Goal: Task Accomplishment & Management: Manage account settings

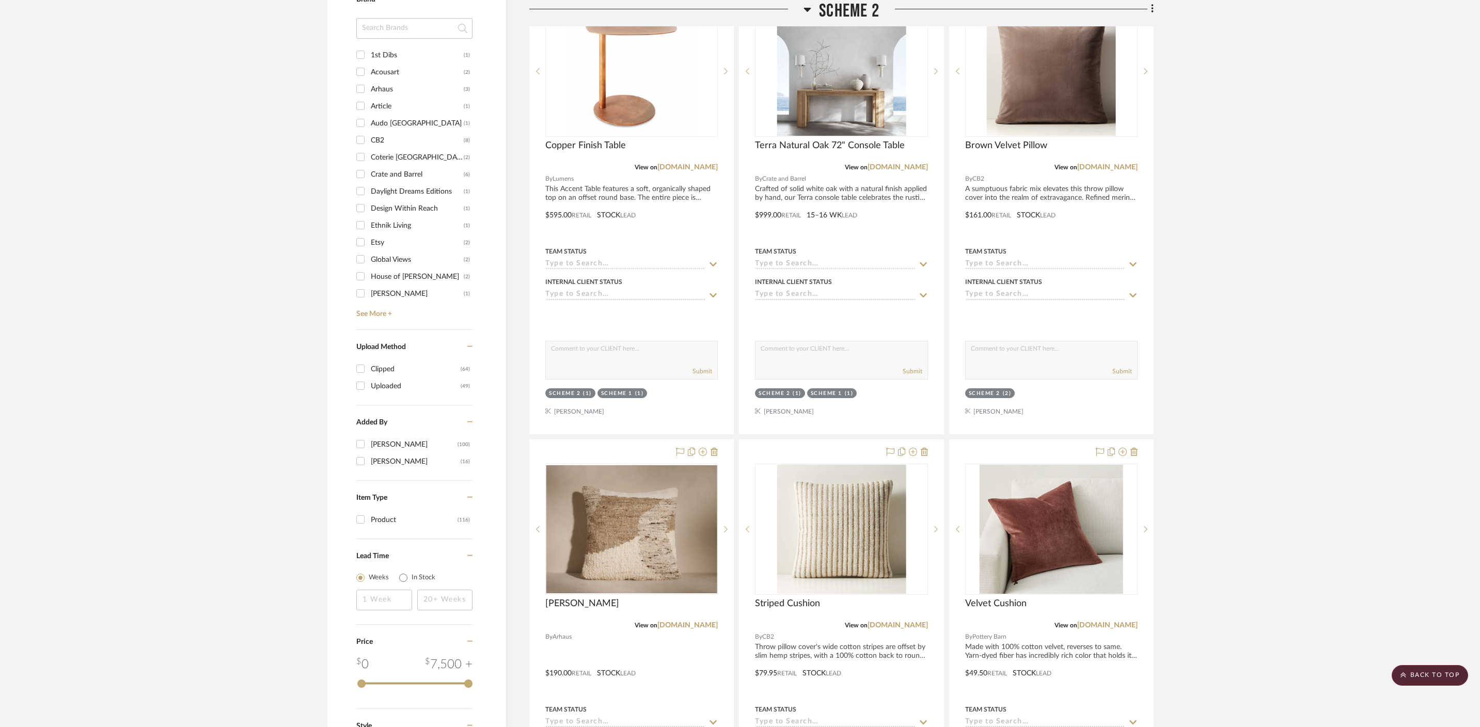
scroll to position [634, 0]
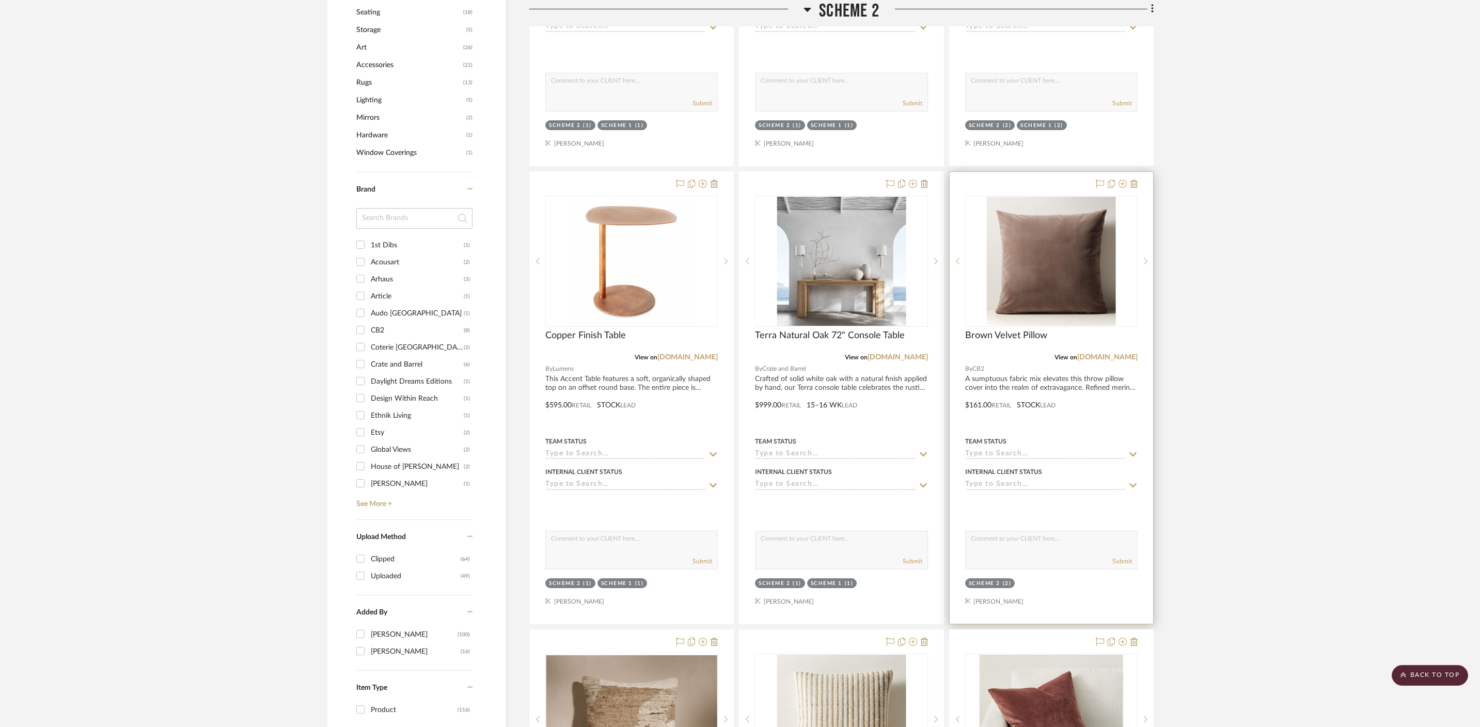
click at [1127, 178] on div at bounding box center [1114, 184] width 45 height 12
click at [1124, 180] on icon at bounding box center [1123, 184] width 8 height 8
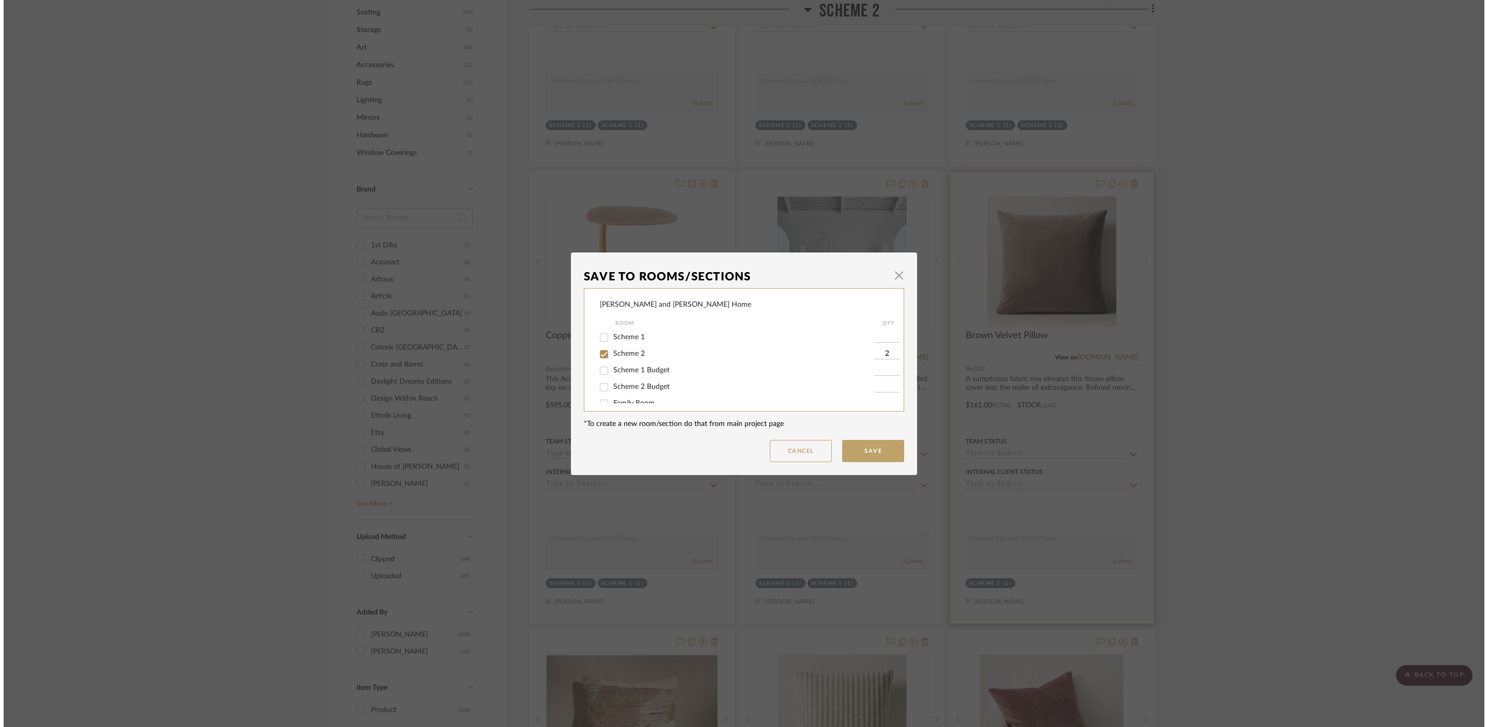
scroll to position [0, 0]
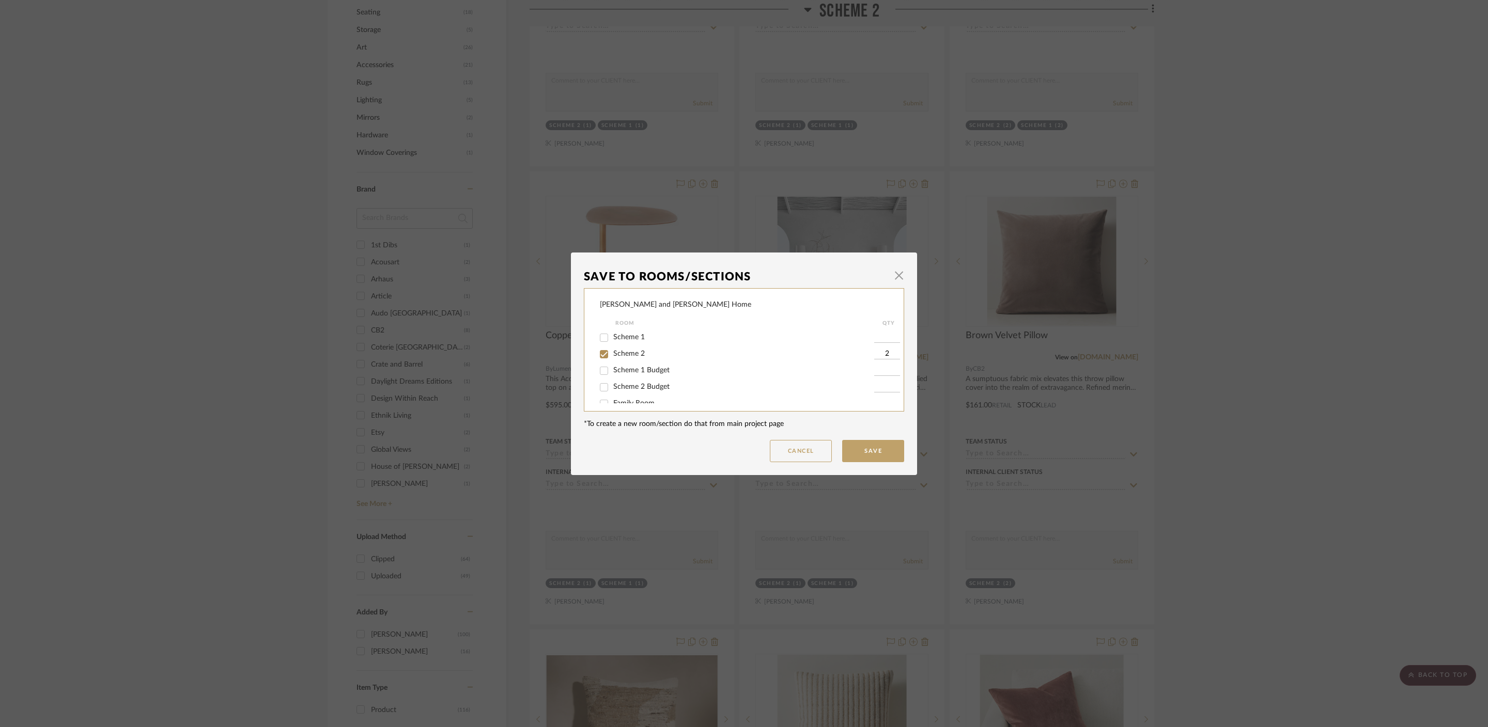
click at [619, 354] on span "Scheme 2" at bounding box center [629, 353] width 32 height 7
click at [612, 354] on input "Scheme 2" at bounding box center [604, 354] width 17 height 17
checkbox input "false"
click at [887, 450] on button "Save" at bounding box center [873, 451] width 62 height 22
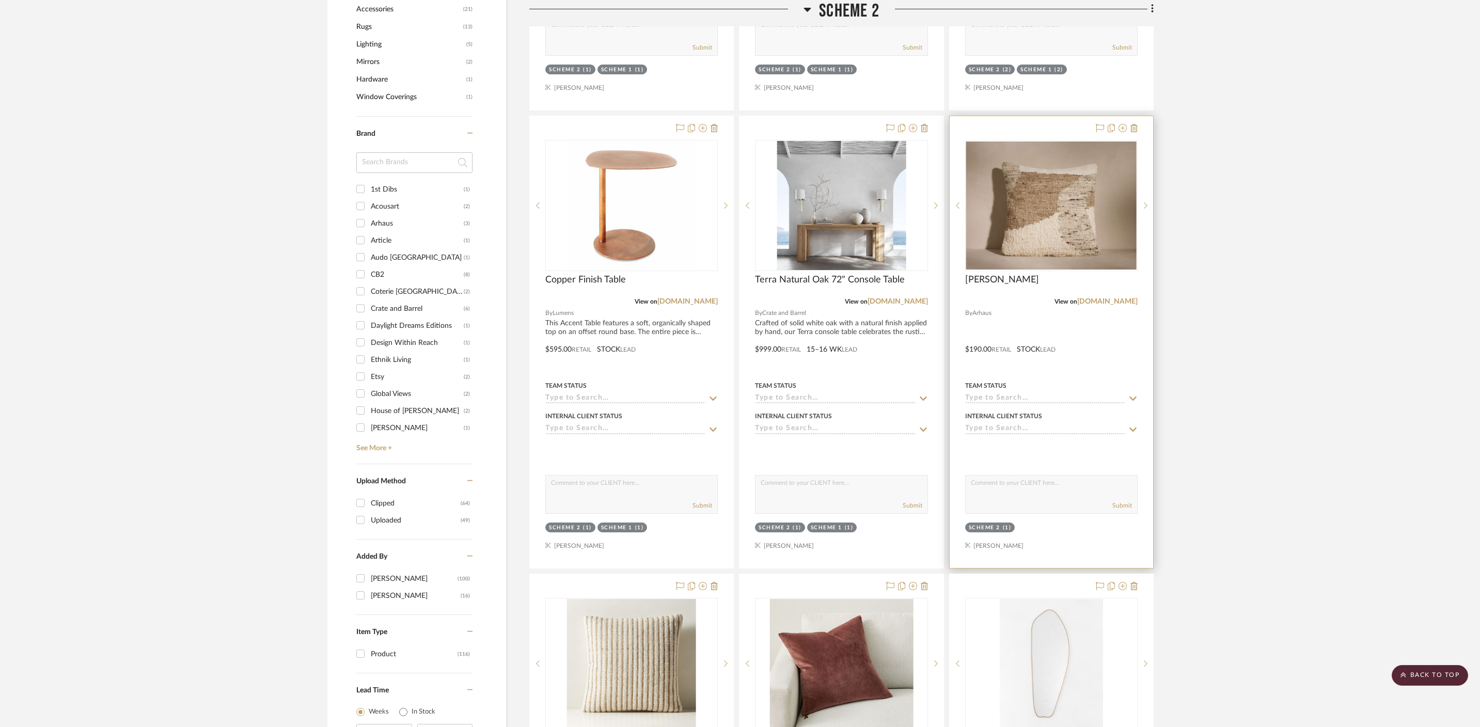
scroll to position [740, 0]
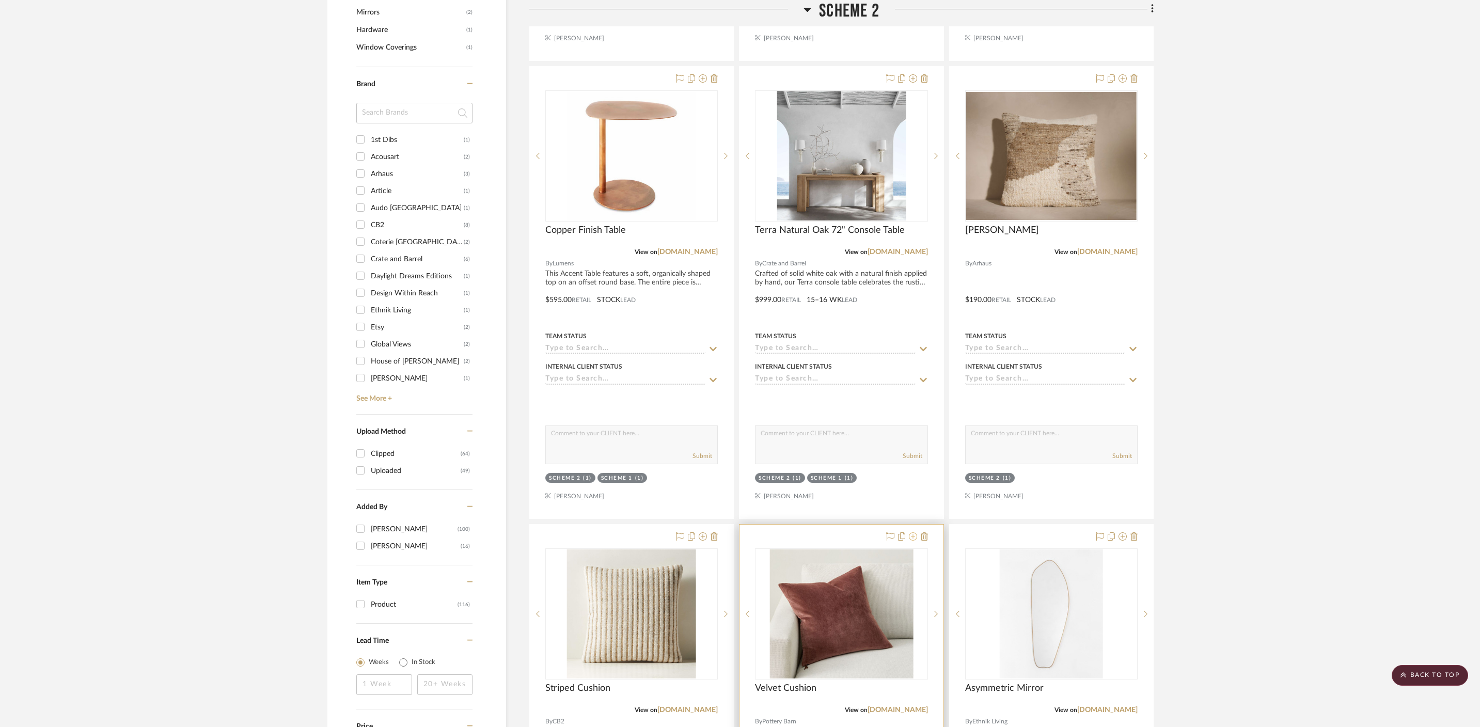
click at [915, 533] on icon at bounding box center [913, 537] width 8 height 8
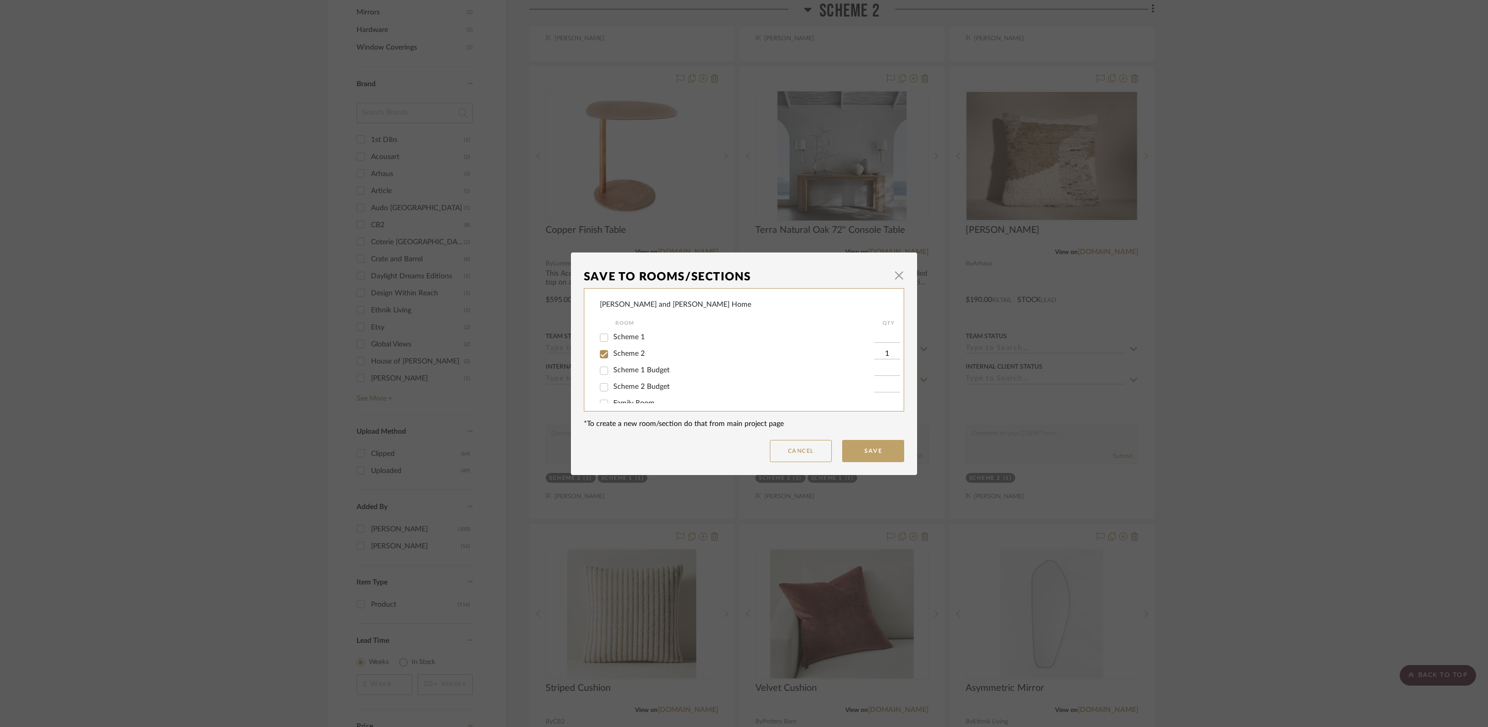
drag, startPoint x: 611, startPoint y: 355, endPoint x: 637, endPoint y: 356, distance: 26.4
click at [613, 355] on span "Scheme 2" at bounding box center [629, 353] width 32 height 7
click at [612, 355] on input "Scheme 2" at bounding box center [604, 354] width 17 height 17
checkbox input "false"
click at [884, 460] on button "Save" at bounding box center [873, 451] width 62 height 22
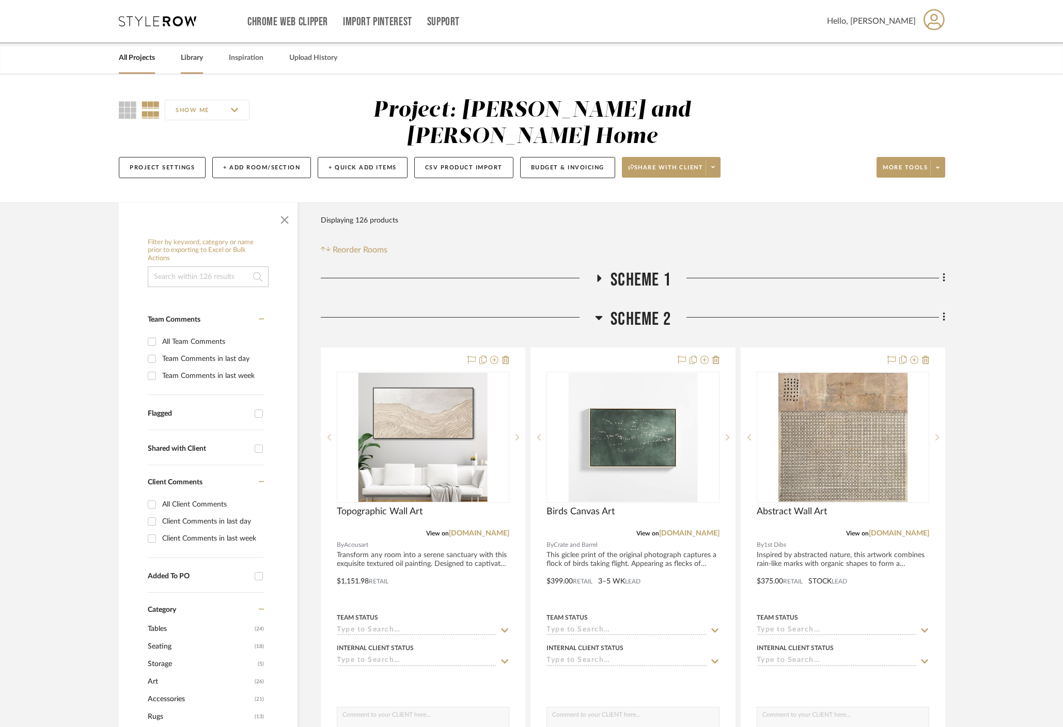
click at [195, 62] on link "Library" at bounding box center [192, 58] width 22 height 14
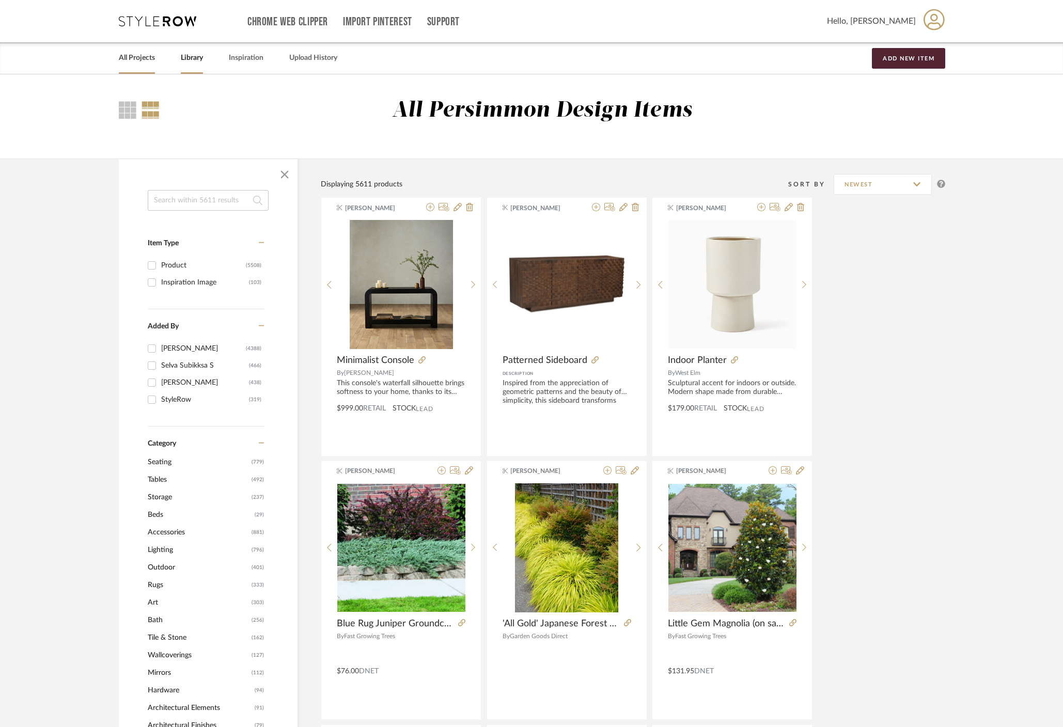
click at [136, 55] on link "All Projects" at bounding box center [137, 58] width 36 height 14
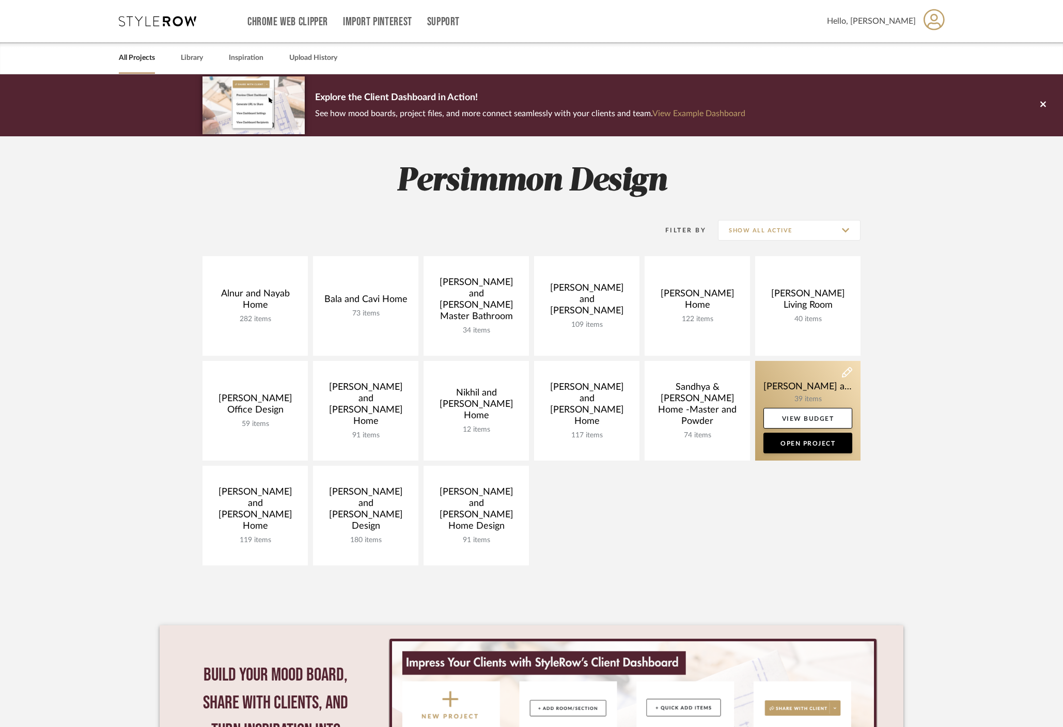
click at [795, 371] on link at bounding box center [807, 411] width 105 height 100
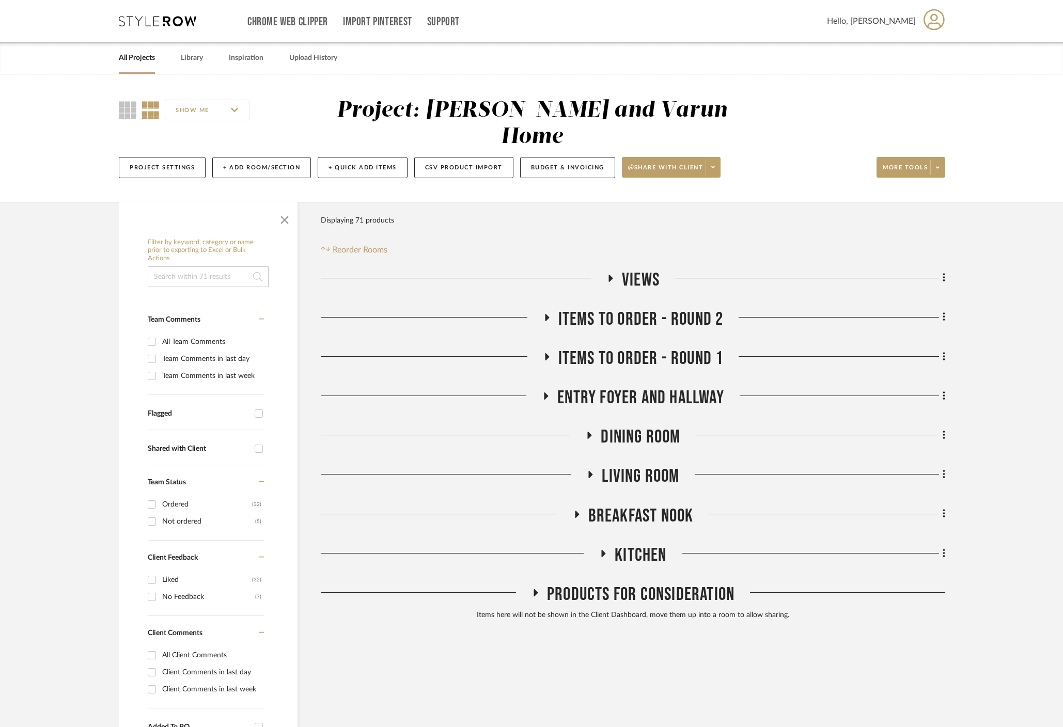
click at [588, 432] on icon at bounding box center [590, 435] width 4 height 7
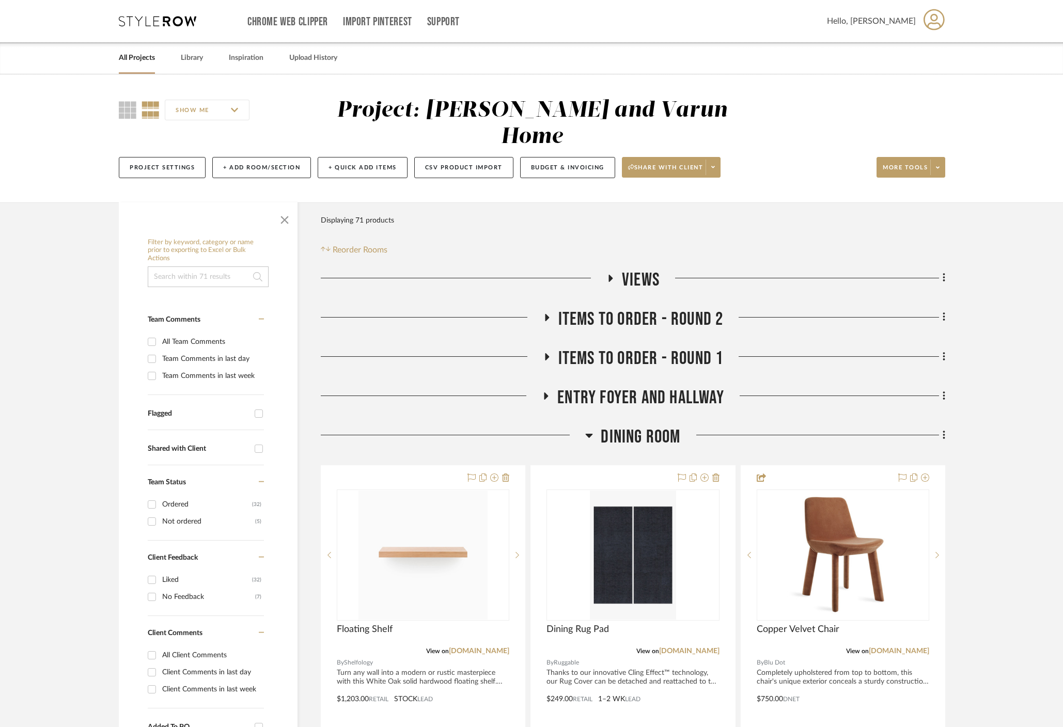
click at [588, 434] on icon at bounding box center [589, 436] width 7 height 4
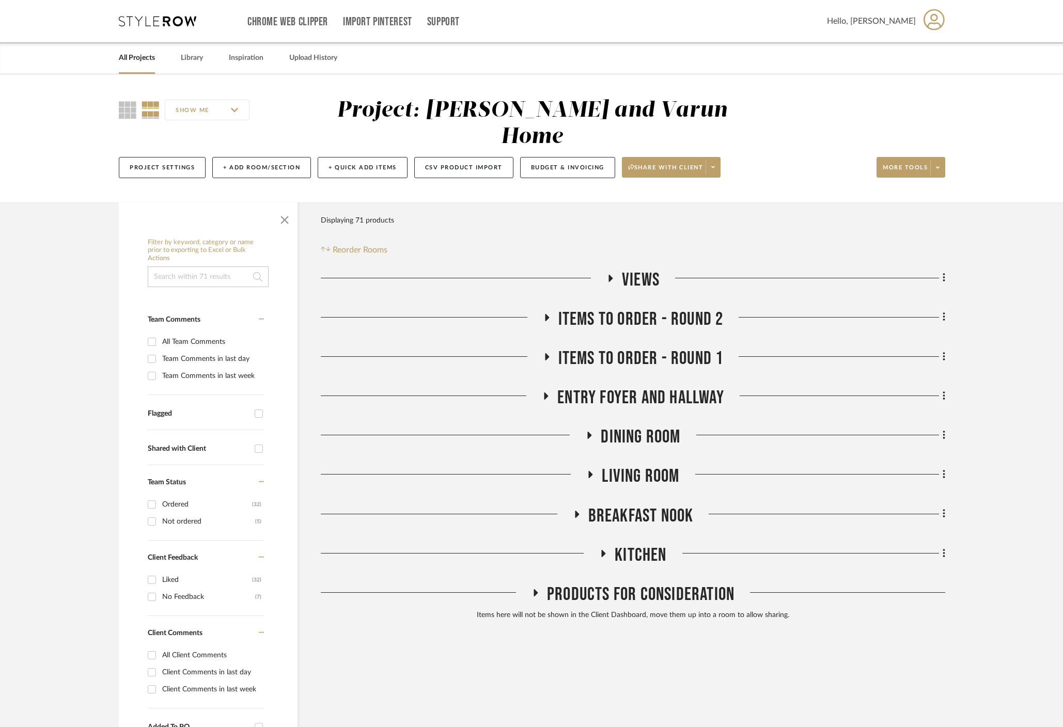
click at [585, 471] on icon at bounding box center [590, 475] width 12 height 8
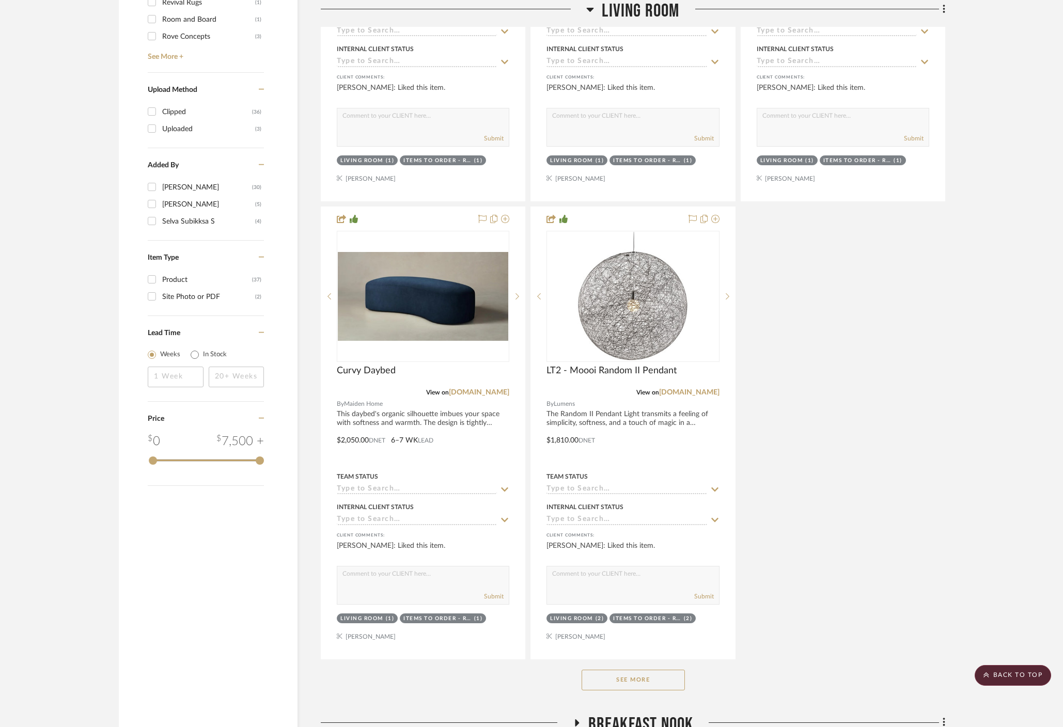
scroll to position [1376, 0]
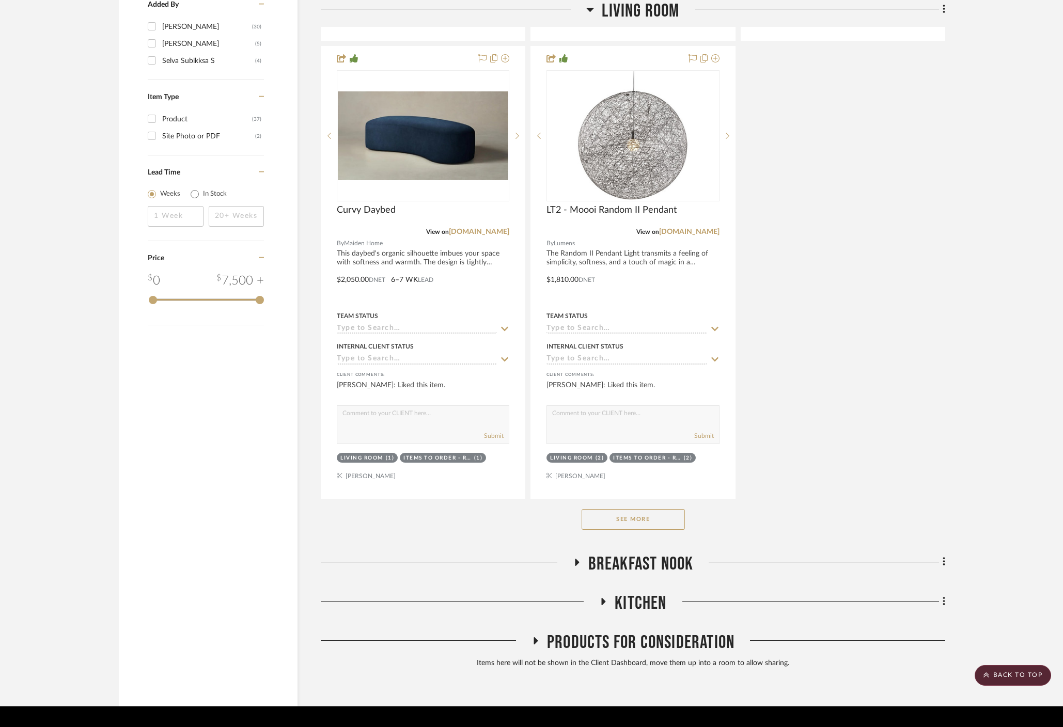
click at [612, 509] on button "See More" at bounding box center [633, 519] width 103 height 21
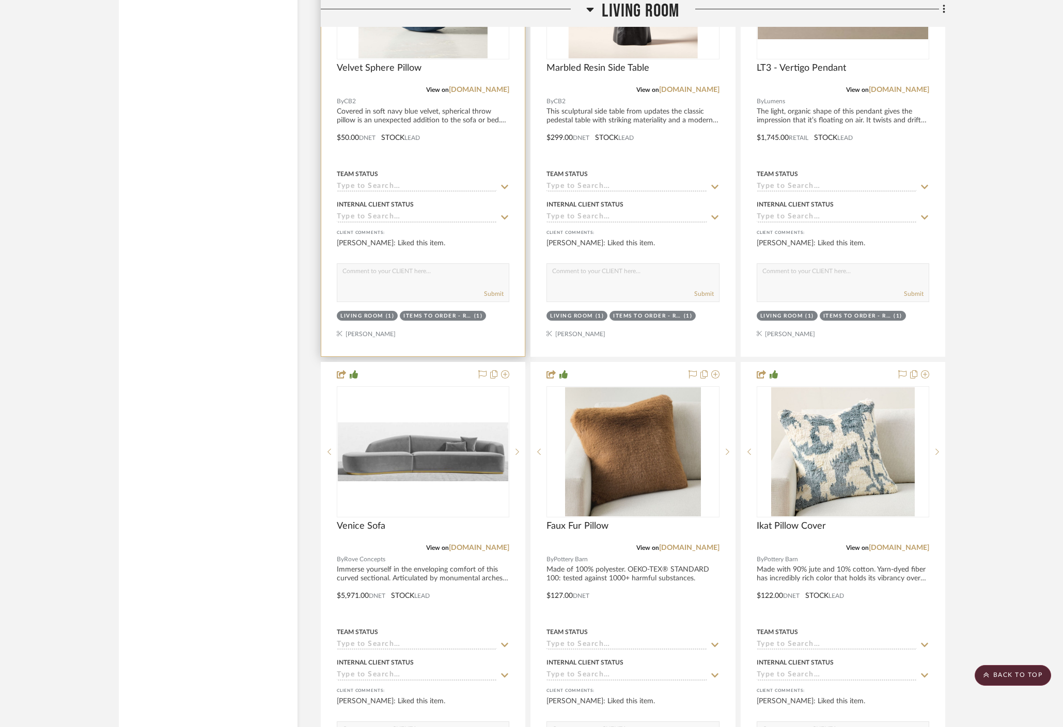
scroll to position [1977, 0]
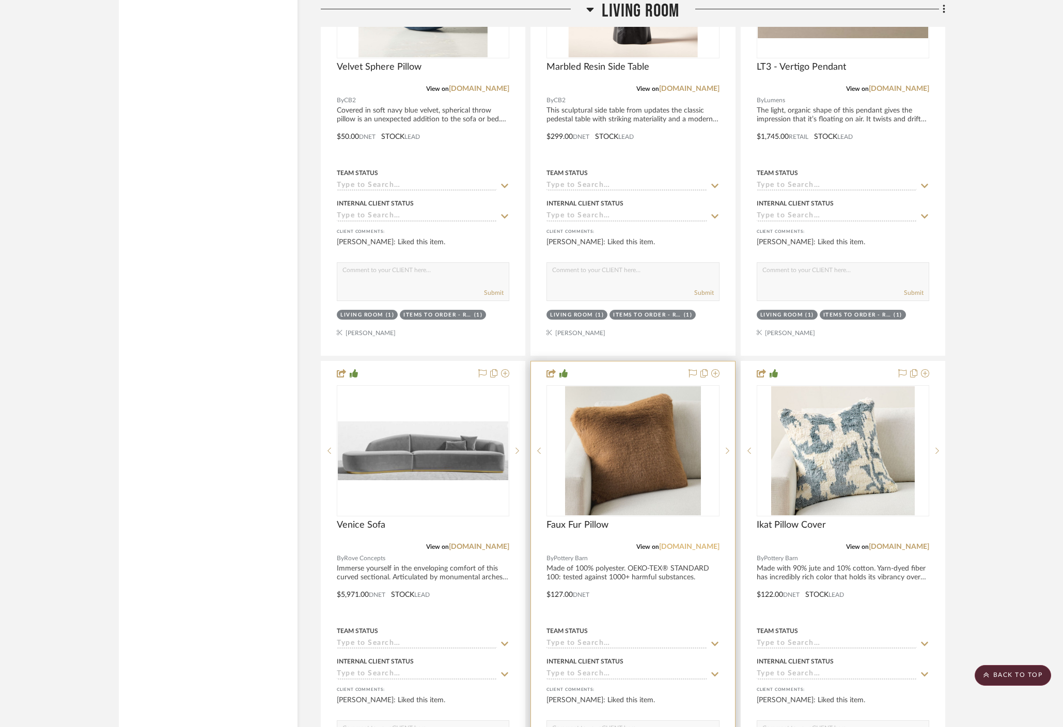
click at [710, 543] on link "potterybarn.com" at bounding box center [689, 546] width 60 height 7
click at [628, 436] on img "0" at bounding box center [633, 450] width 136 height 129
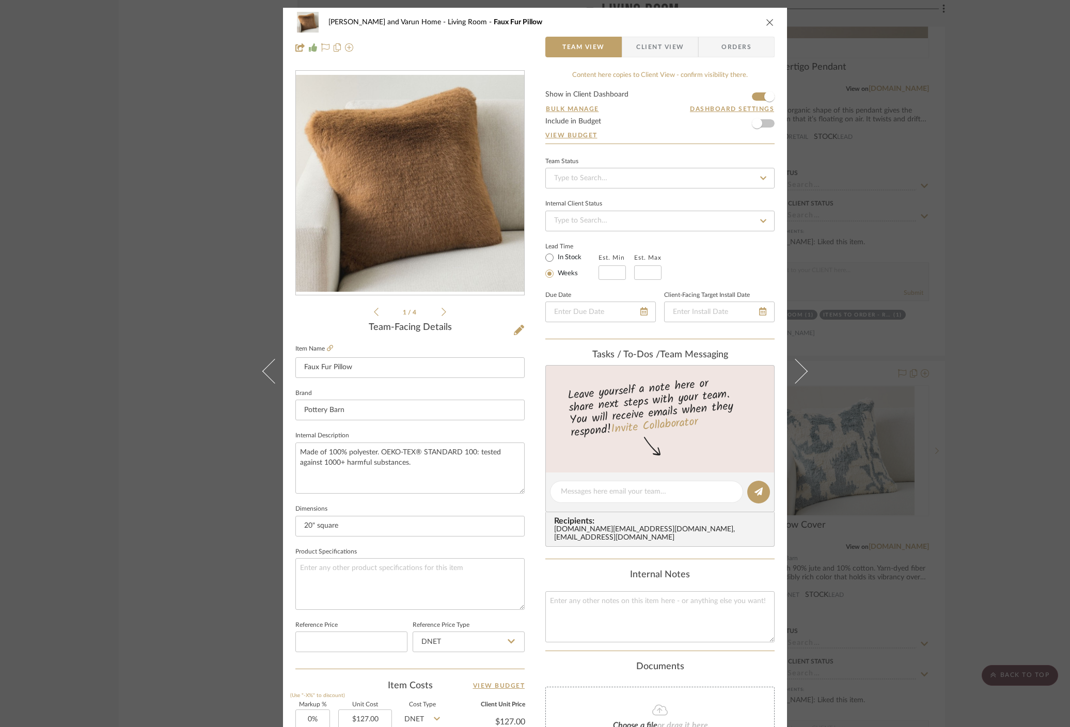
scroll to position [45, 0]
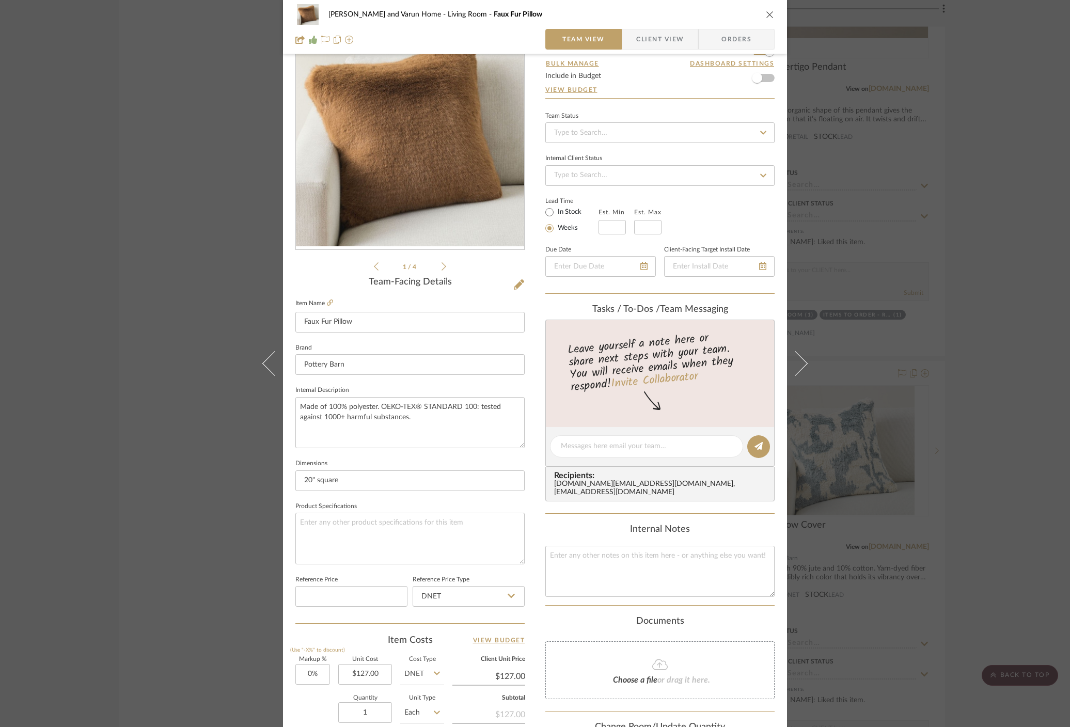
click at [853, 335] on div "Shalini and Varun Home Living Room Faux Fur Pillow Team View Client View Orders…" at bounding box center [535, 363] width 1070 height 727
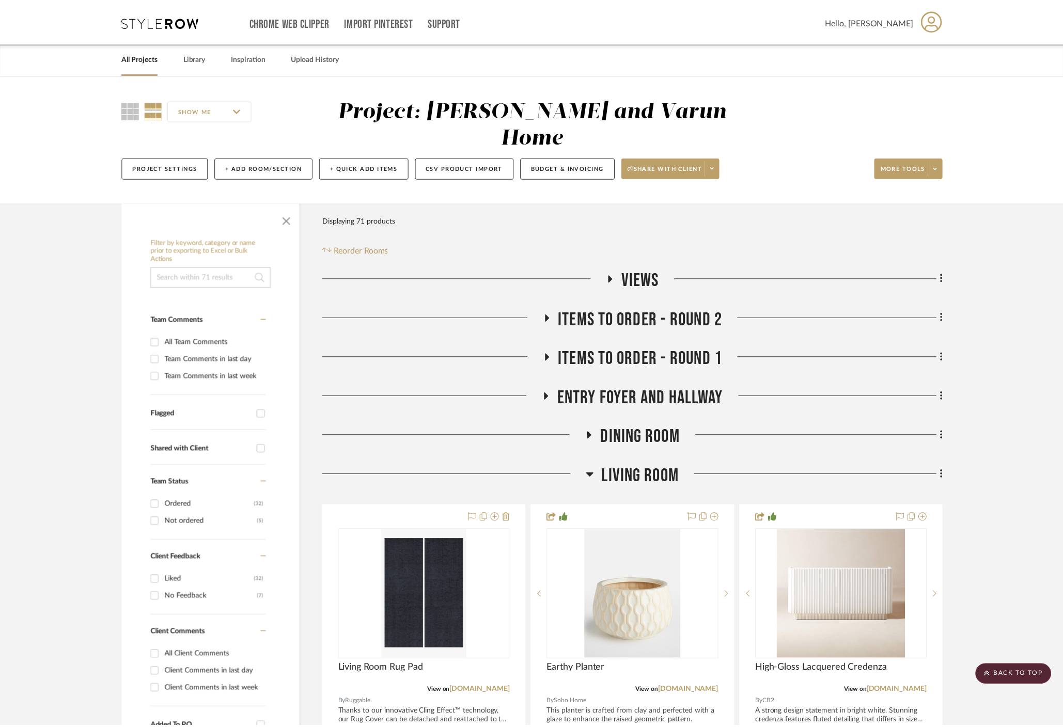
scroll to position [1977, 0]
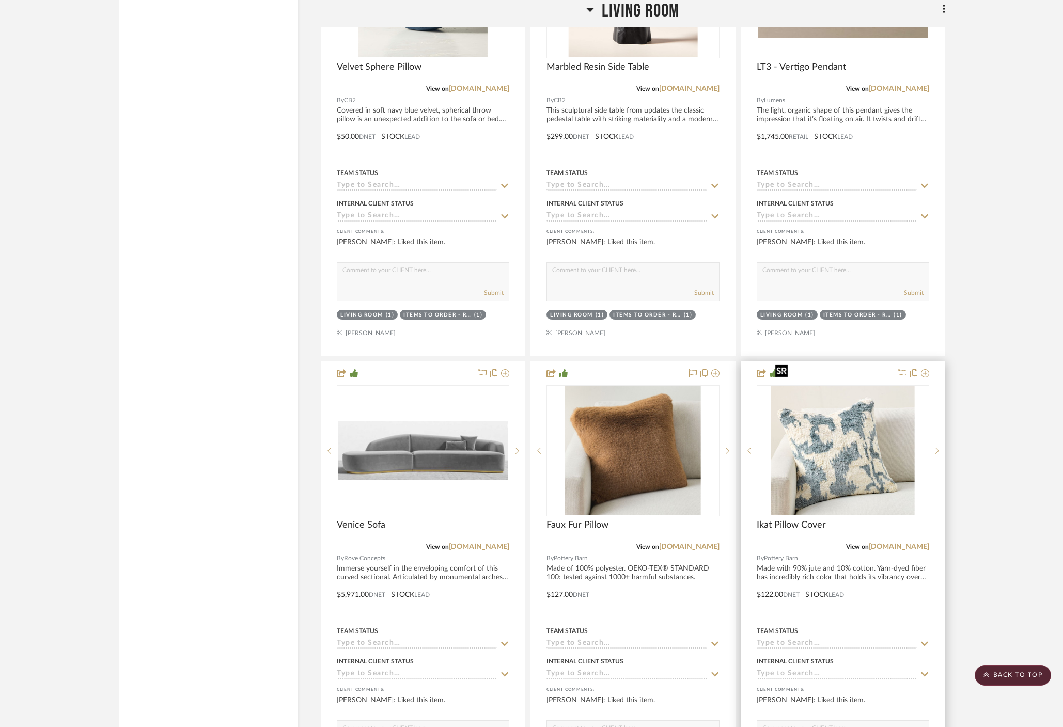
click at [0, 0] on img at bounding box center [0, 0] width 0 height 0
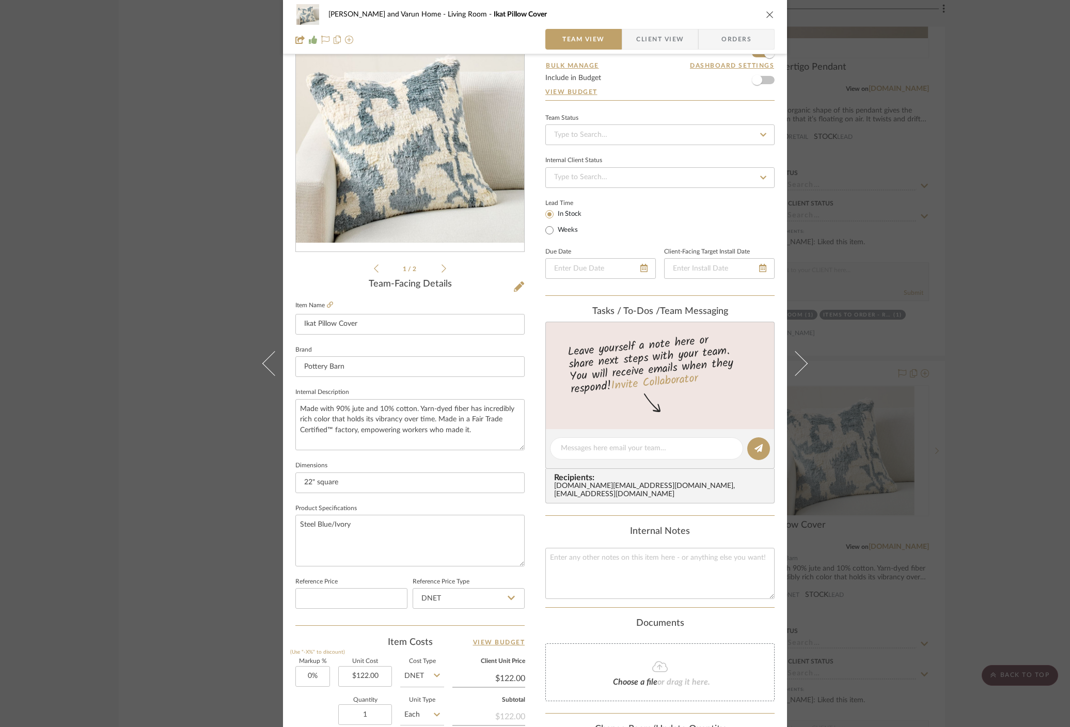
scroll to position [65, 0]
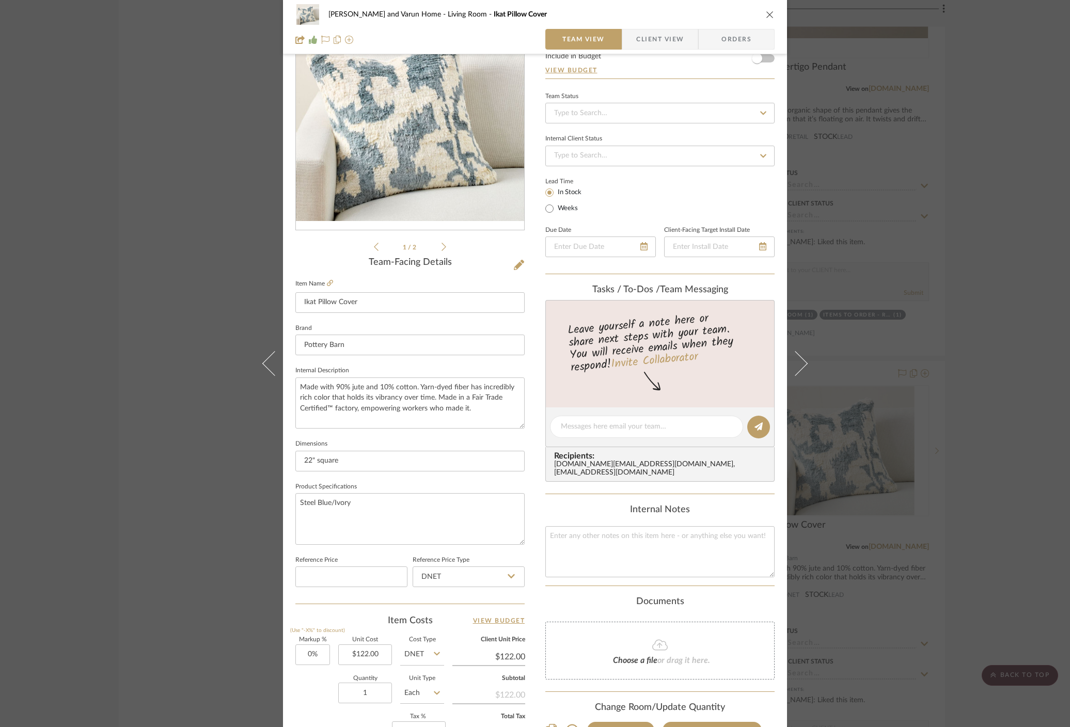
click at [856, 278] on div "Shalini and Varun Home Living Room Ikat Pillow Cover Team View Client View Orde…" at bounding box center [535, 363] width 1070 height 727
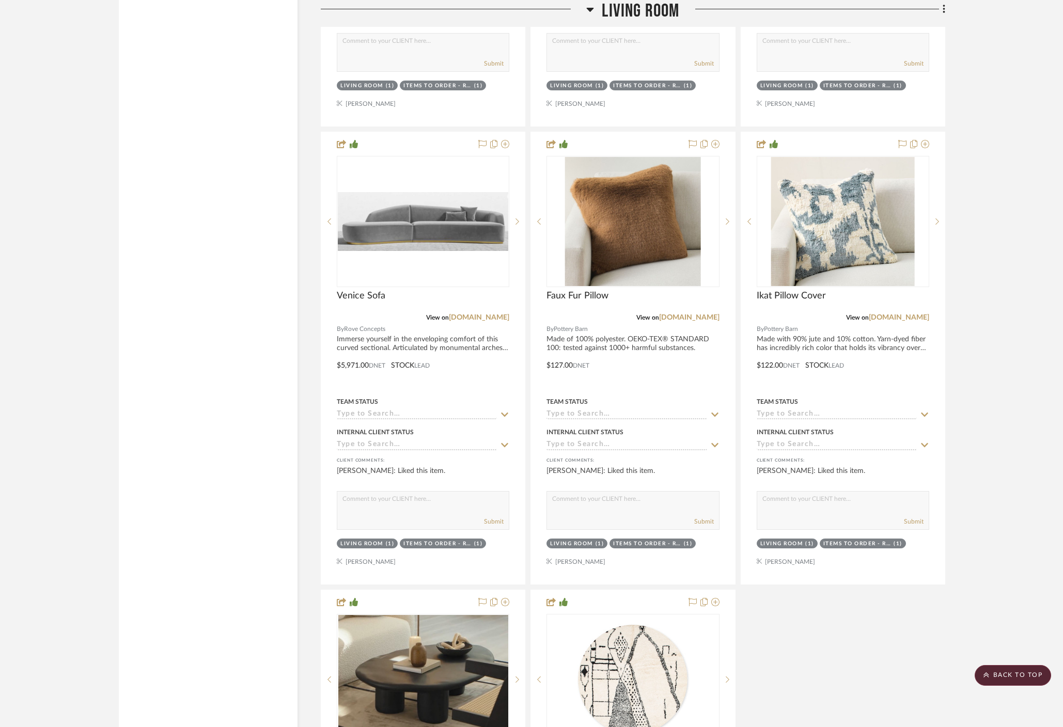
scroll to position [2205, 0]
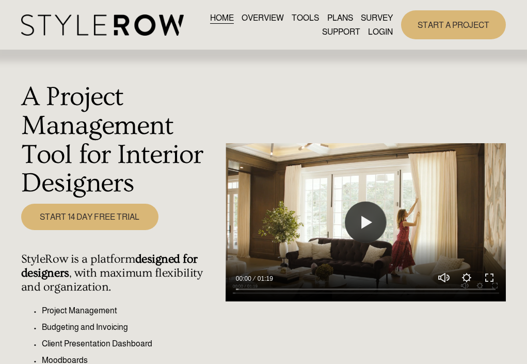
click at [378, 26] on link "LOGIN" at bounding box center [380, 32] width 25 height 14
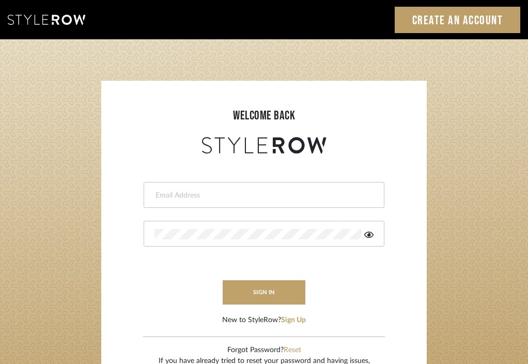
type input "divya.aok@gmail.com"
click at [279, 305] on form "divya.aok@gmail.com sign in New to StyleRow? Sign Up" at bounding box center [264, 240] width 305 height 169
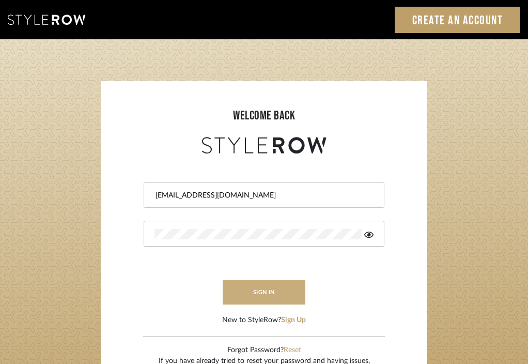
click at [274, 297] on button "sign in" at bounding box center [264, 292] width 83 height 24
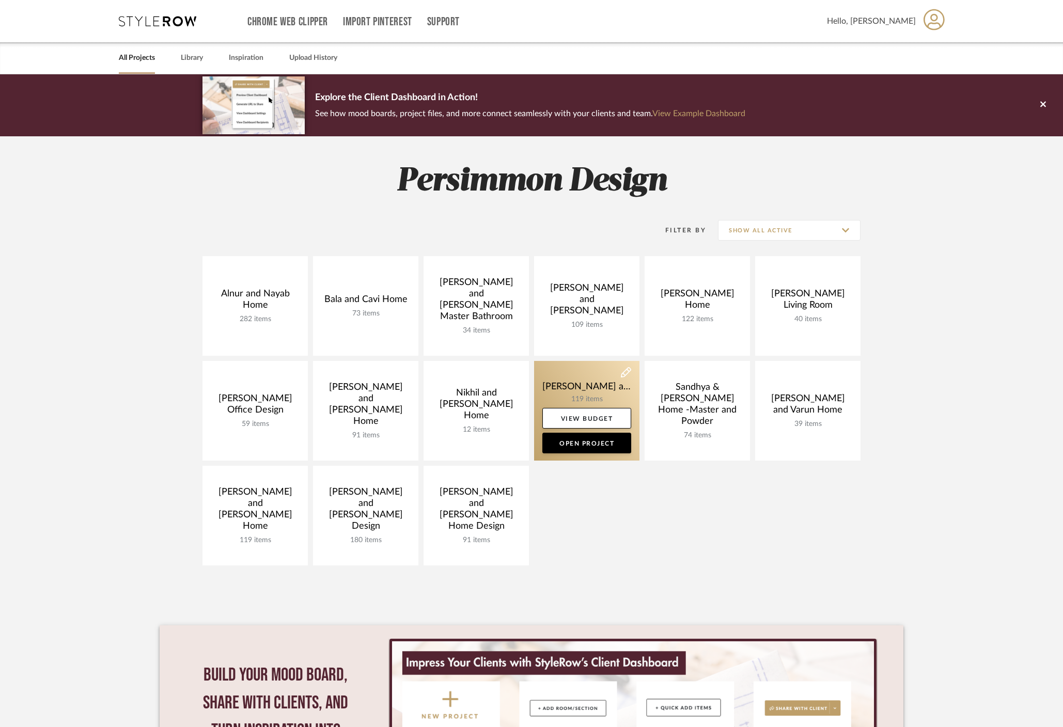
click at [565, 397] on link at bounding box center [586, 411] width 105 height 100
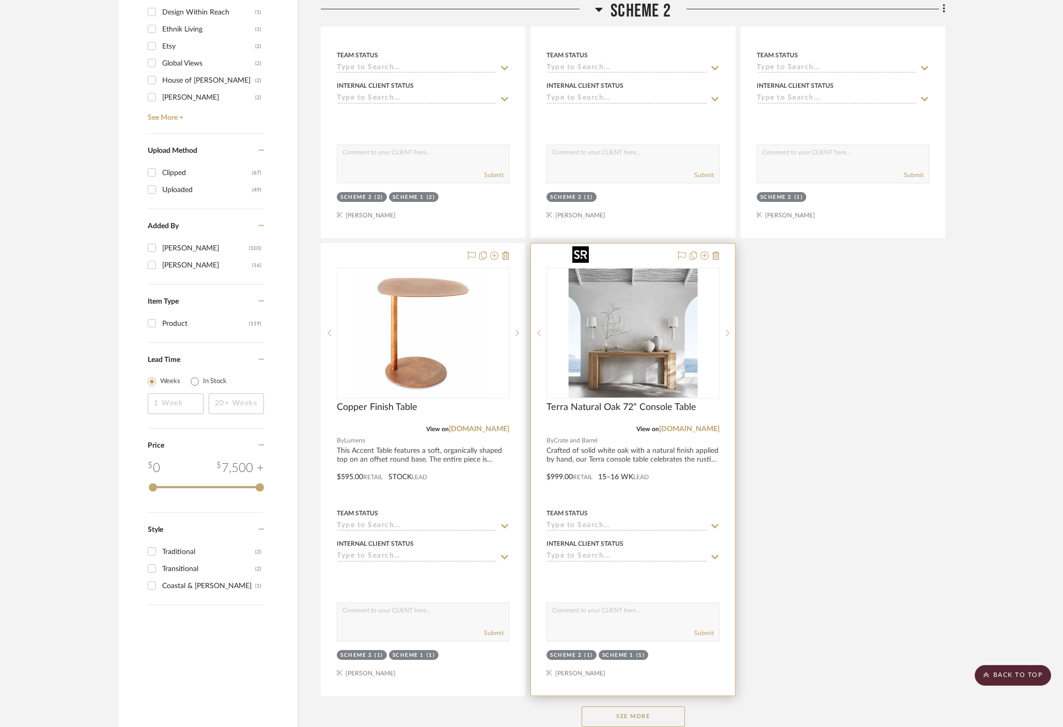
scroll to position [1053, 0]
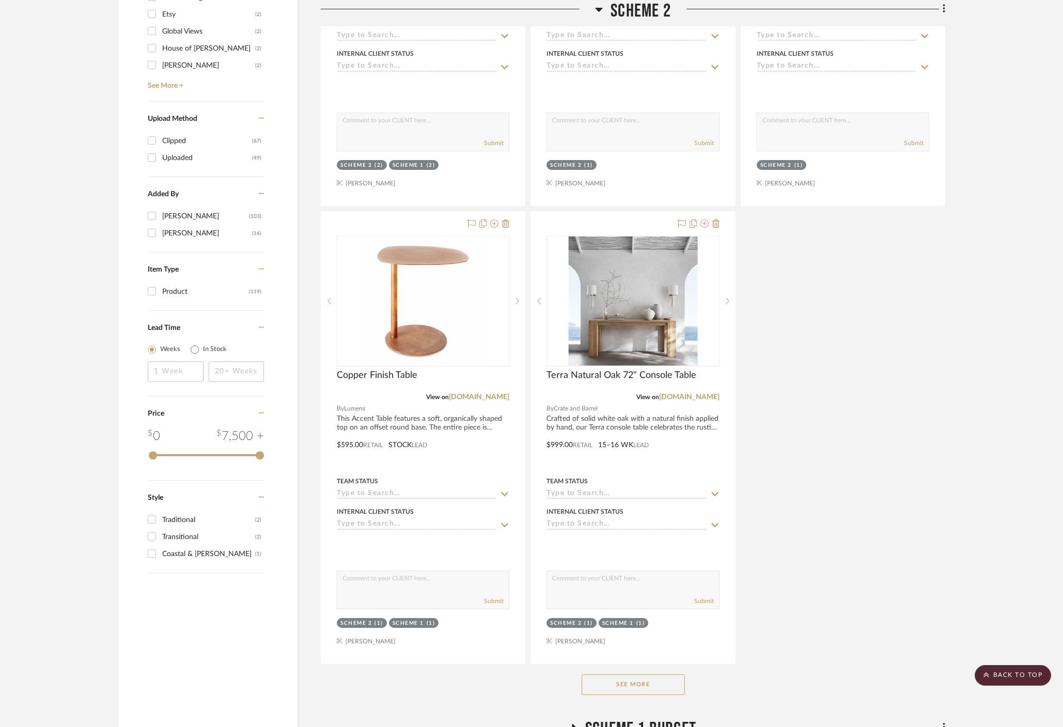
click at [614, 675] on button "See More" at bounding box center [633, 685] width 103 height 21
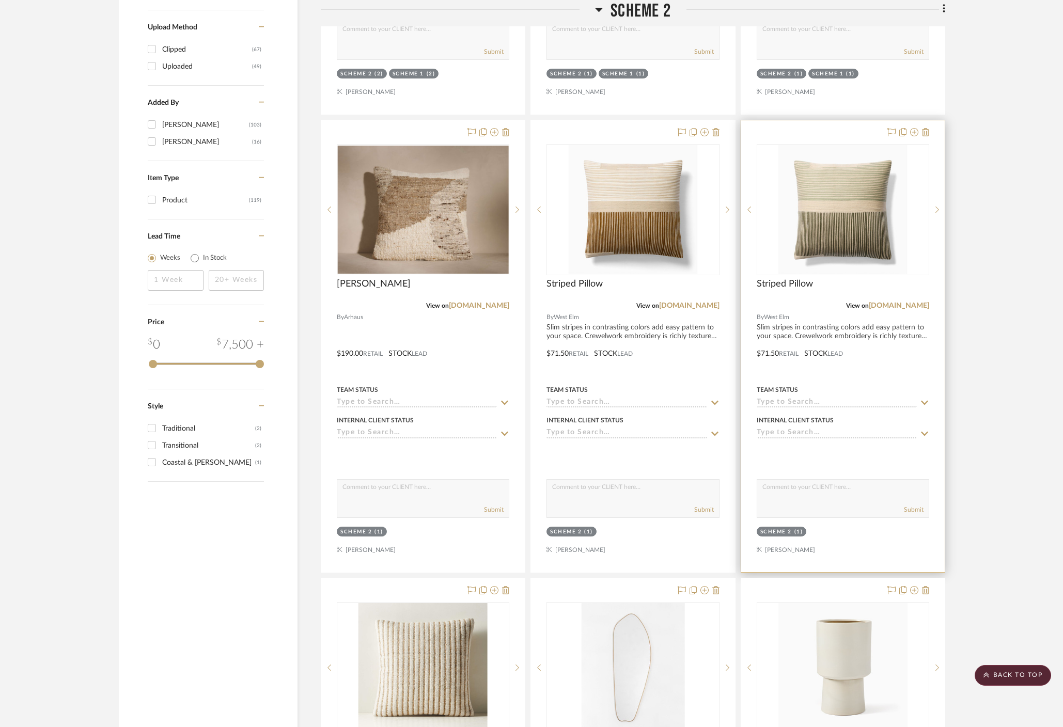
scroll to position [0, 0]
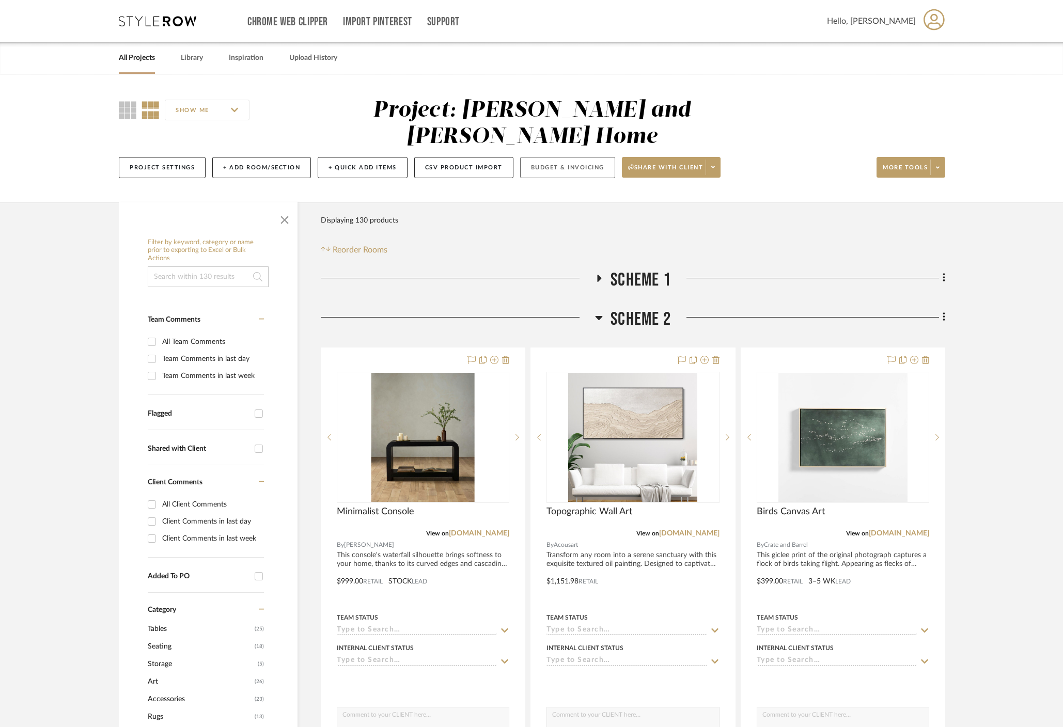
click at [542, 157] on button "Budget & Invoicing" at bounding box center [567, 167] width 95 height 21
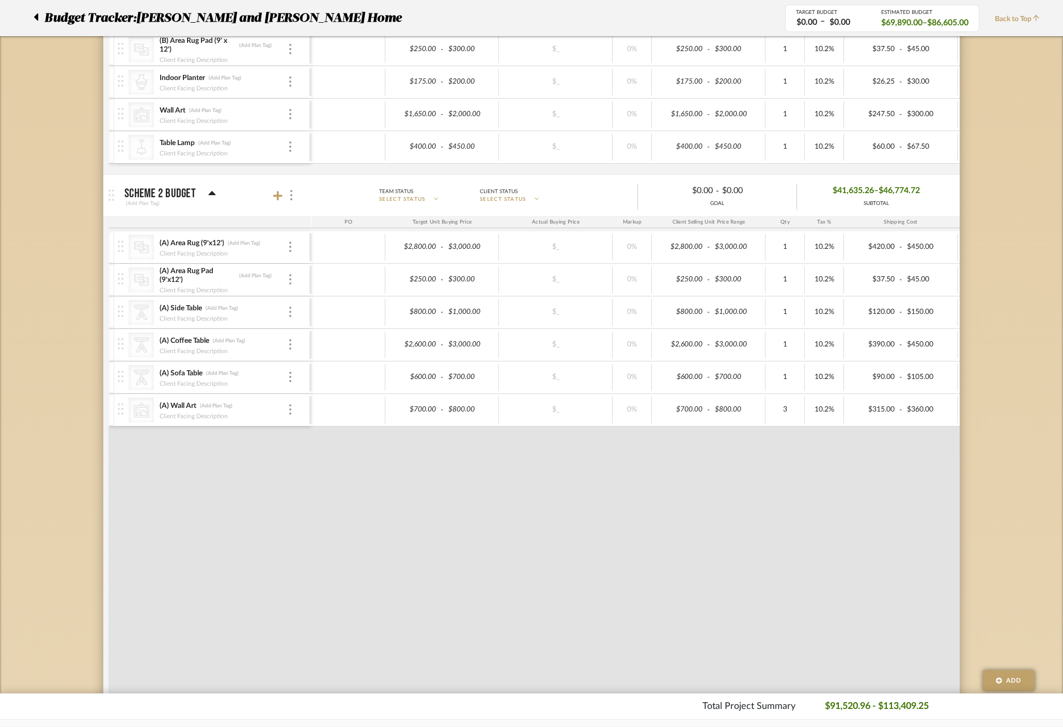
scroll to position [855, 0]
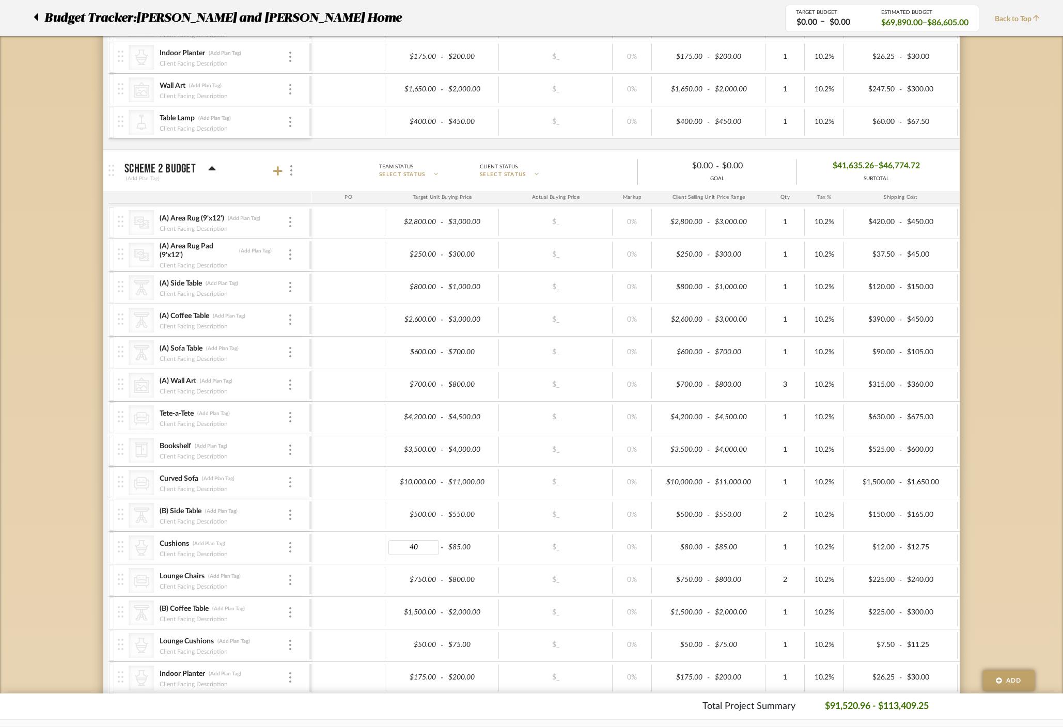
type input "400"
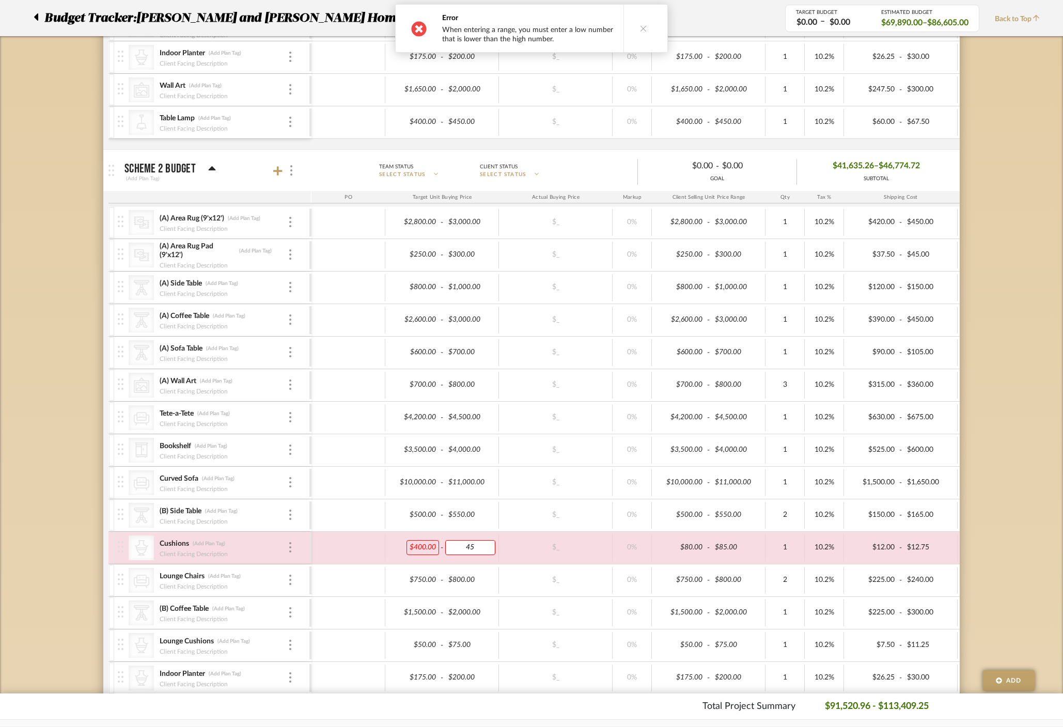
type input "450"
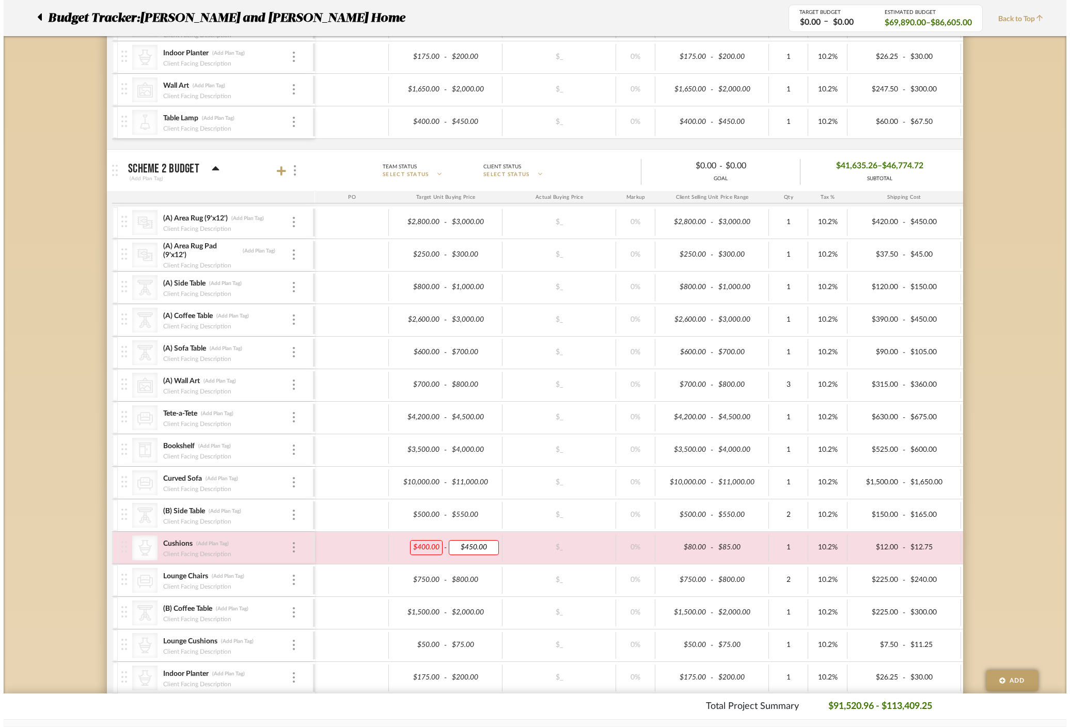
scroll to position [0, 0]
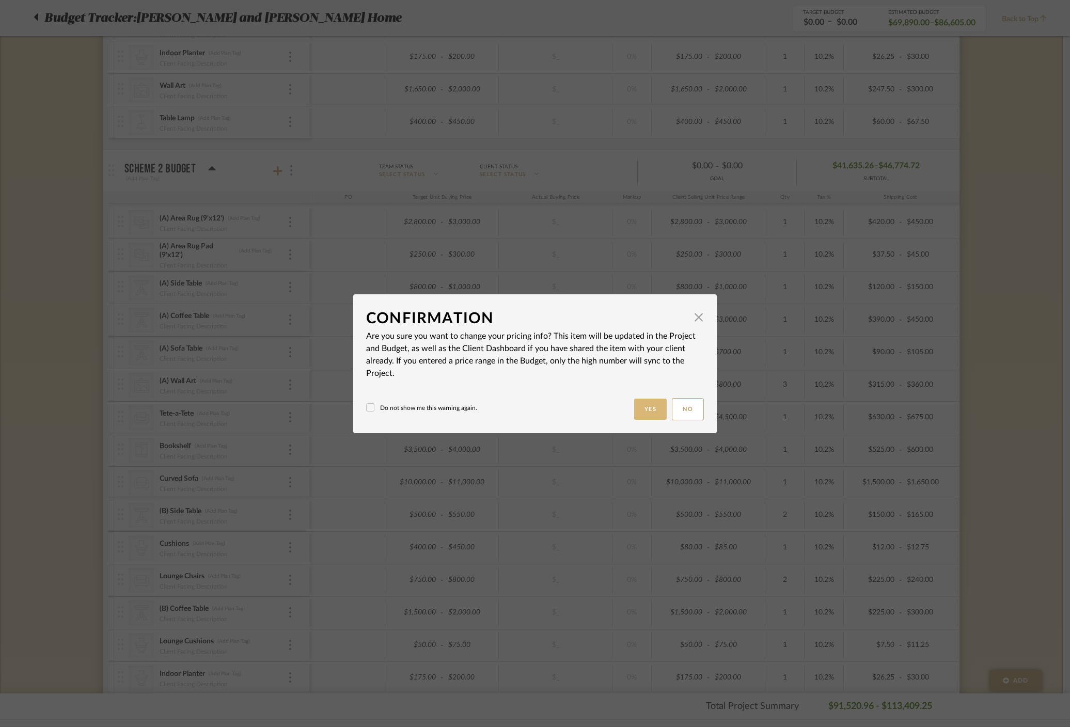
click at [654, 417] on button "Yes" at bounding box center [650, 409] width 33 height 21
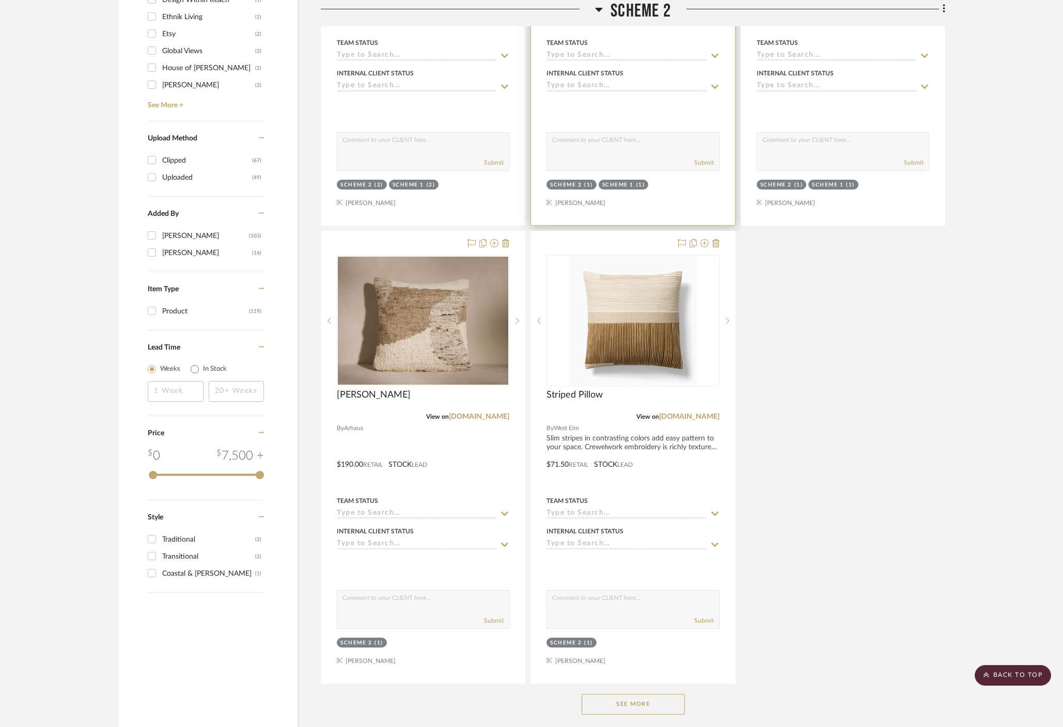
scroll to position [1076, 0]
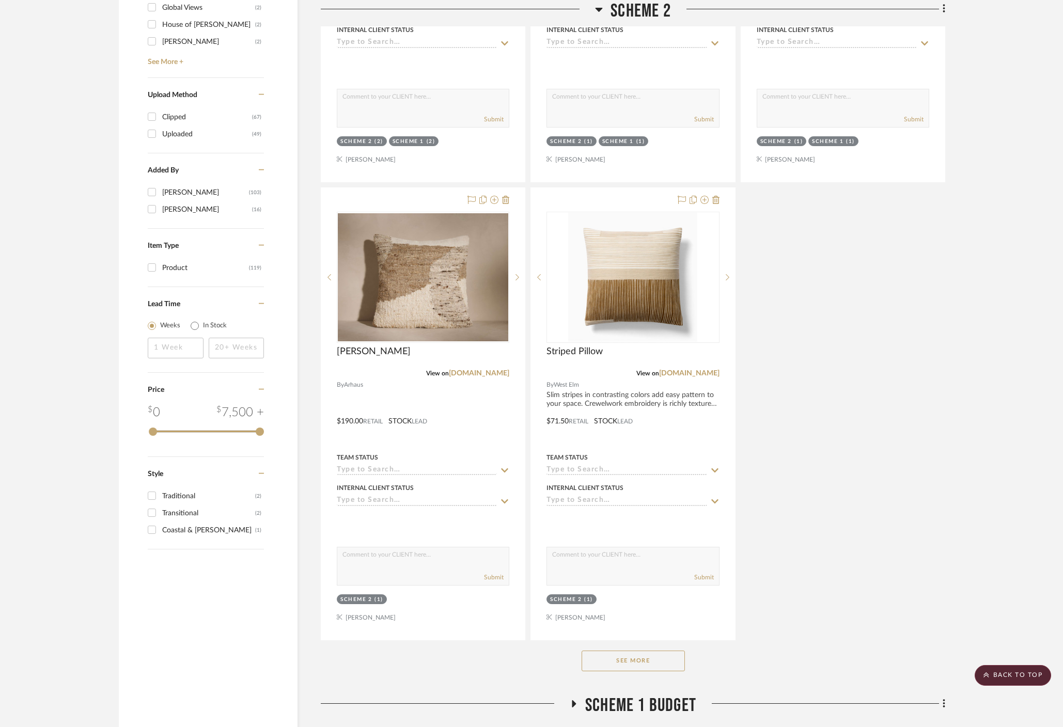
click at [639, 651] on button "See More" at bounding box center [633, 661] width 103 height 21
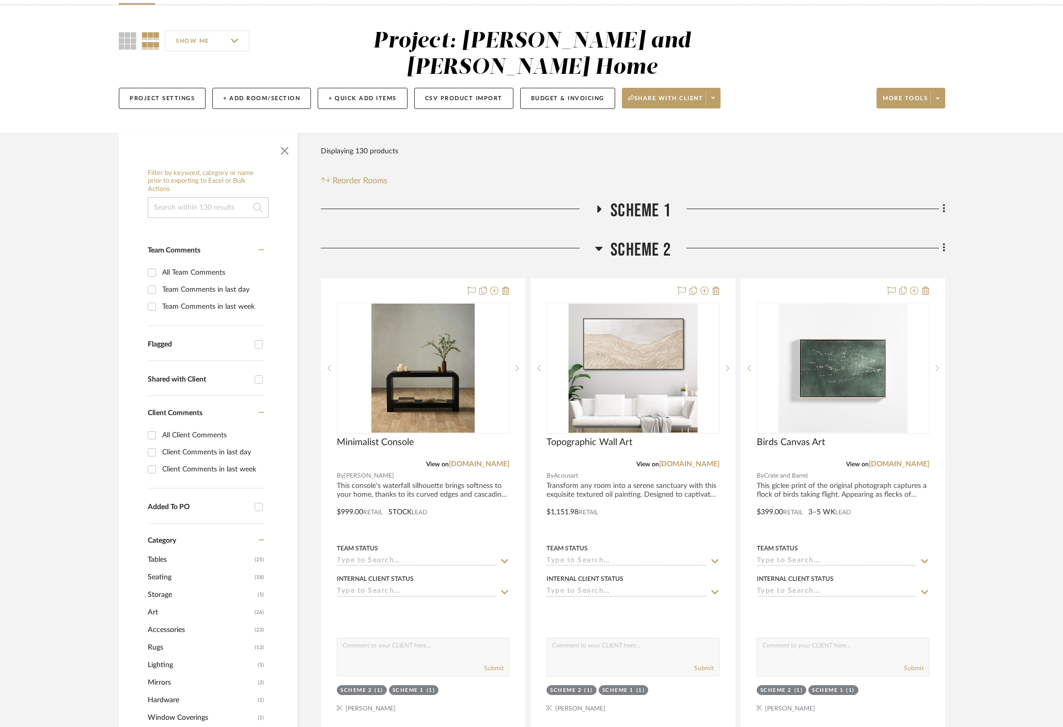
scroll to position [32, 0]
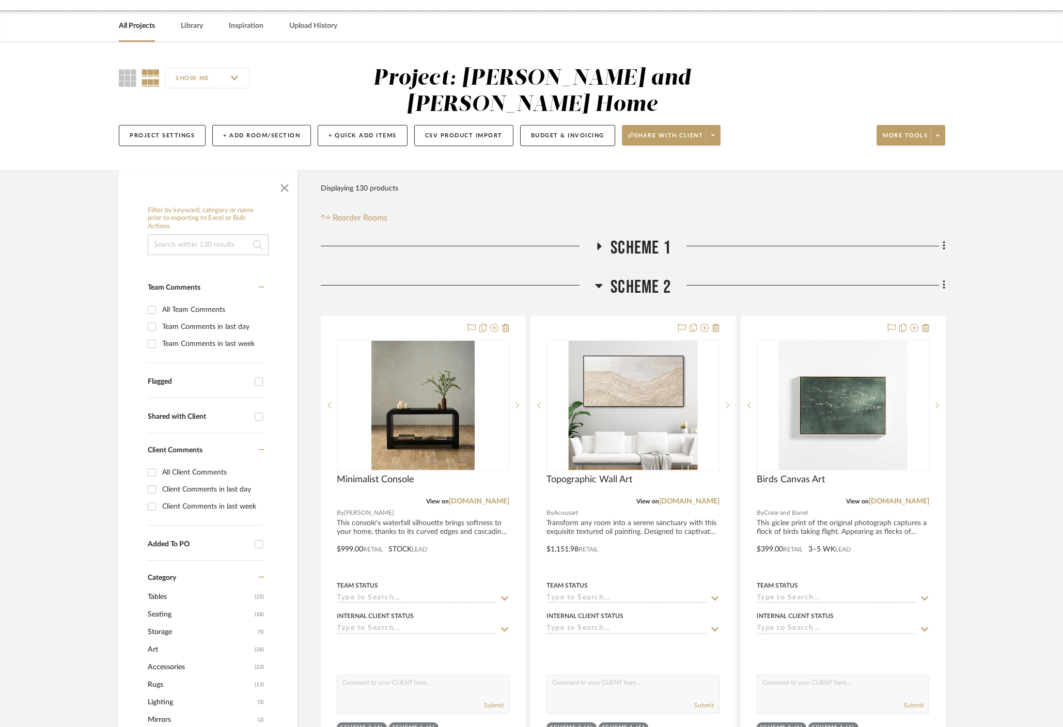
click at [597, 279] on icon at bounding box center [599, 285] width 8 height 12
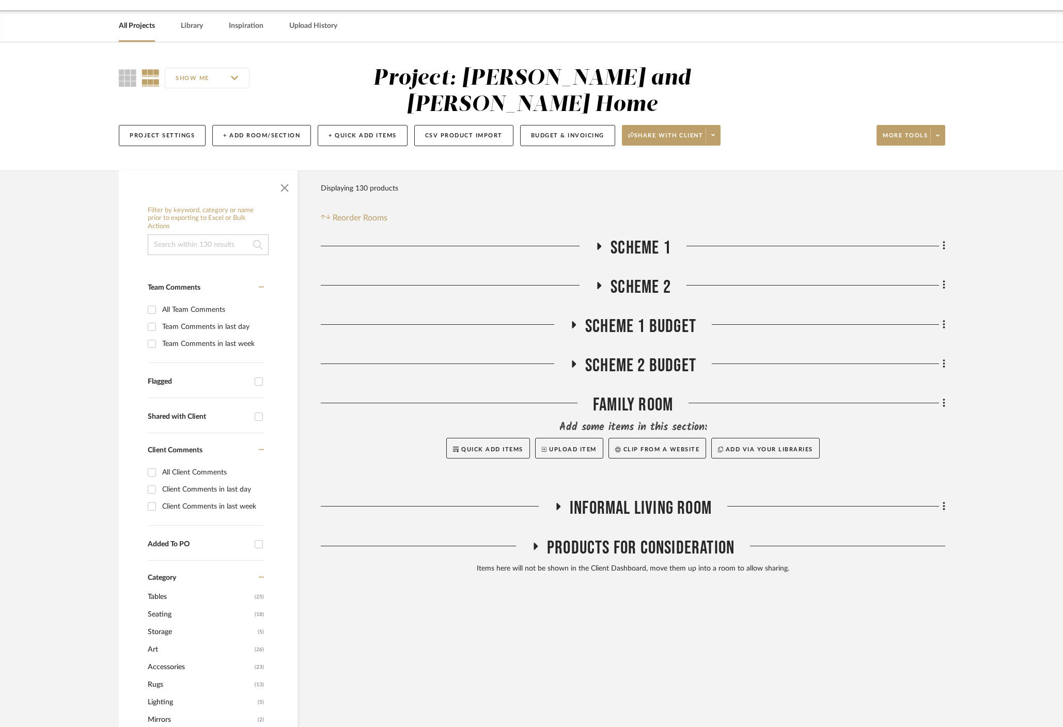
click at [595, 242] on fa-icon at bounding box center [599, 249] width 8 height 15
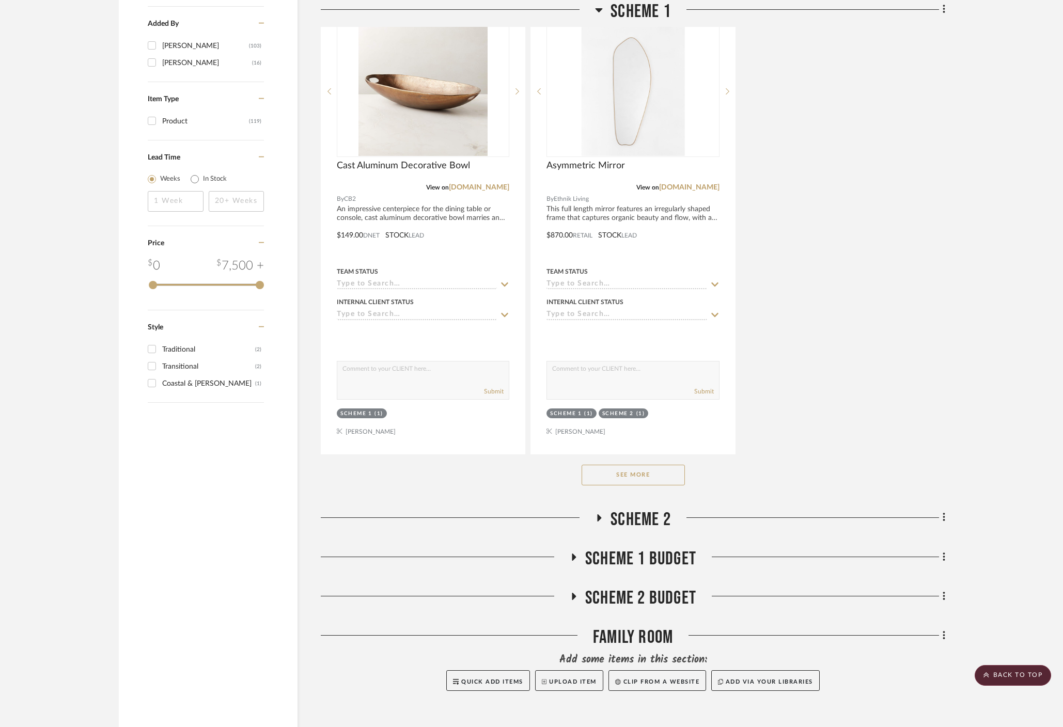
scroll to position [1361, 0]
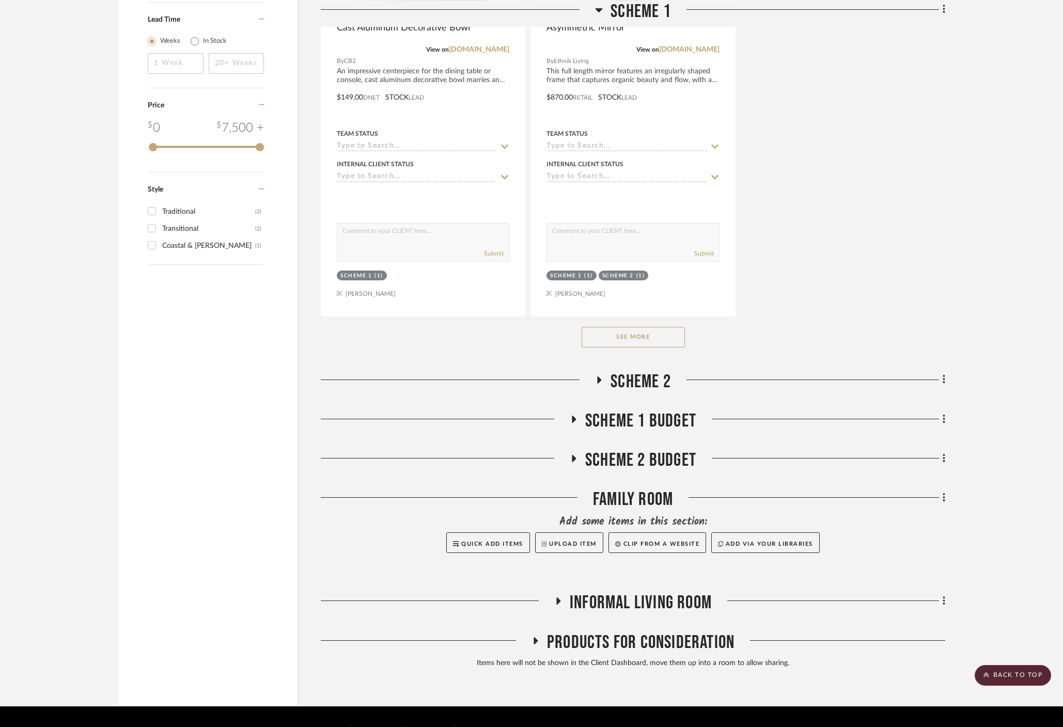
click at [629, 327] on button "See More" at bounding box center [633, 337] width 103 height 21
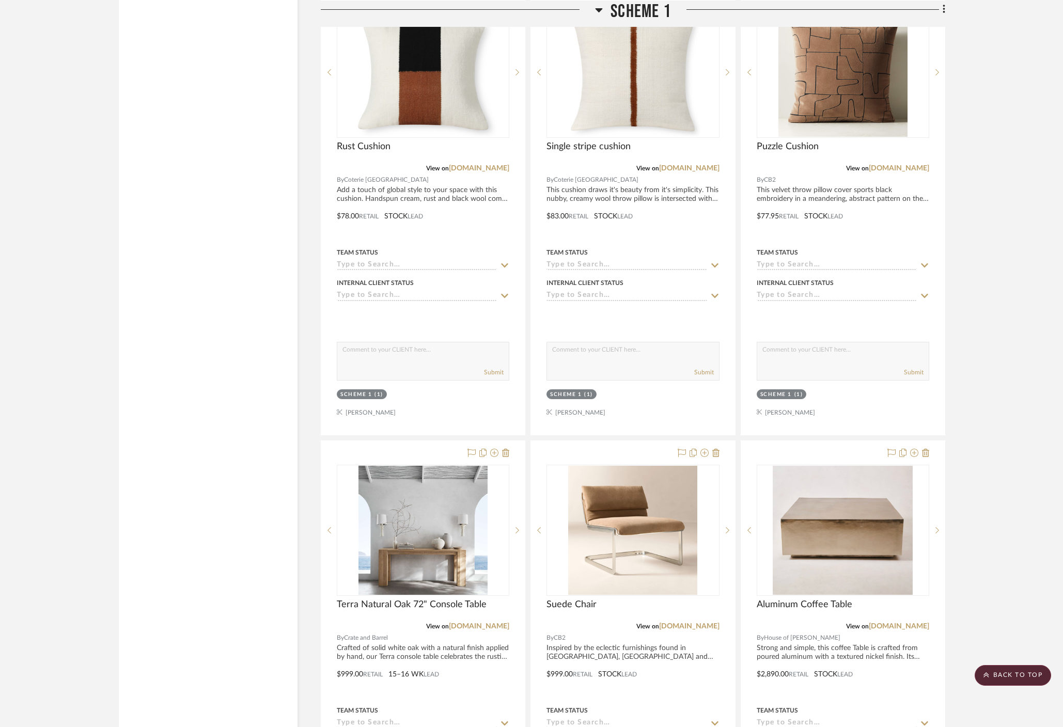
scroll to position [2160, 0]
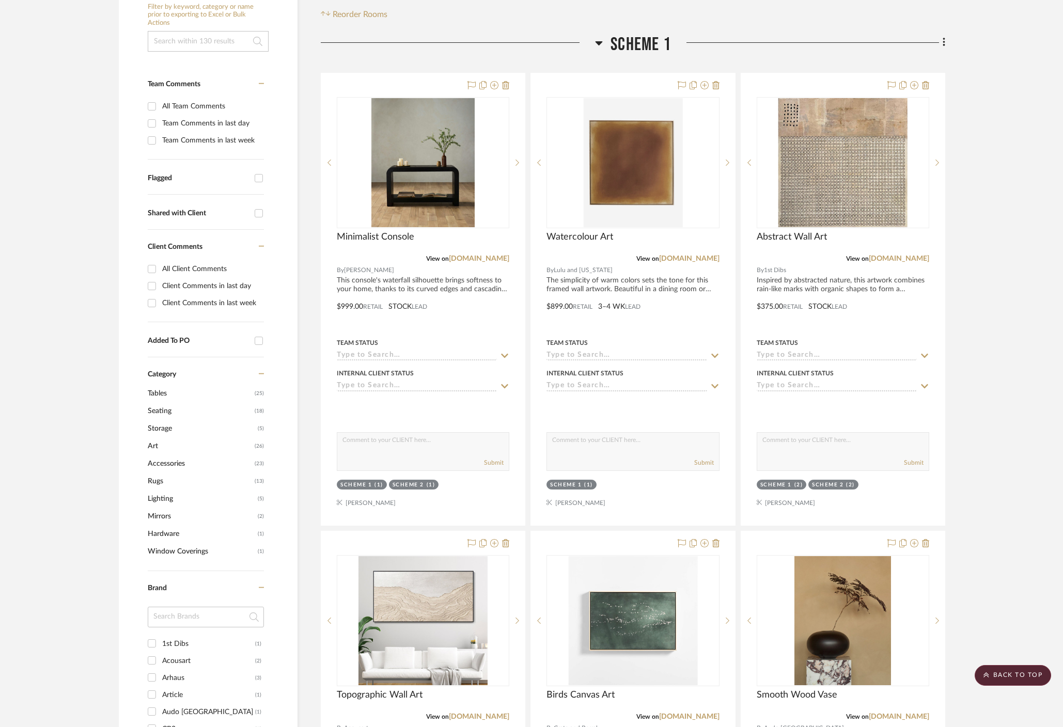
scroll to position [0, 0]
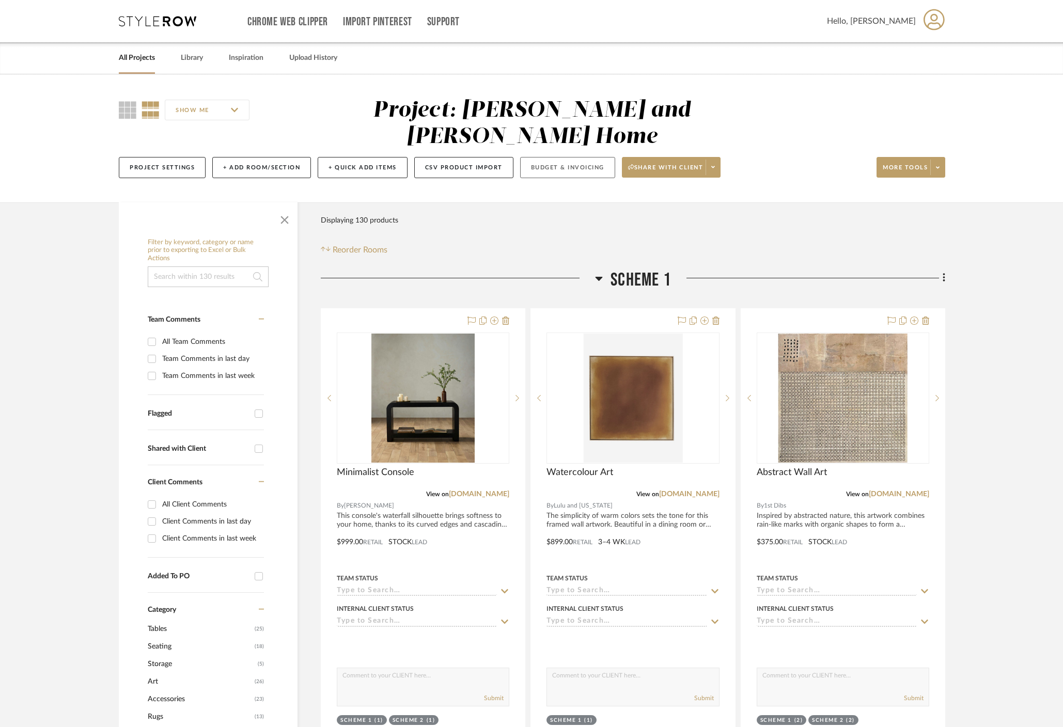
click at [544, 157] on button "Budget & Invoicing" at bounding box center [567, 167] width 95 height 21
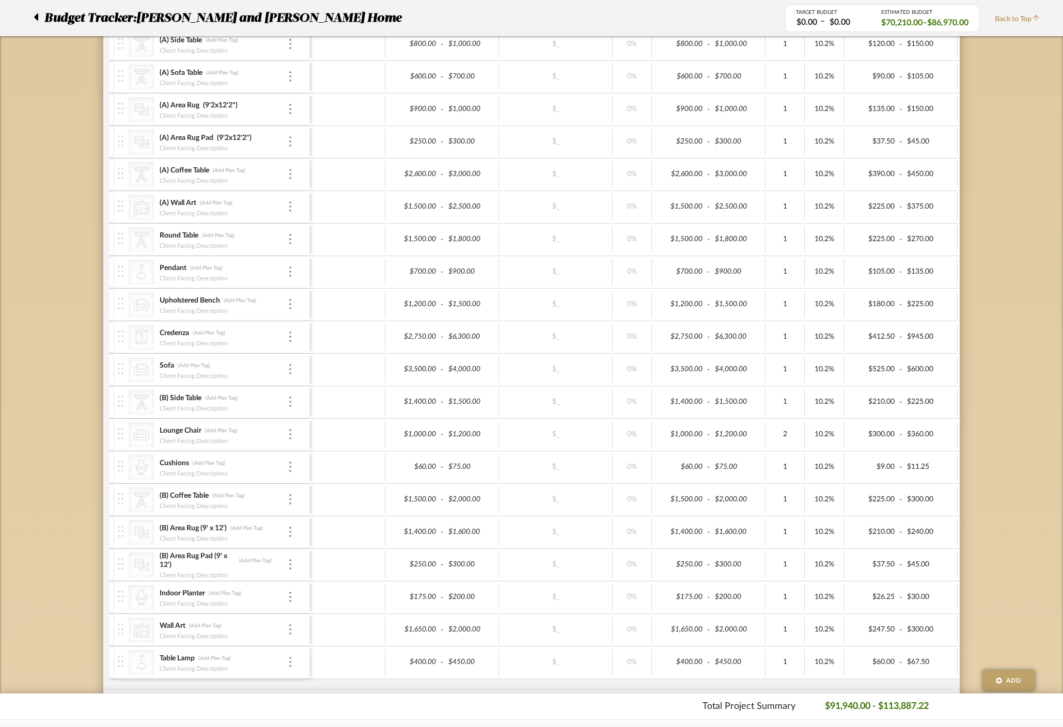
scroll to position [311, 0]
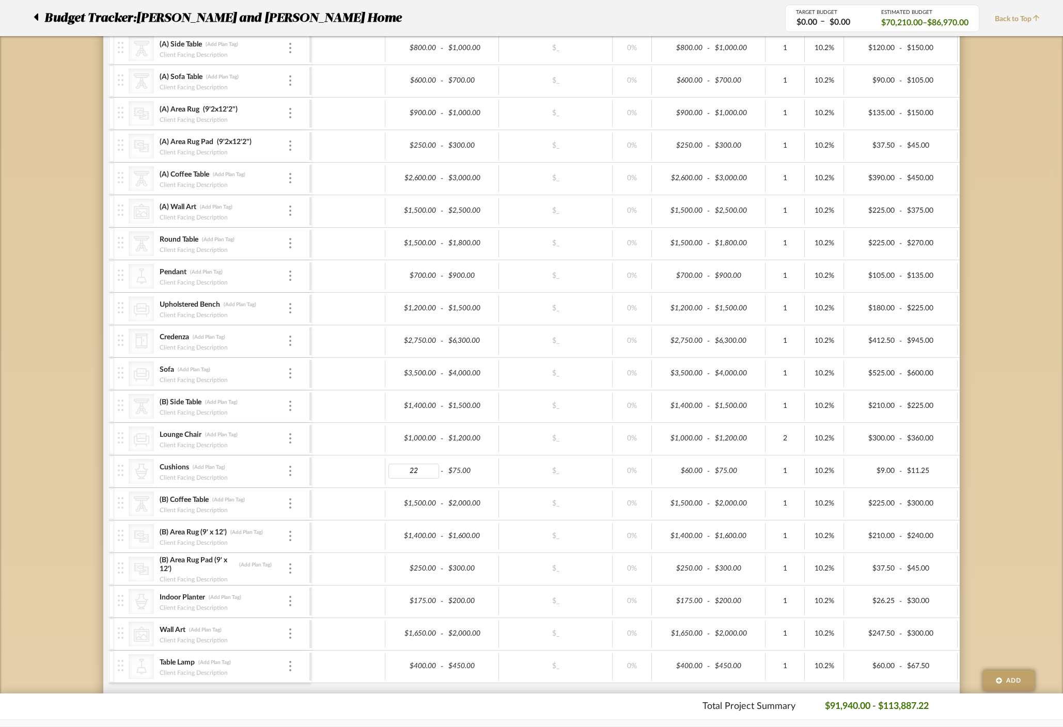
type input "225"
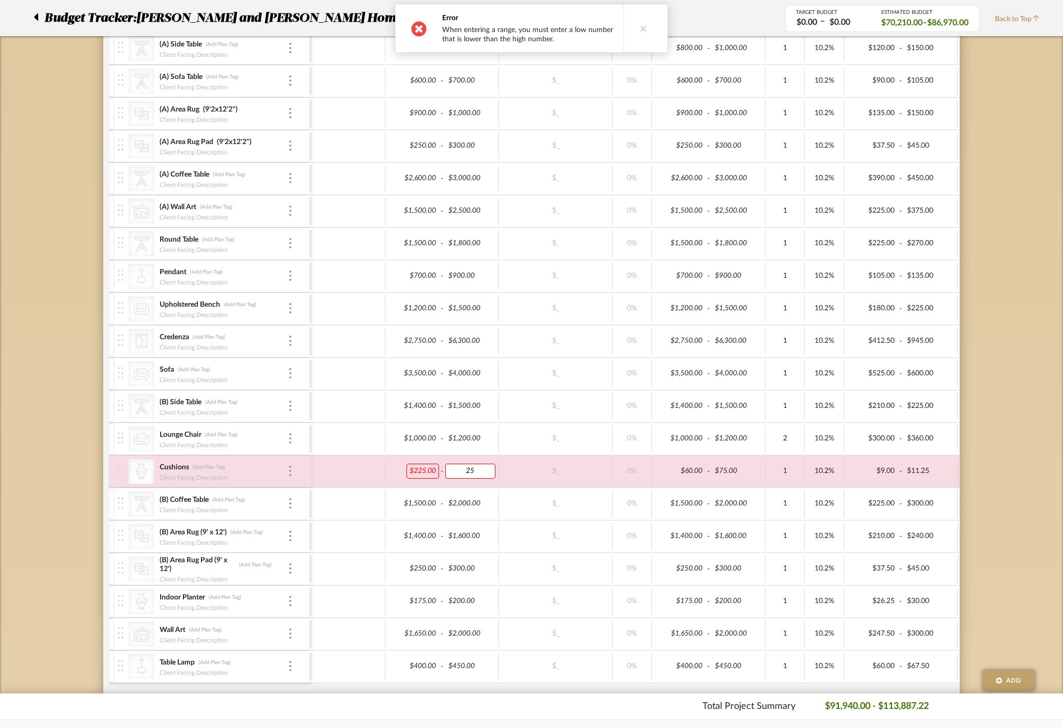
type input "250"
click at [995, 397] on body "Chrome Web Clipper Import Pinterest Support All Projects Library Inspiration Up…" at bounding box center [531, 52] width 1063 height 727
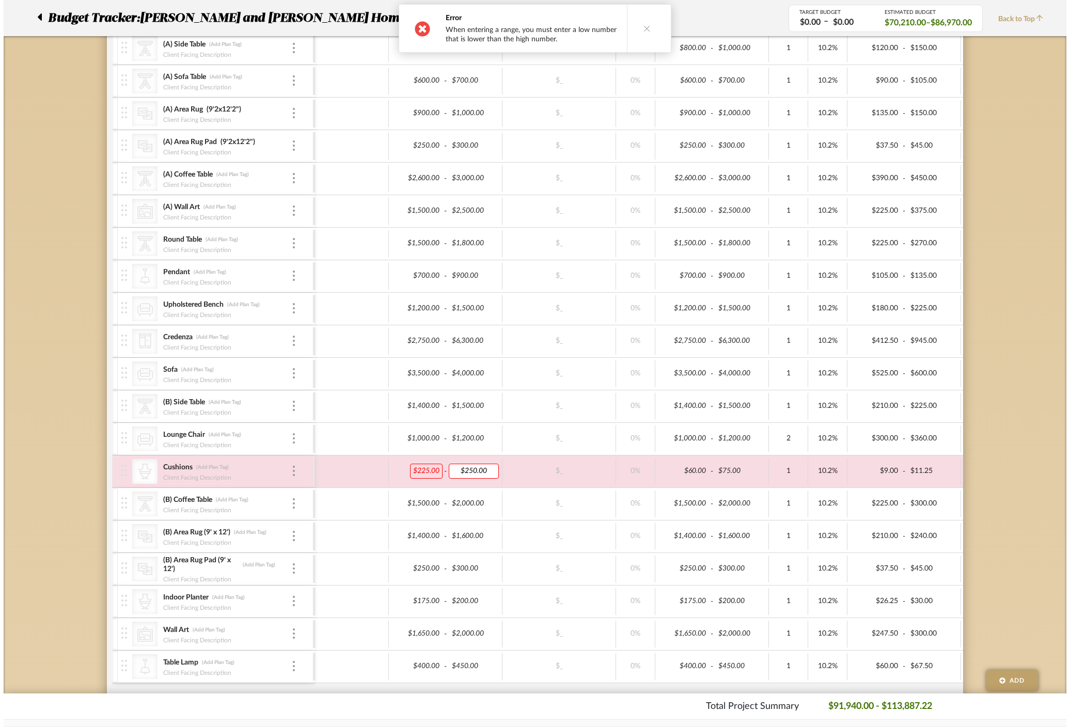
scroll to position [0, 0]
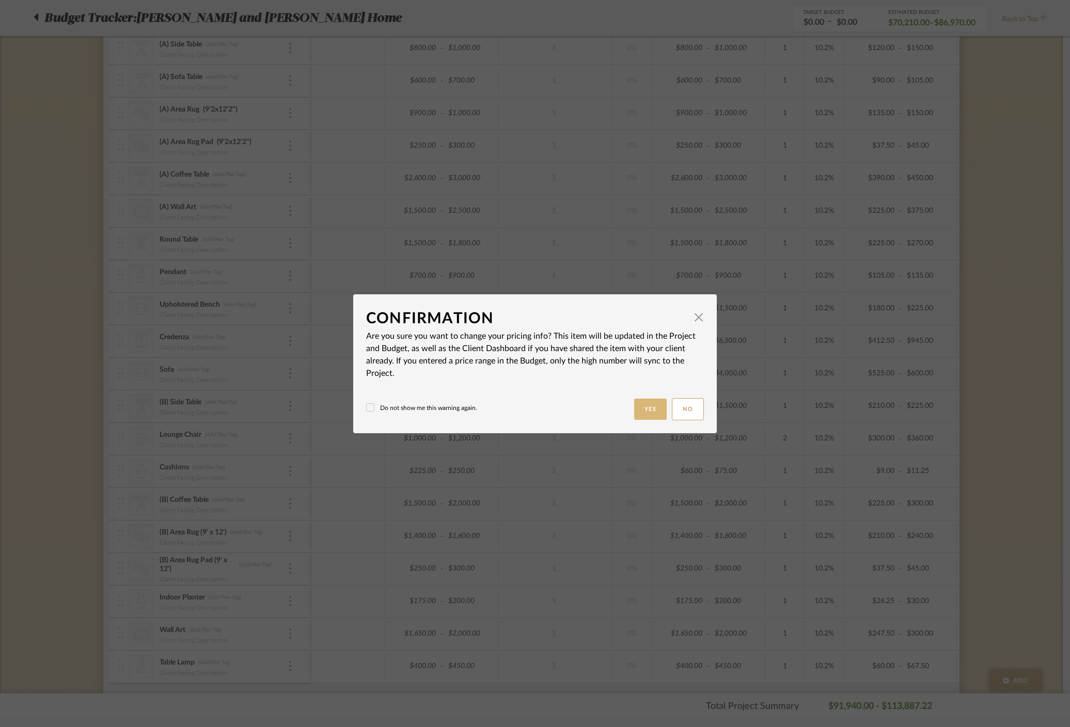
click at [651, 403] on button "Yes" at bounding box center [650, 409] width 33 height 21
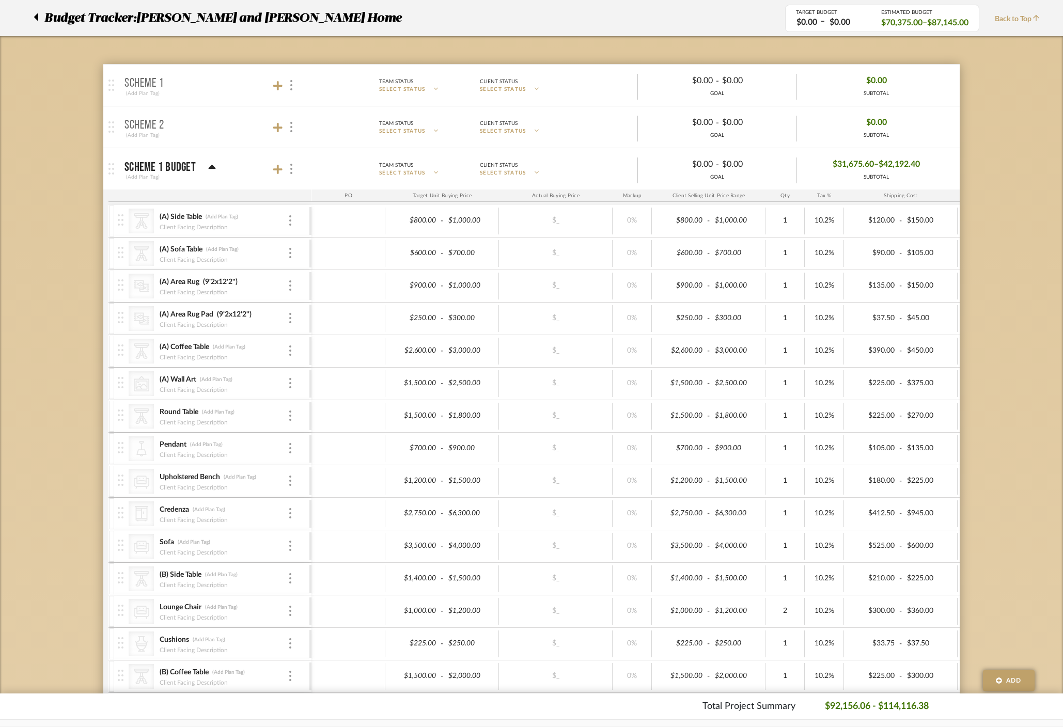
scroll to position [134, 0]
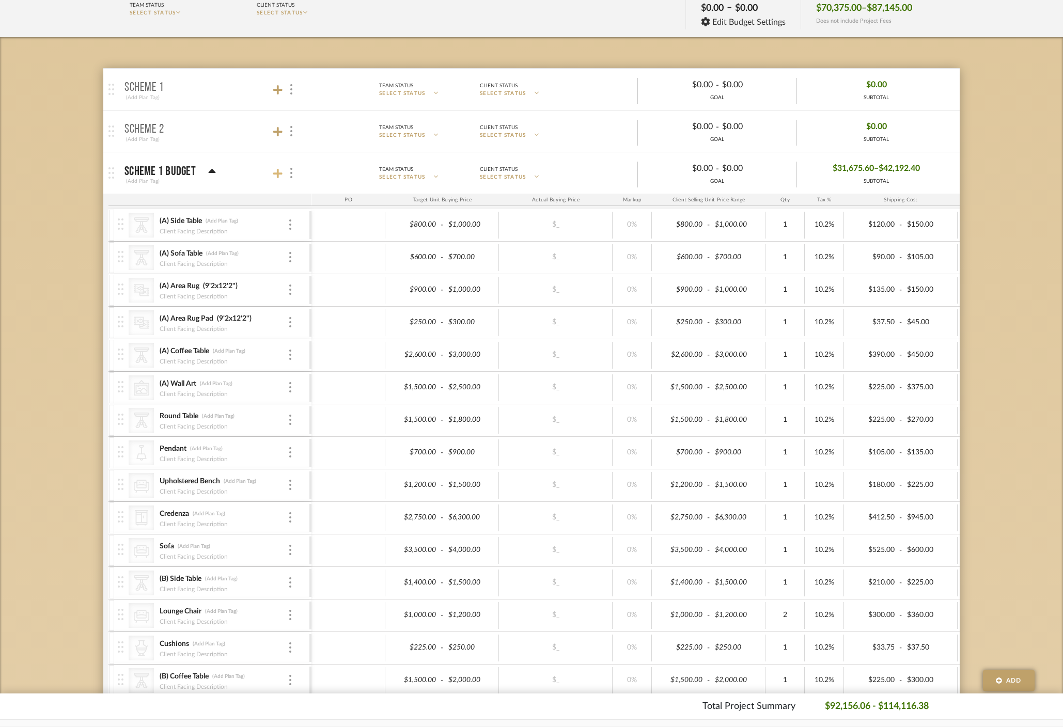
click at [279, 170] on icon at bounding box center [277, 173] width 9 height 10
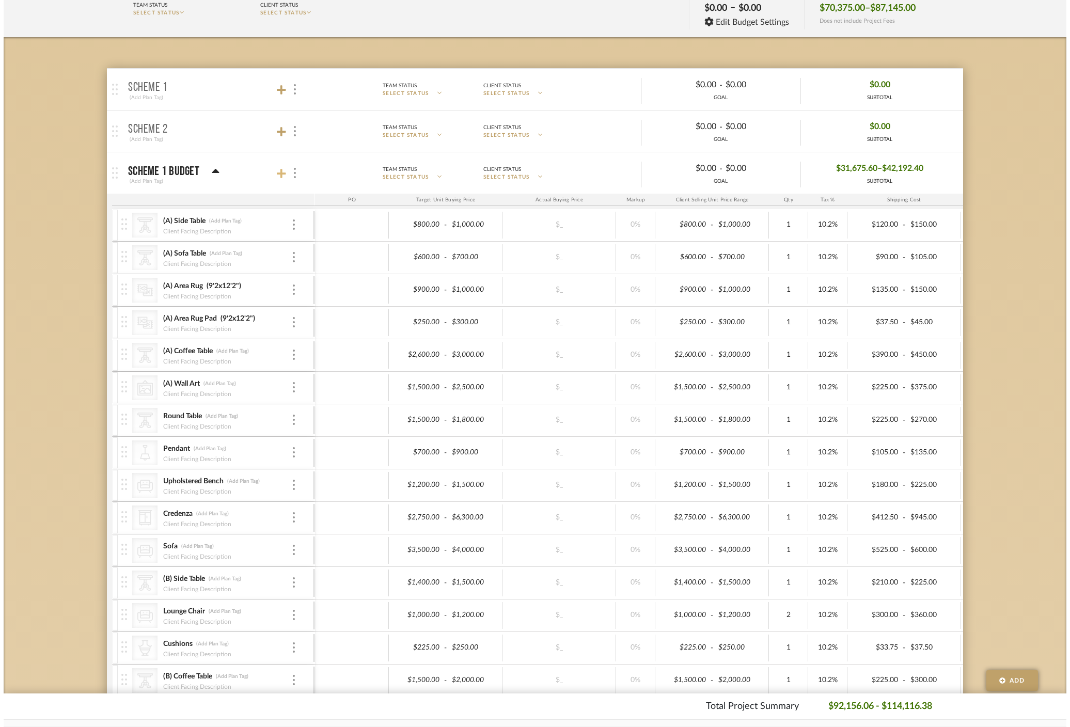
scroll to position [0, 0]
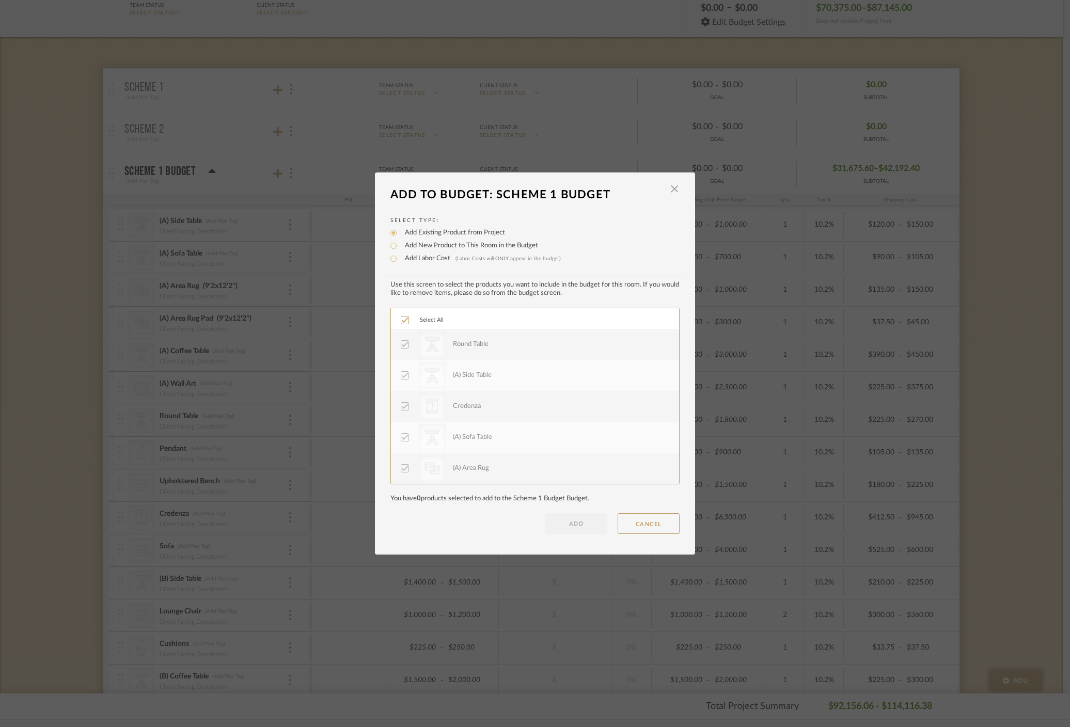
click at [428, 248] on label "Add New Product to This Room in the Budget" at bounding box center [469, 246] width 138 height 10
click at [400, 248] on input "Add New Product to This Room in the Budget" at bounding box center [393, 246] width 12 height 12
radio input "true"
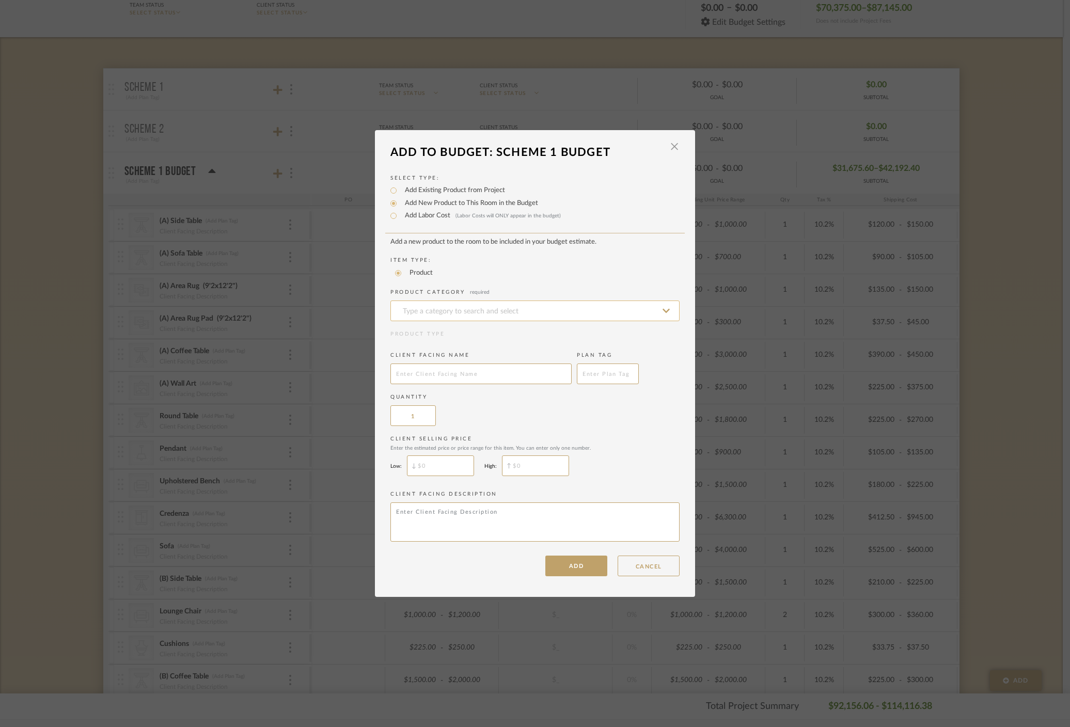
click at [436, 309] on input at bounding box center [535, 311] width 289 height 21
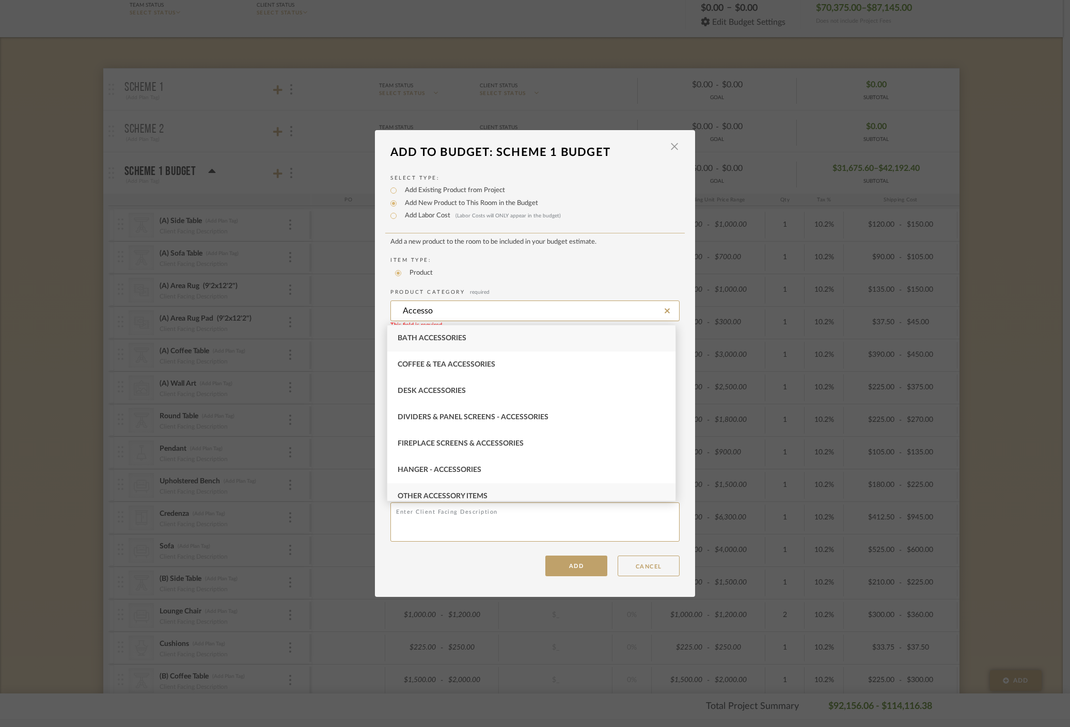
click at [448, 498] on span "Other Accessory Items" at bounding box center [443, 496] width 90 height 7
type input "Other Accessory Items"
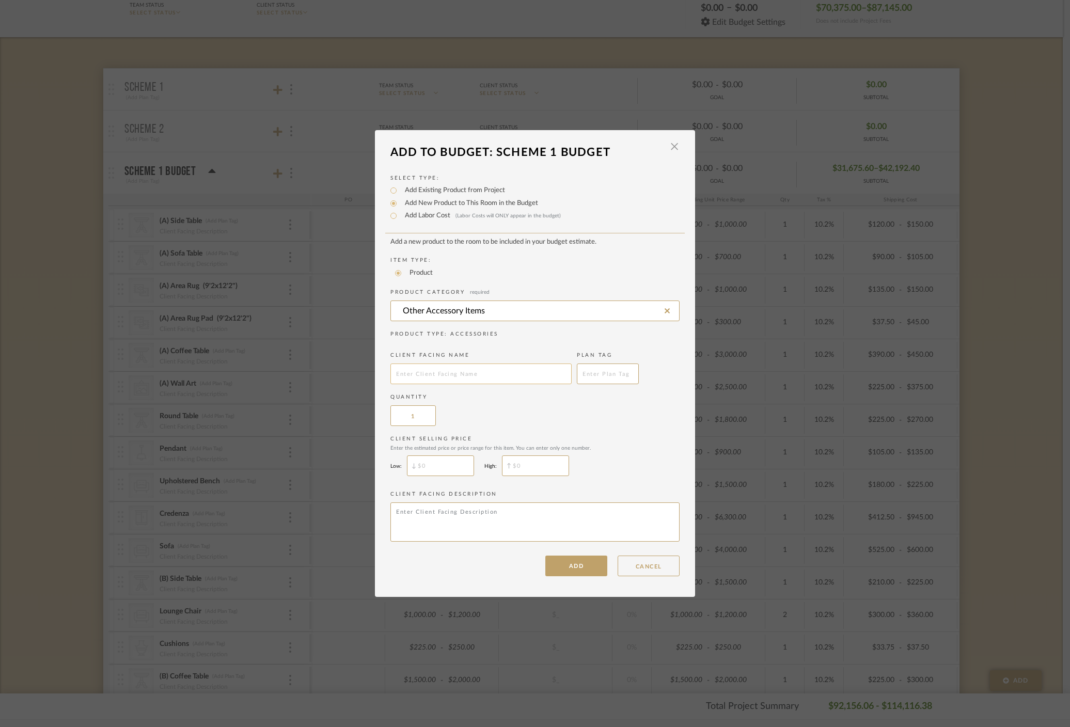
click at [448, 373] on input "text" at bounding box center [481, 374] width 181 height 21
type input "General Decor"
click at [448, 466] on input "$" at bounding box center [440, 466] width 67 height 21
type input "$800"
type input "$"
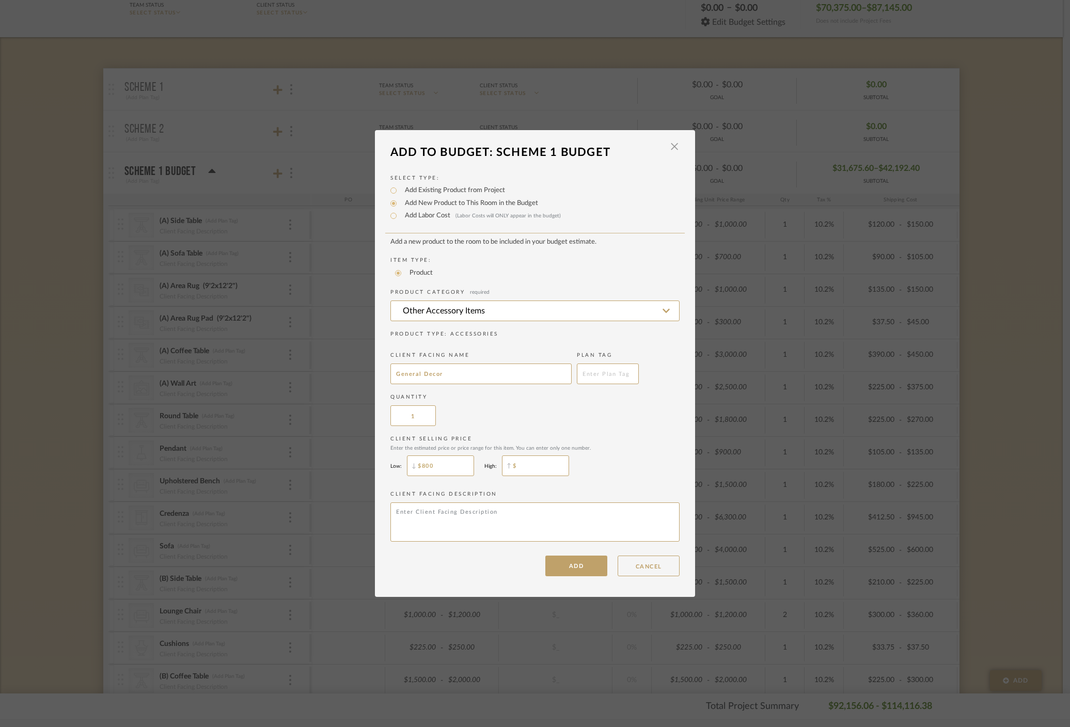
click at [519, 476] on input "$" at bounding box center [535, 466] width 67 height 21
click at [437, 470] on input "$800" at bounding box center [440, 466] width 67 height 21
type input "$1,000"
click at [540, 472] on input "$" at bounding box center [535, 466] width 67 height 21
type input "$1,200"
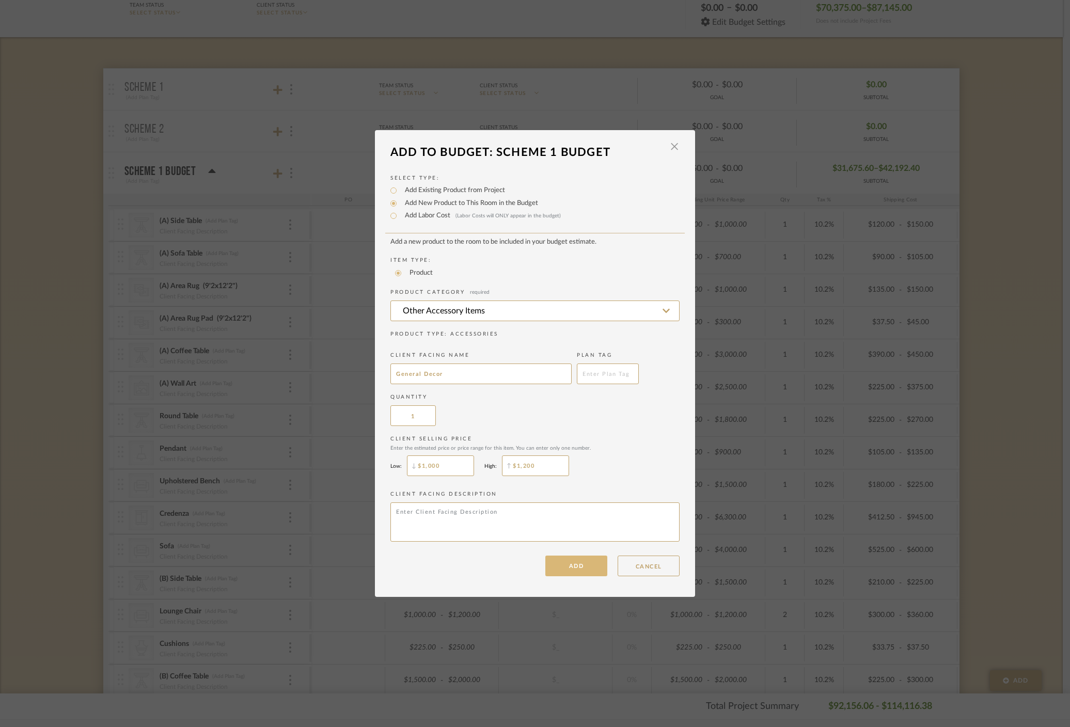
click at [596, 564] on button "ADD" at bounding box center [576, 566] width 62 height 21
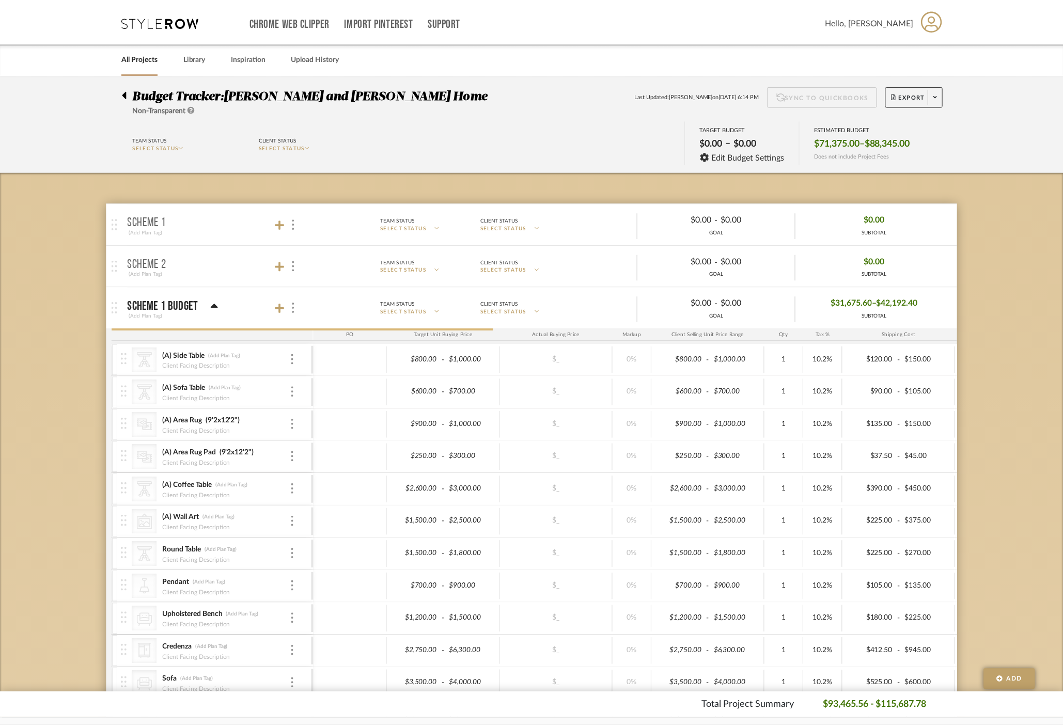
scroll to position [134, 0]
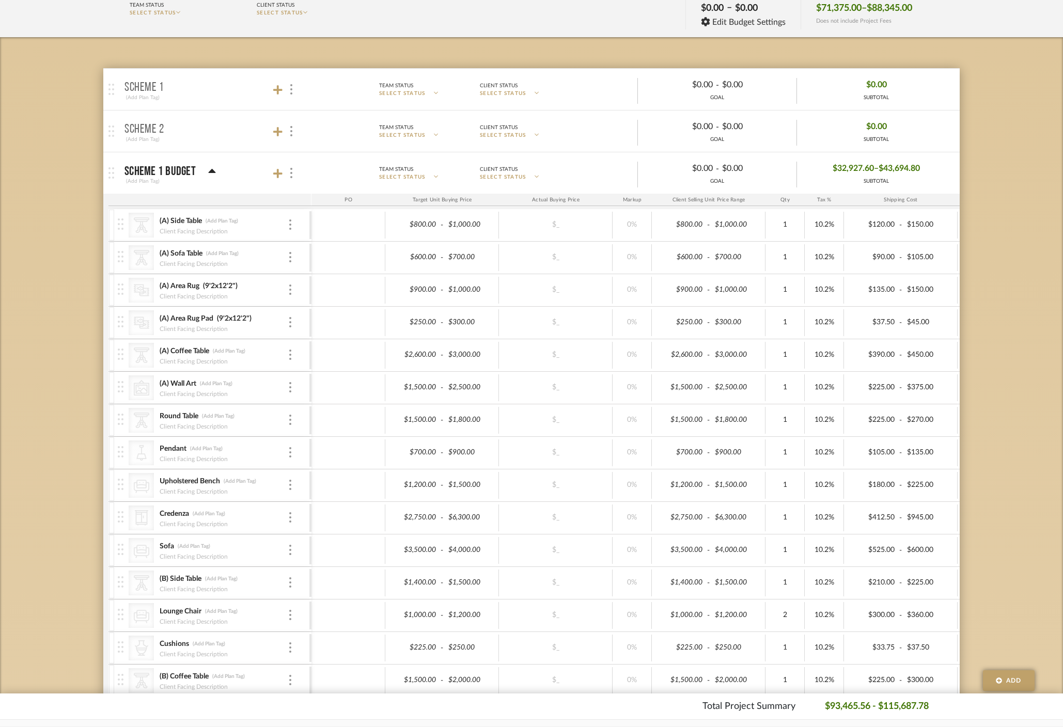
click at [210, 171] on icon at bounding box center [211, 171] width 7 height 4
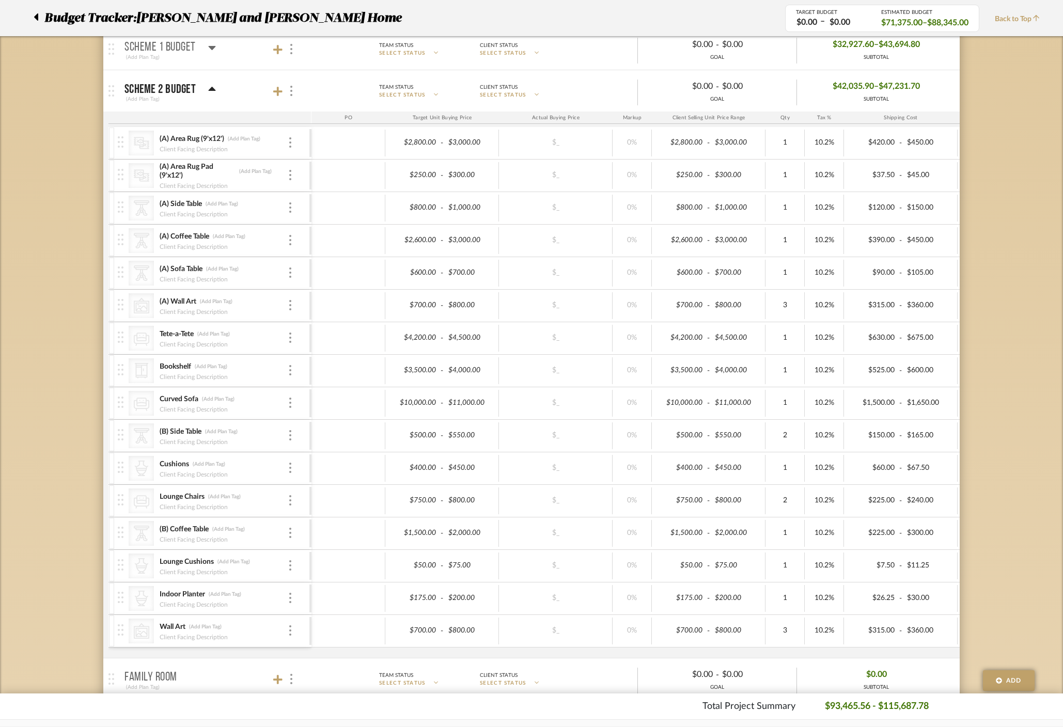
scroll to position [247, 0]
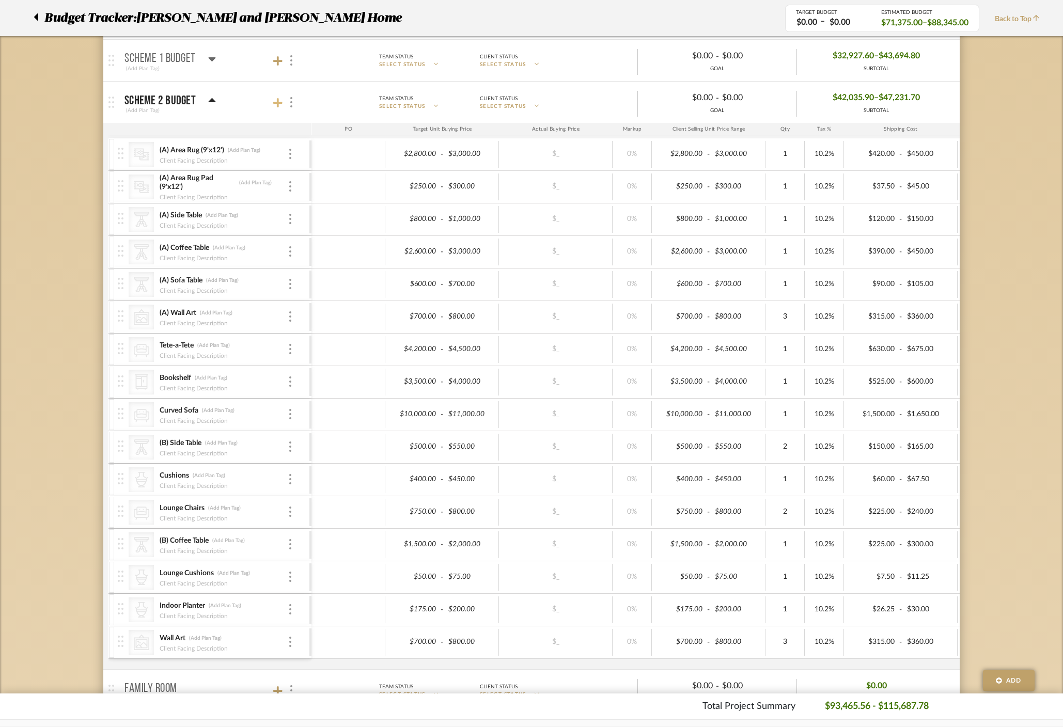
click at [278, 100] on icon at bounding box center [277, 102] width 9 height 9
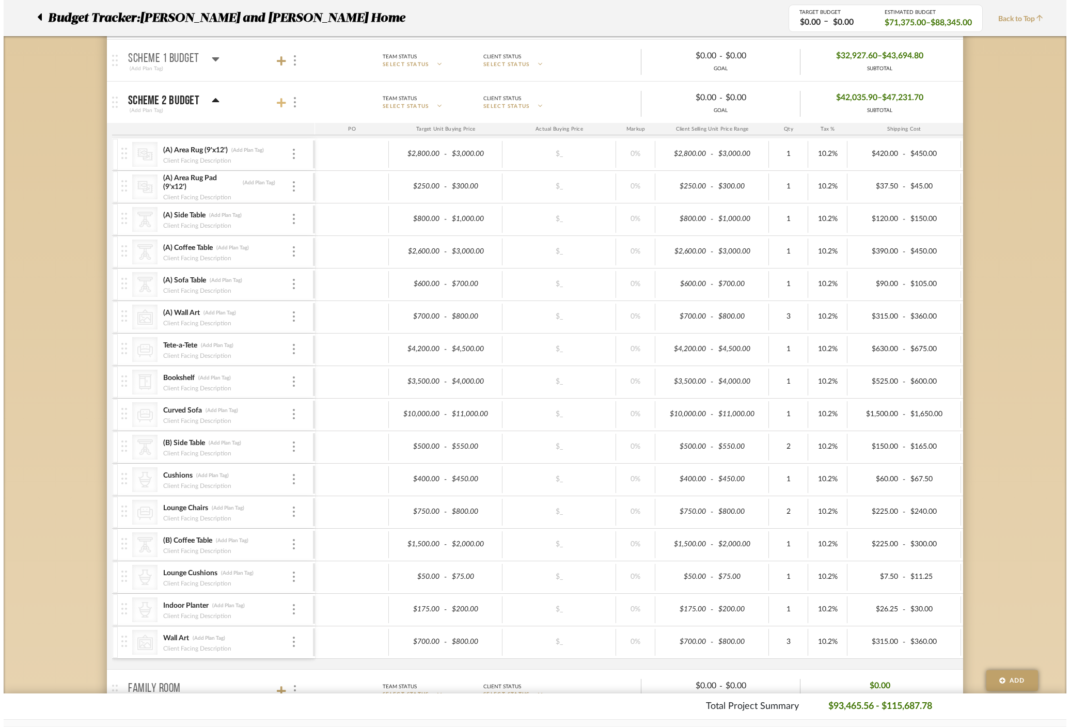
scroll to position [0, 0]
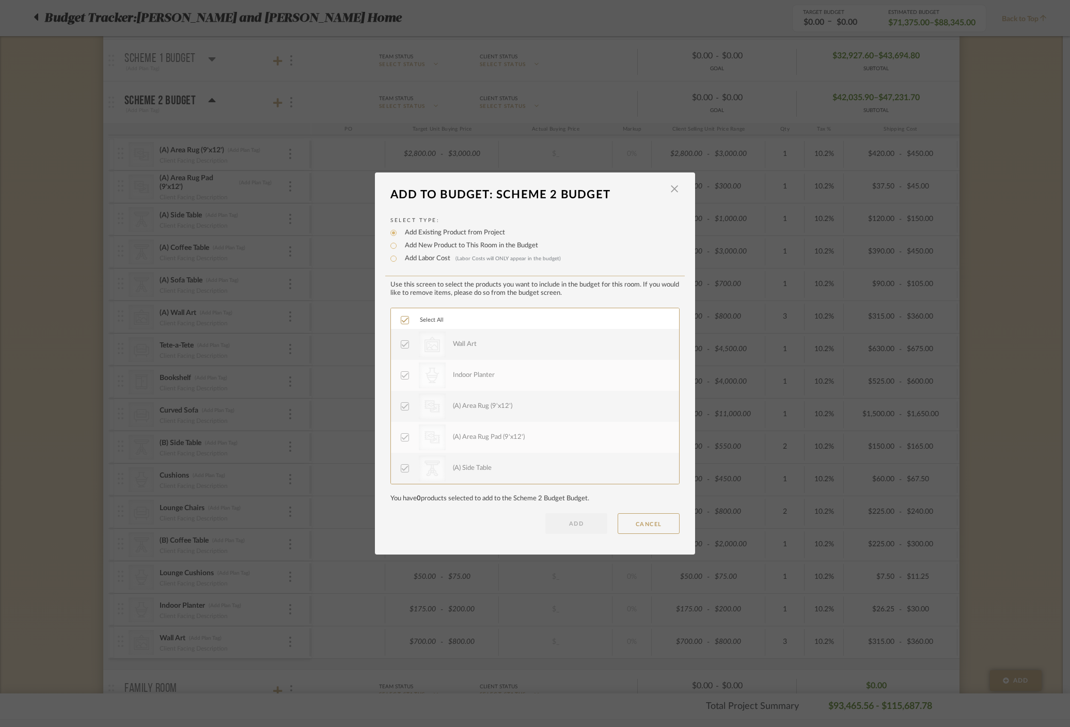
click at [439, 247] on label "Add New Product to This Room in the Budget" at bounding box center [469, 246] width 138 height 10
click at [400, 247] on input "Add New Product to This Room in the Budget" at bounding box center [393, 246] width 12 height 12
radio input "true"
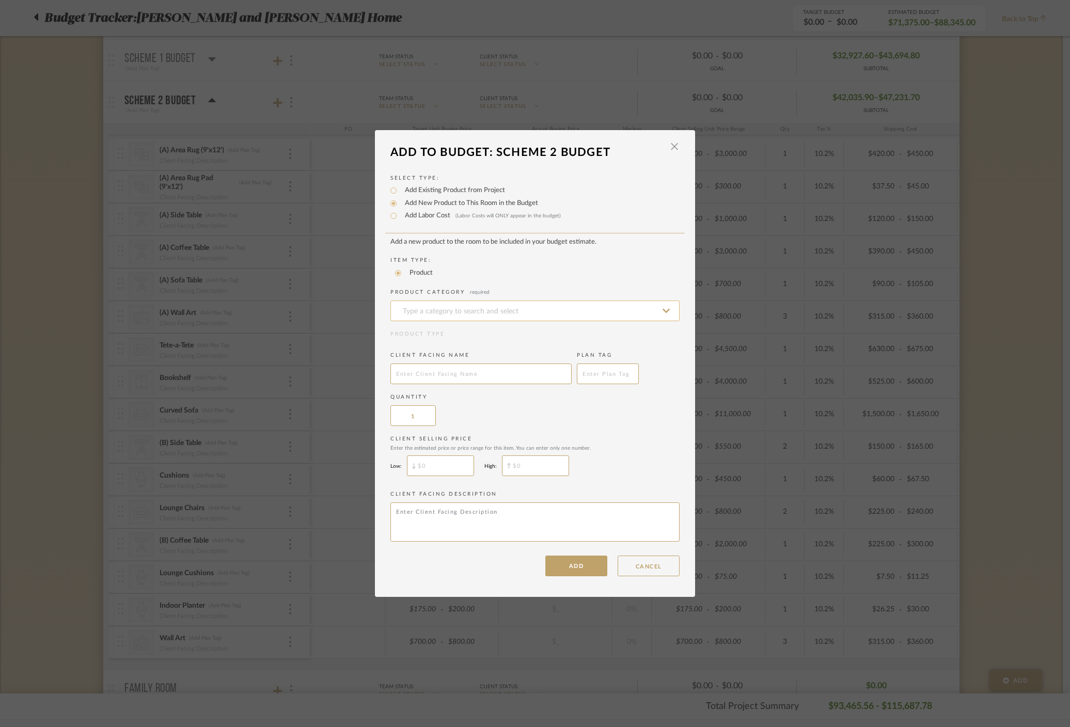
click at [439, 305] on input at bounding box center [535, 311] width 289 height 21
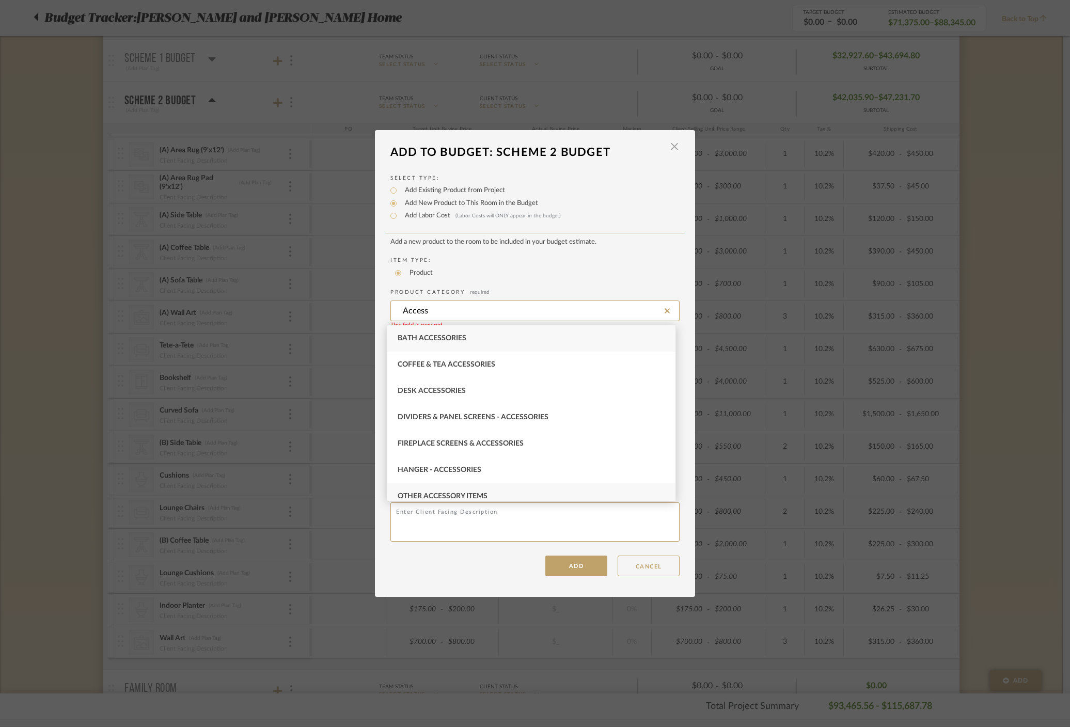
click at [471, 489] on div "Other Accessory Items" at bounding box center [531, 496] width 288 height 26
type input "Other Accessory Items"
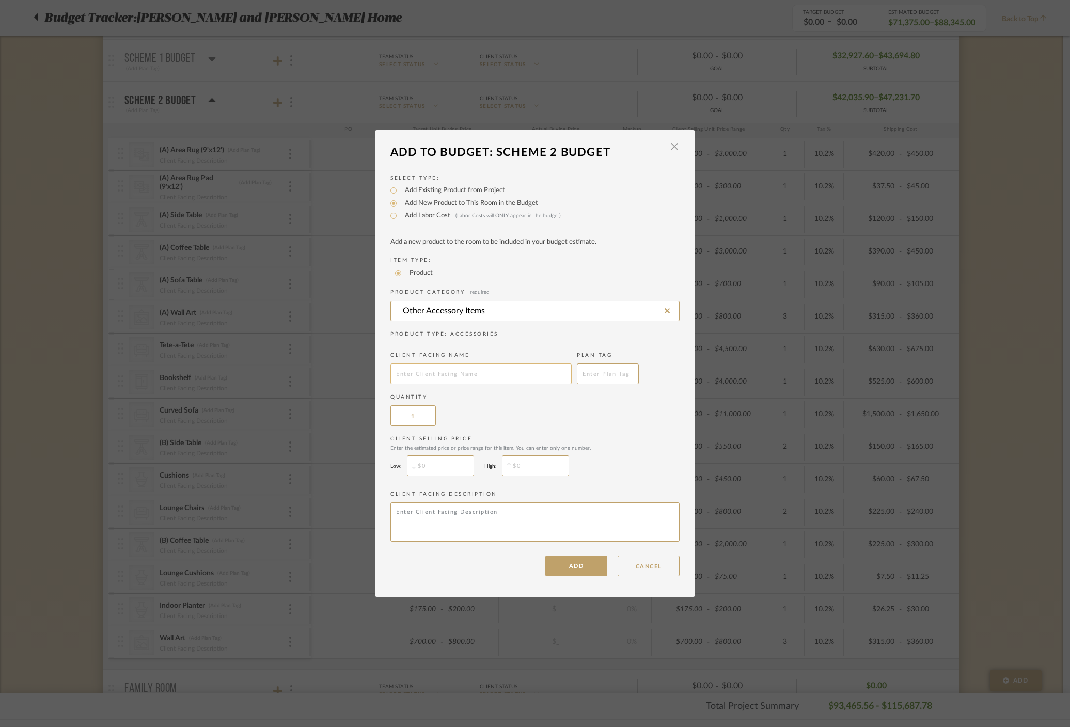
click at [446, 377] on input "text" at bounding box center [481, 374] width 181 height 21
type input "General Decor"
click at [450, 457] on input "$" at bounding box center [440, 466] width 67 height 21
type input "$1,000"
click at [550, 469] on input "$" at bounding box center [535, 466] width 67 height 21
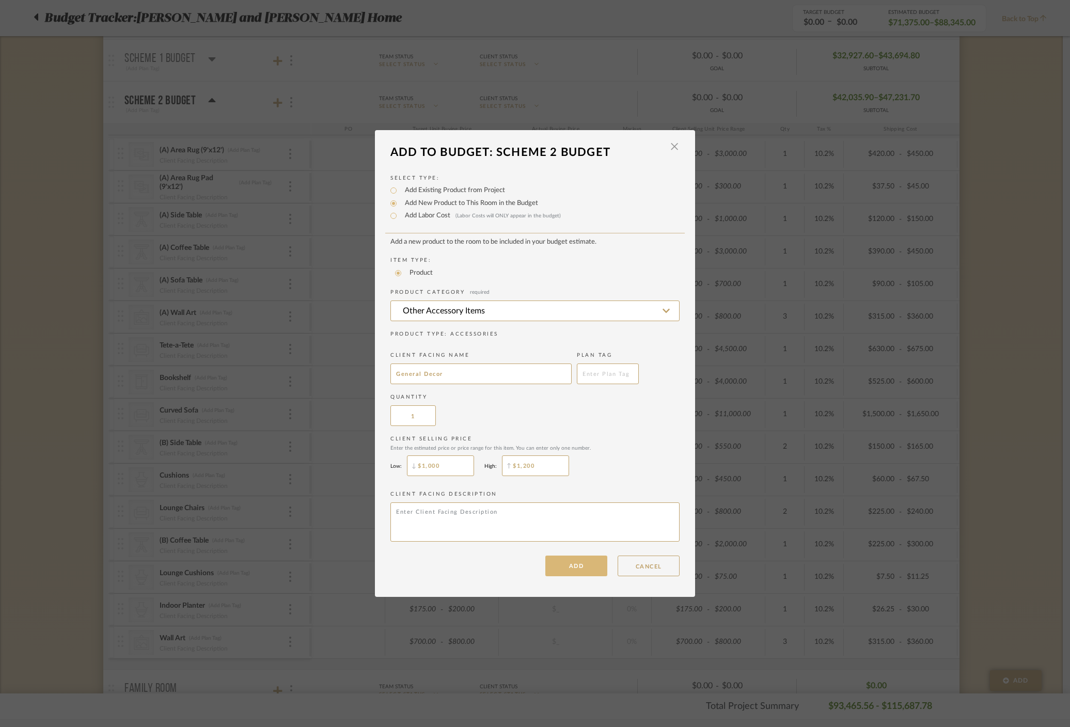
type input "$1,200"
click at [585, 560] on button "ADD" at bounding box center [576, 566] width 62 height 21
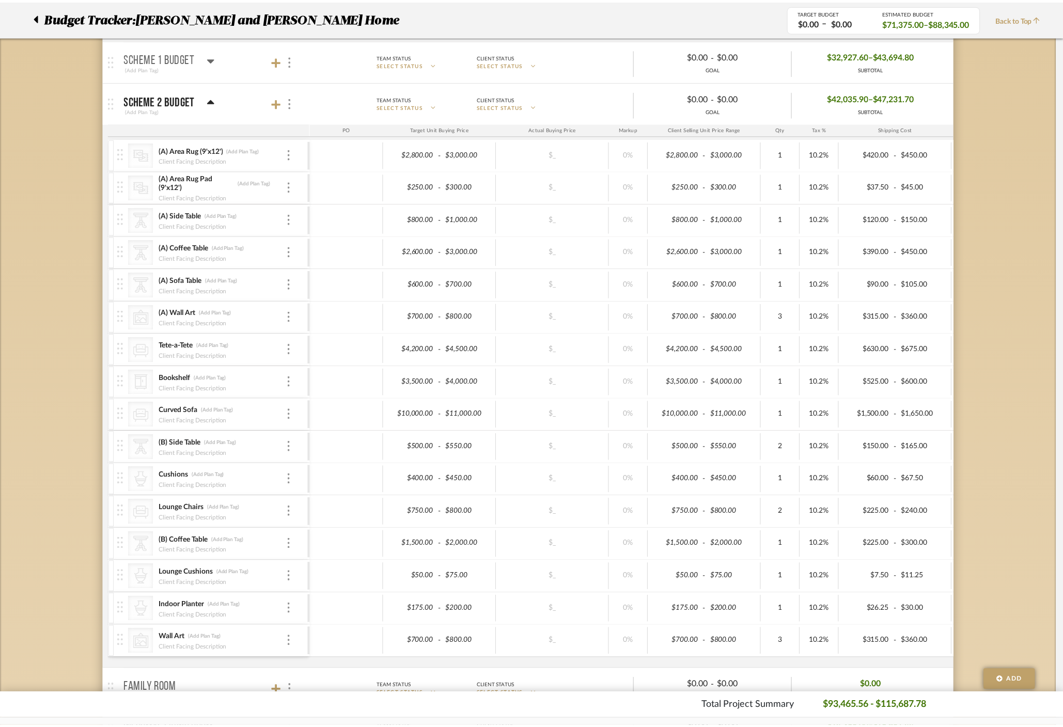
scroll to position [247, 0]
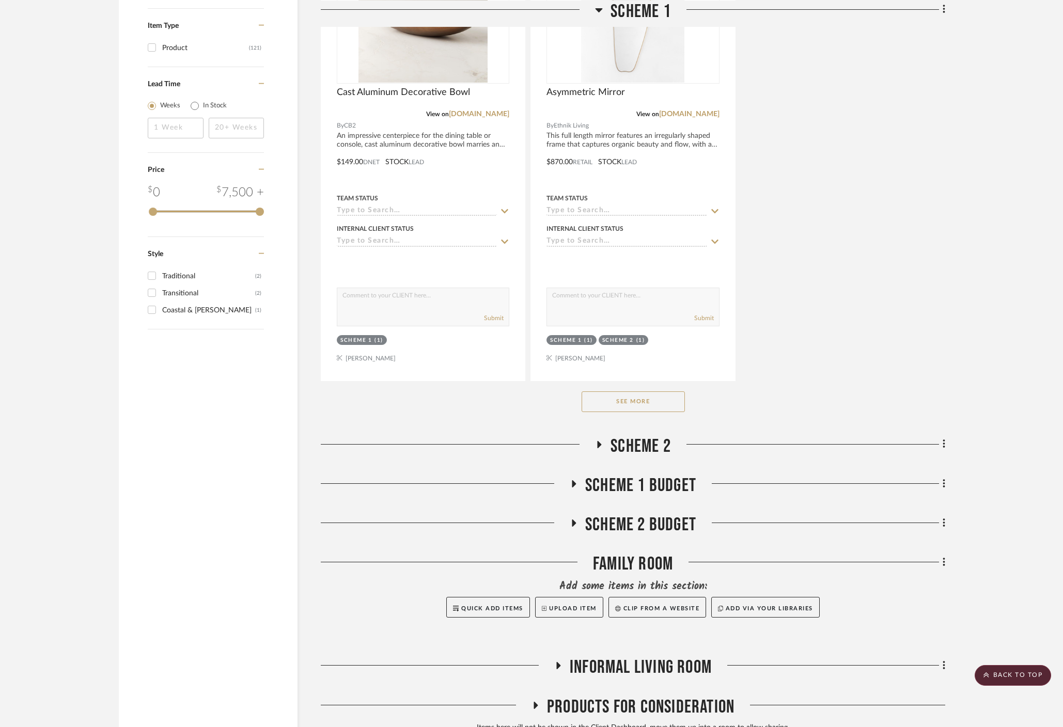
scroll to position [1361, 0]
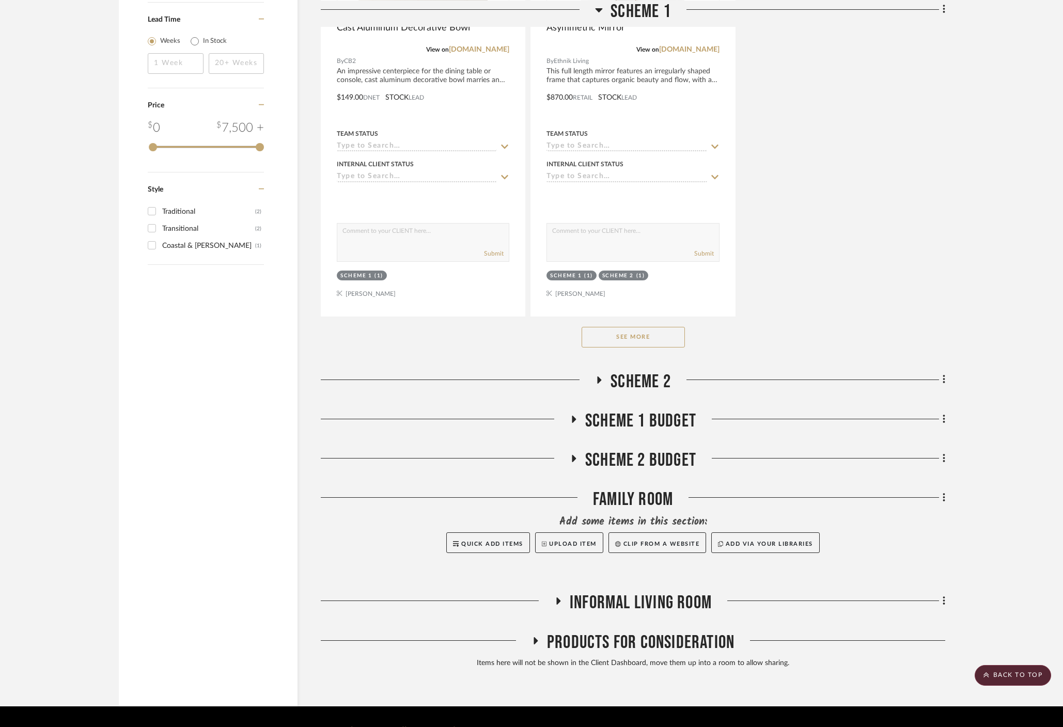
click at [642, 327] on button "See More" at bounding box center [633, 337] width 103 height 21
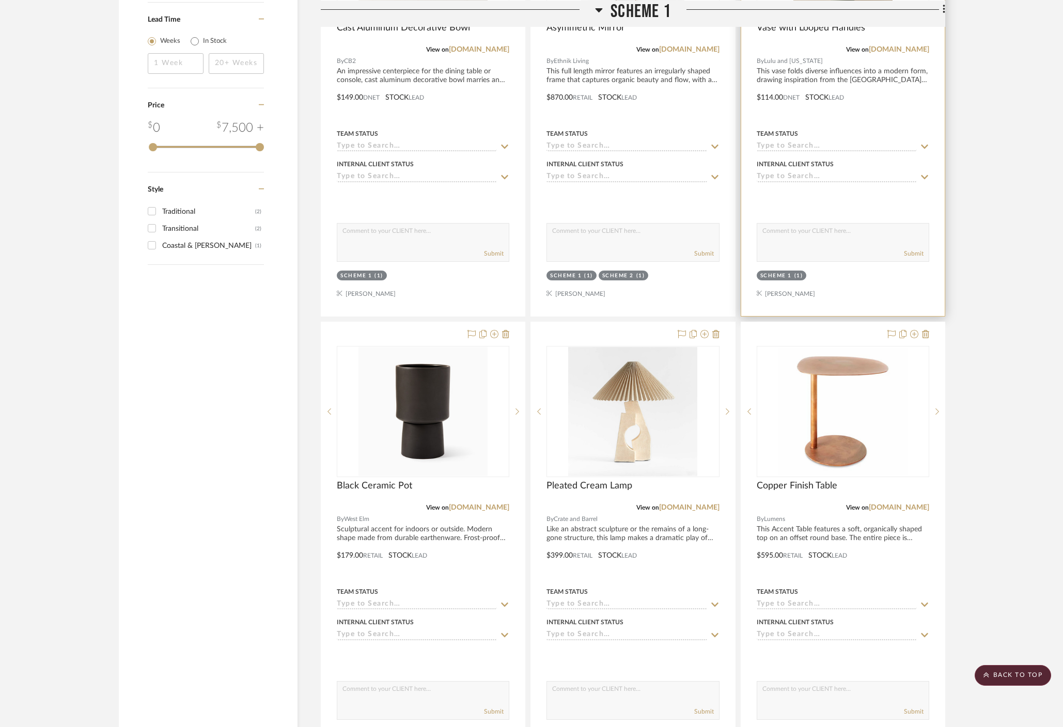
scroll to position [0, 0]
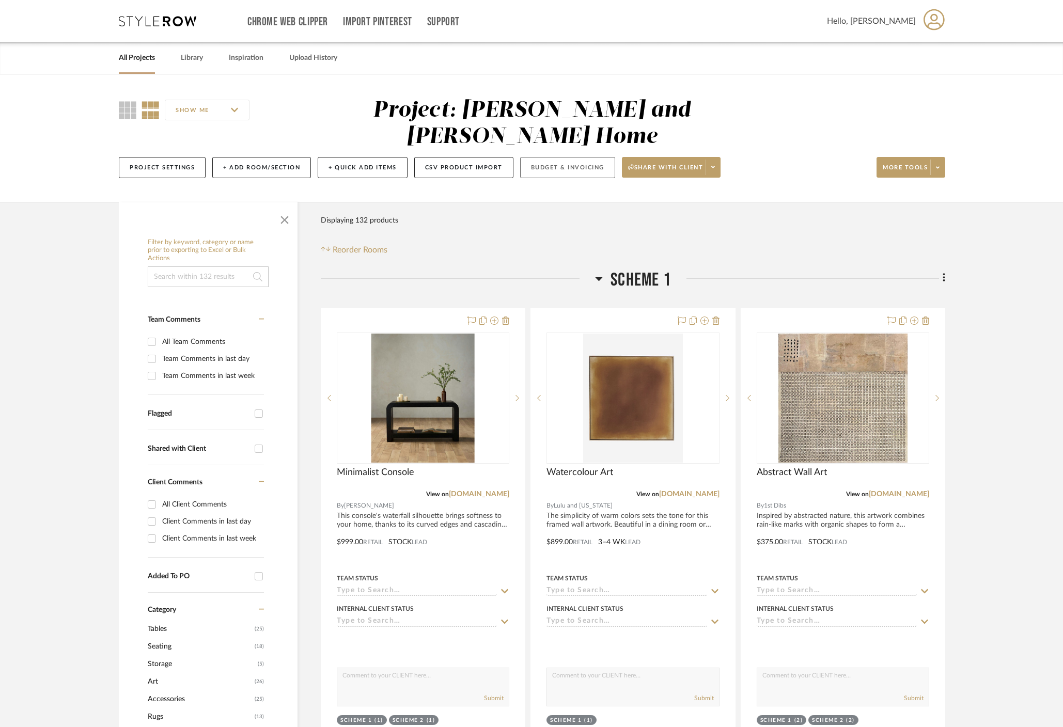
click at [584, 157] on button "Budget & Invoicing" at bounding box center [567, 167] width 95 height 21
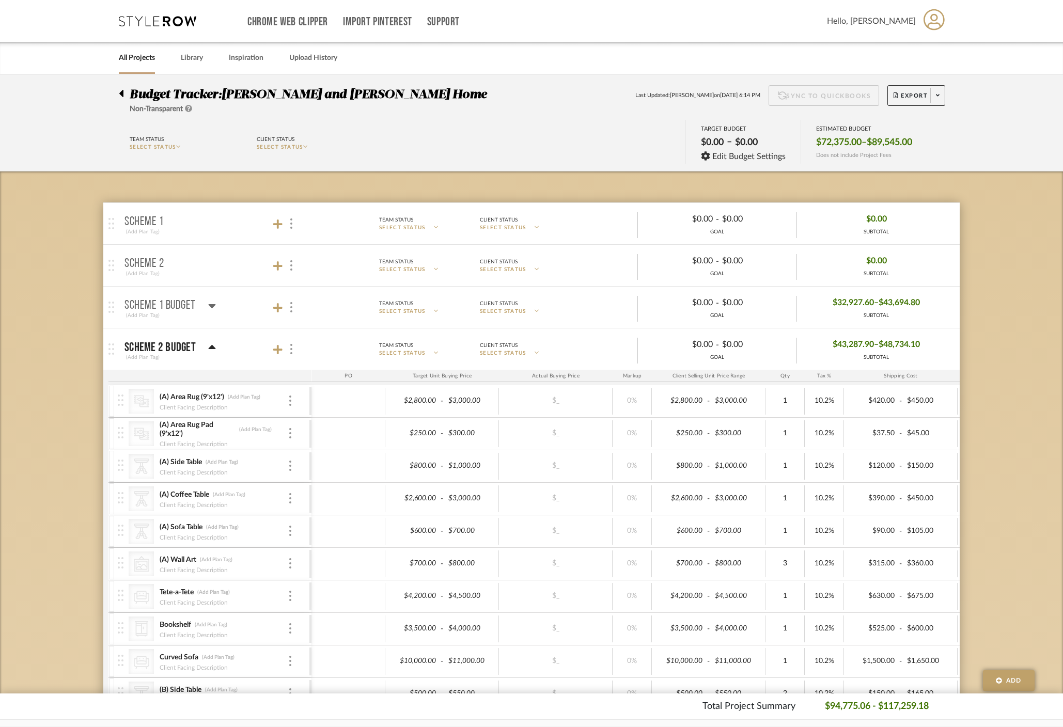
click at [215, 309] on mat-panel-title "Scheme 1 Budget (Add Plan Tag)" at bounding box center [215, 307] width 182 height 25
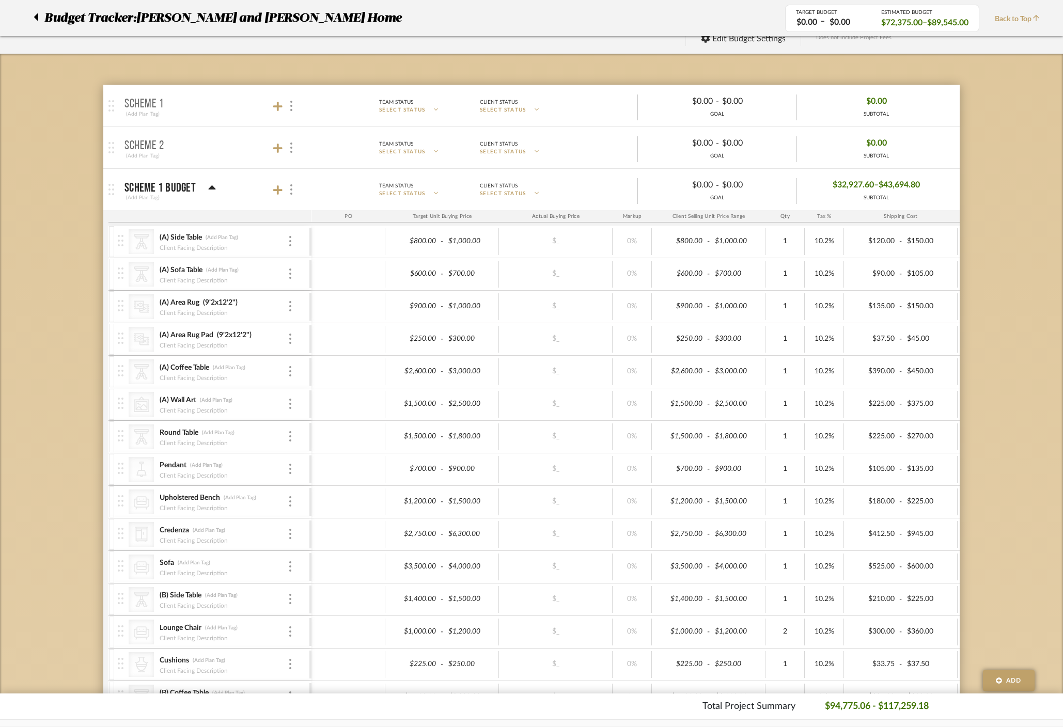
scroll to position [82, 0]
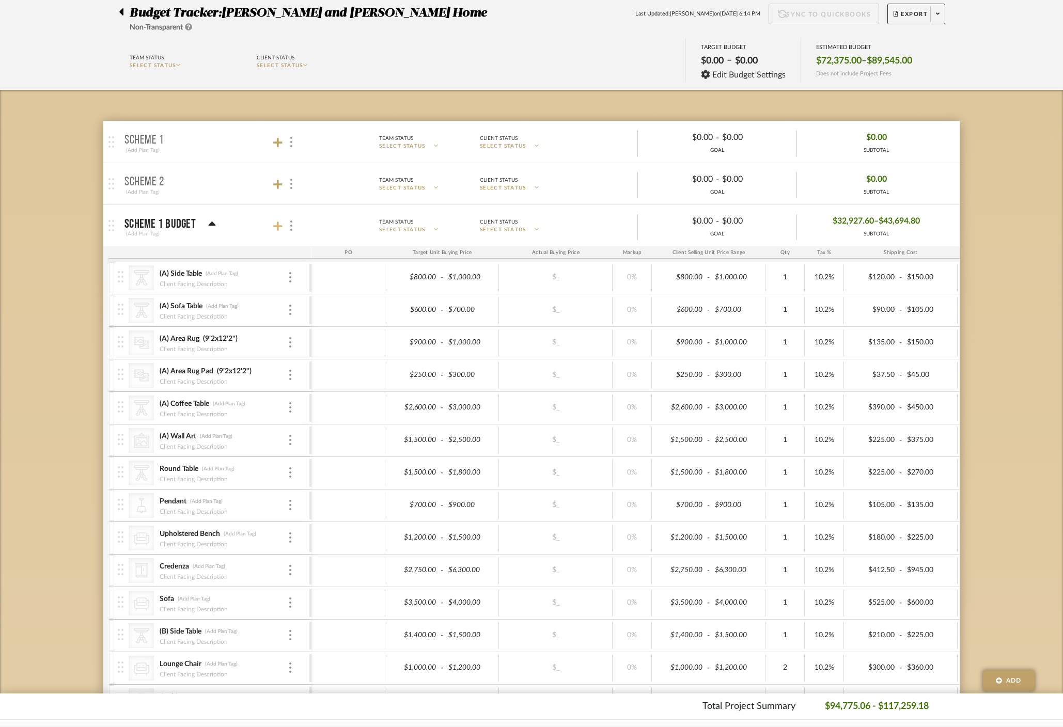
click at [279, 224] on icon at bounding box center [277, 226] width 9 height 10
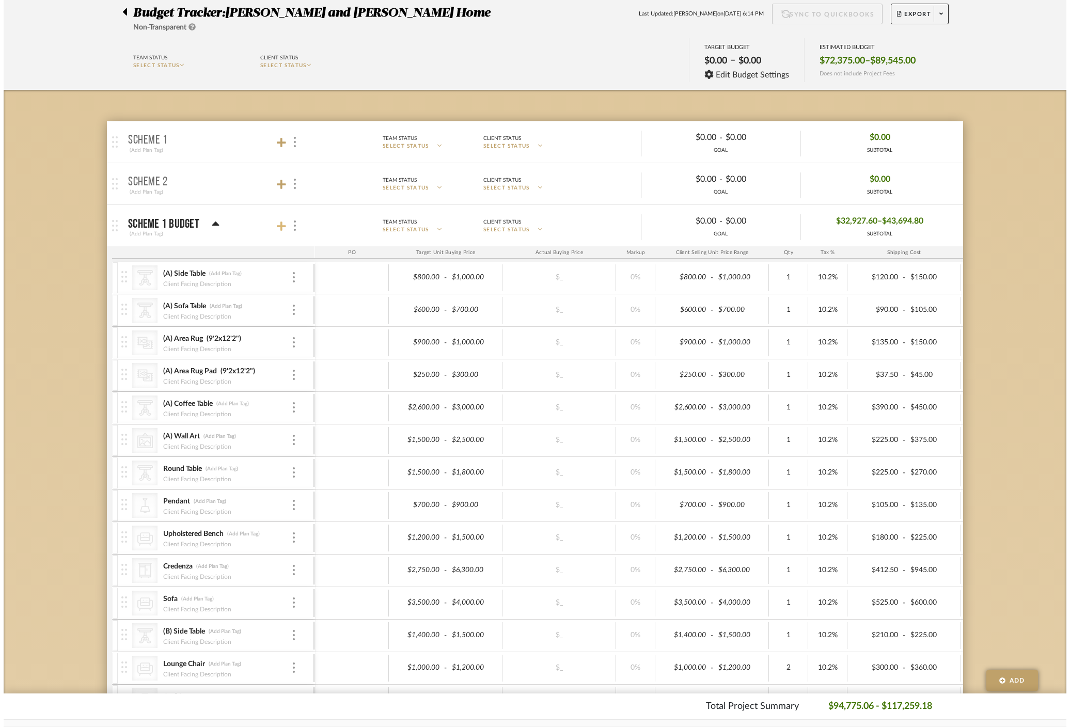
scroll to position [0, 0]
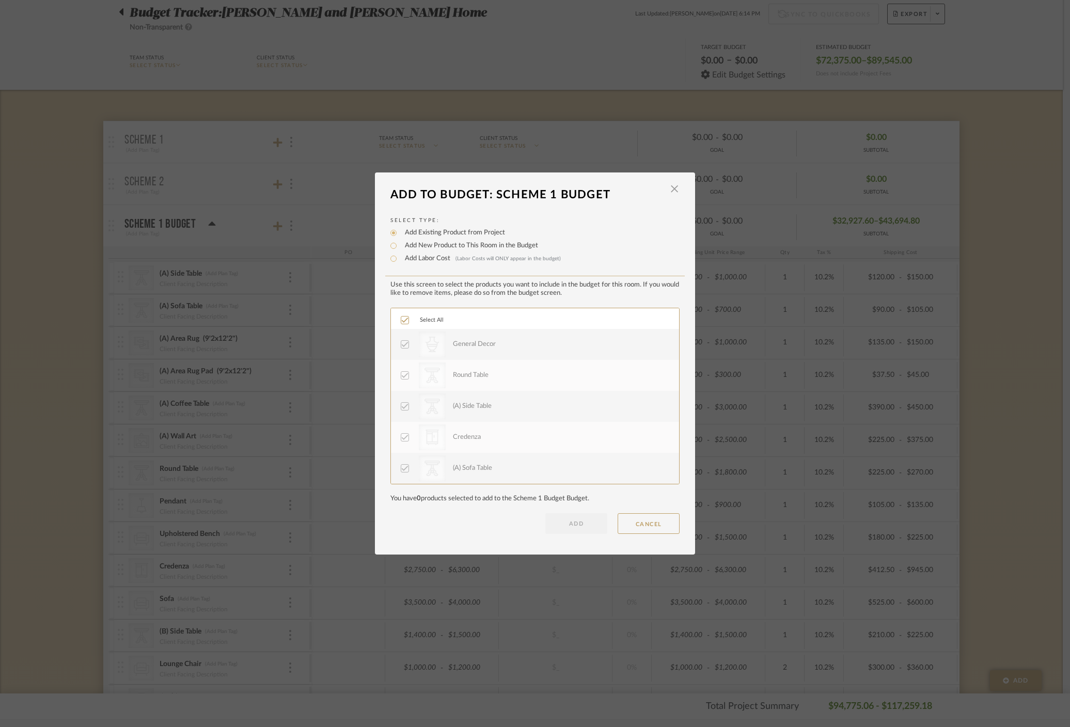
click at [404, 241] on label "Add New Product to This Room in the Budget" at bounding box center [469, 246] width 138 height 10
click at [400, 241] on input "Add New Product to This Room in the Budget" at bounding box center [393, 246] width 12 height 12
radio input "true"
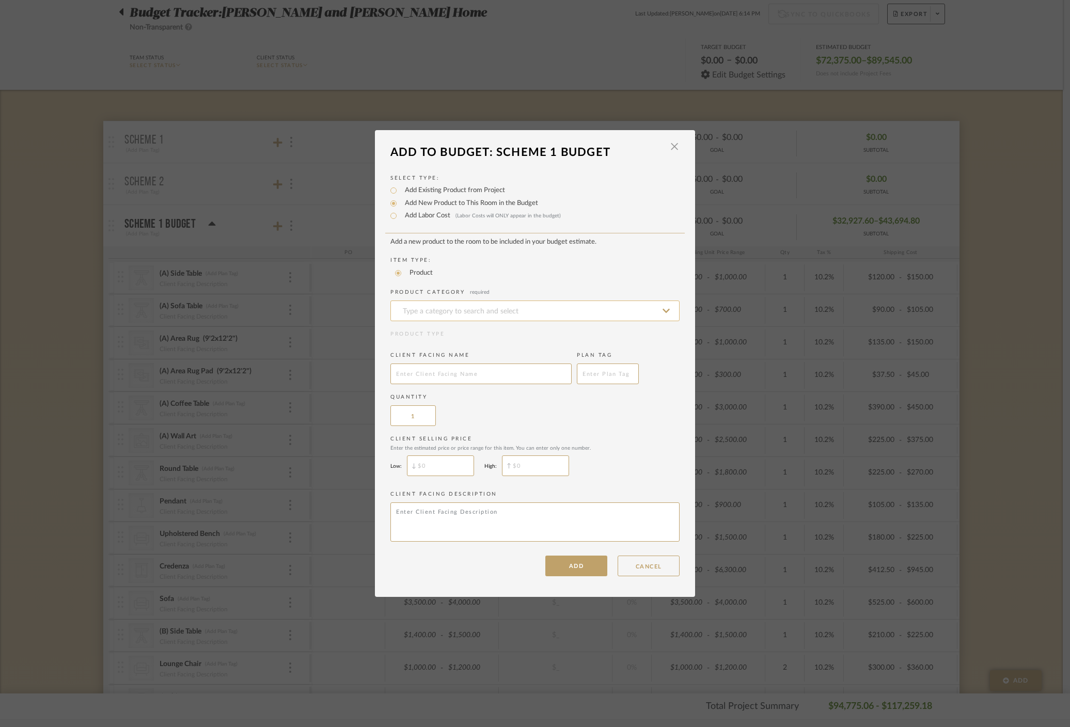
click at [449, 310] on input at bounding box center [535, 311] width 289 height 21
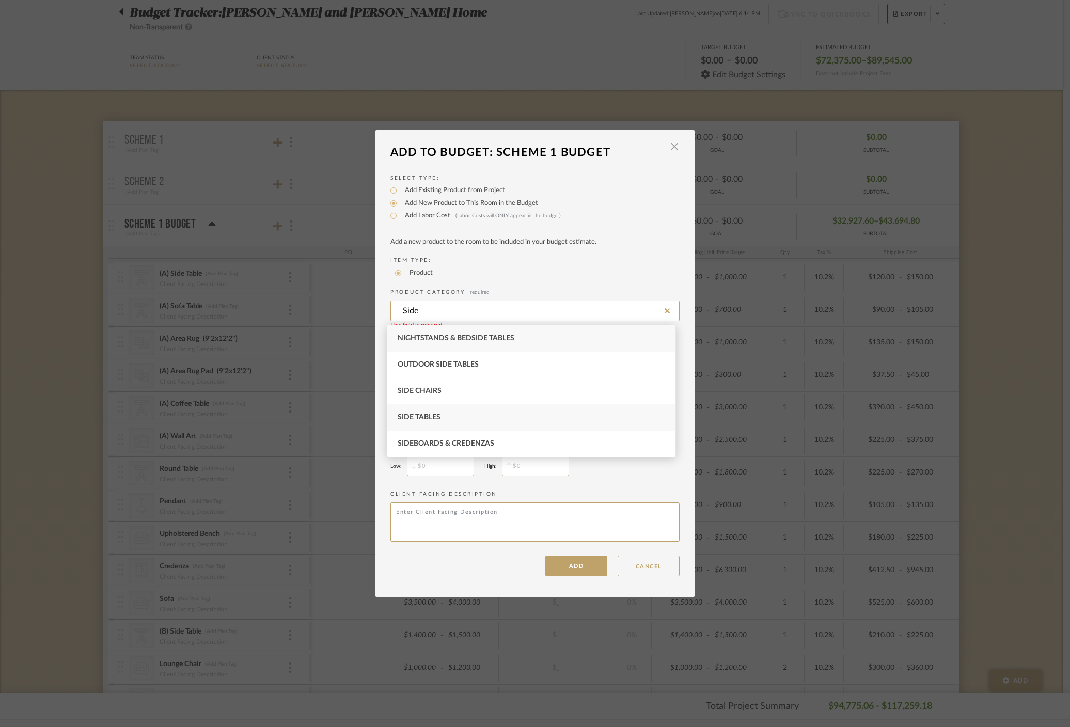
click at [479, 409] on div "Side Tables" at bounding box center [531, 417] width 288 height 26
type input "Side Tables"
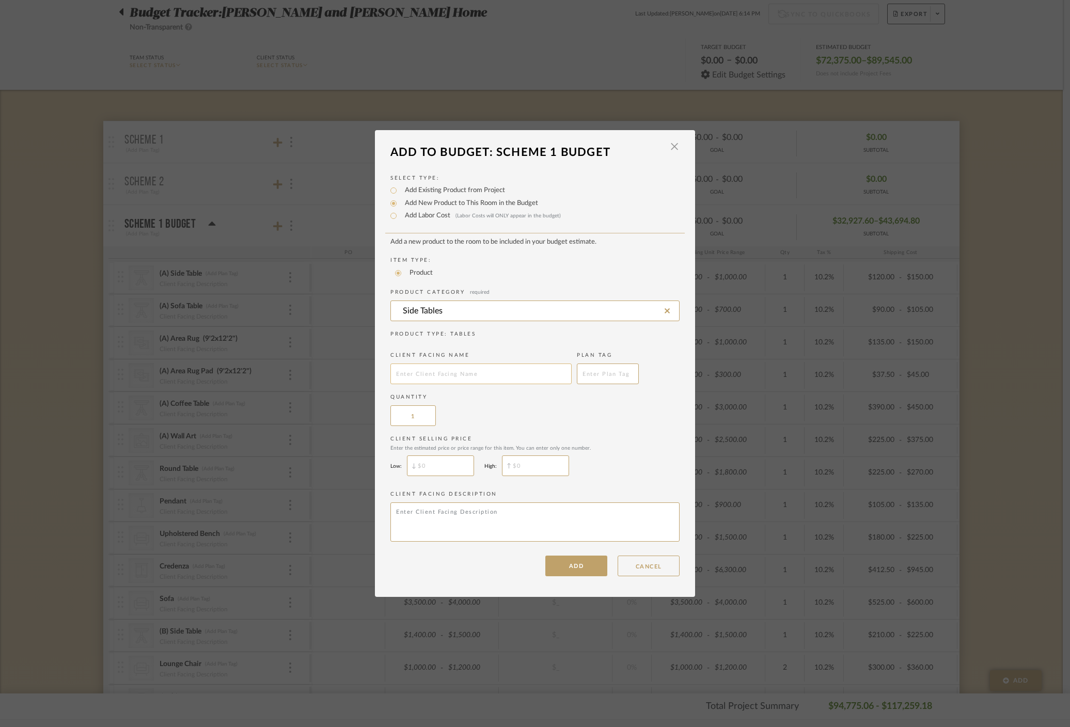
click at [493, 379] on input "text" at bounding box center [481, 374] width 181 height 21
click at [414, 376] on input "(A) Side Table" at bounding box center [481, 374] width 181 height 21
type input "(A) Accent Table"
click at [449, 460] on input "$" at bounding box center [440, 466] width 67 height 21
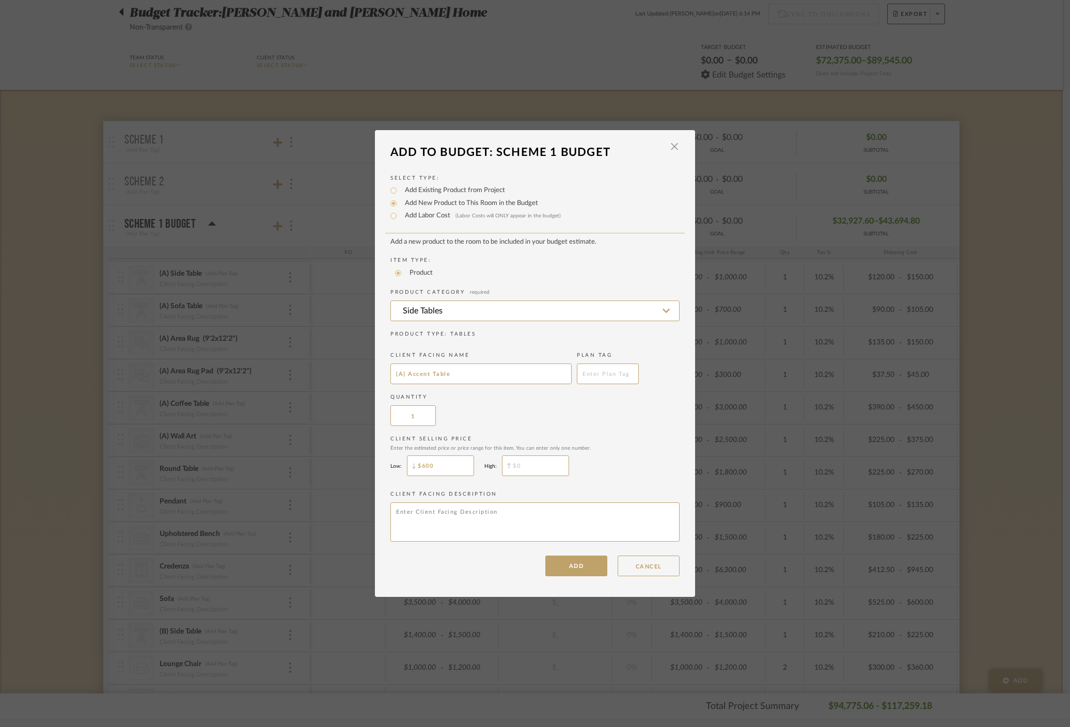
type input "$600"
click at [524, 464] on input "$" at bounding box center [535, 466] width 67 height 21
type input "$625"
click at [570, 566] on button "ADD" at bounding box center [576, 566] width 62 height 21
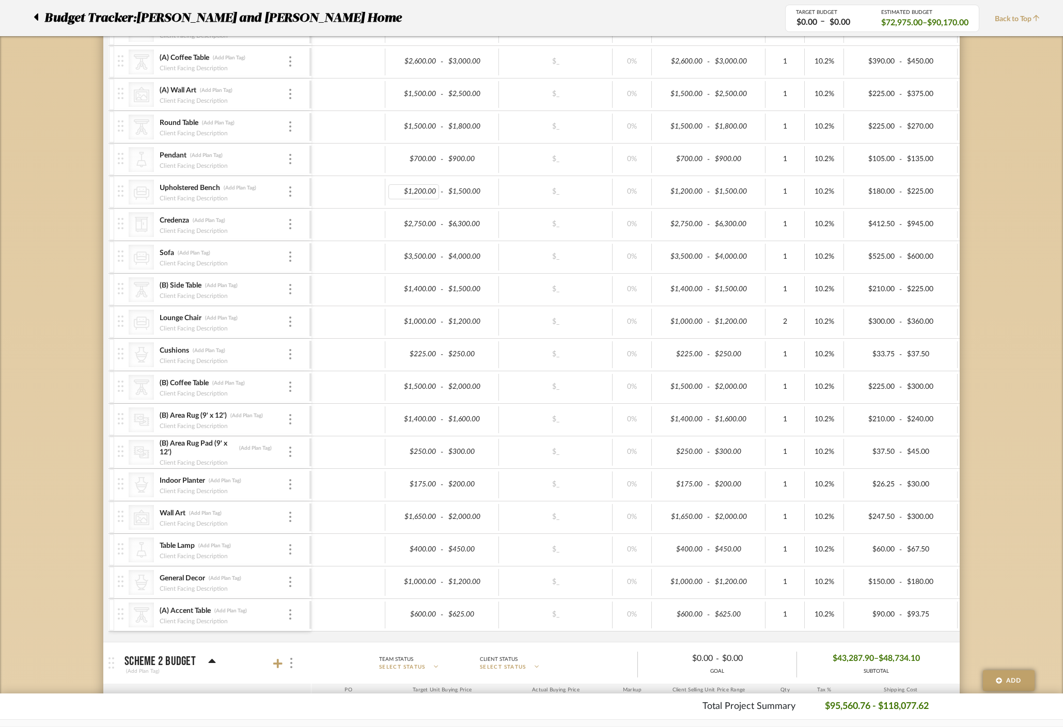
scroll to position [378, 0]
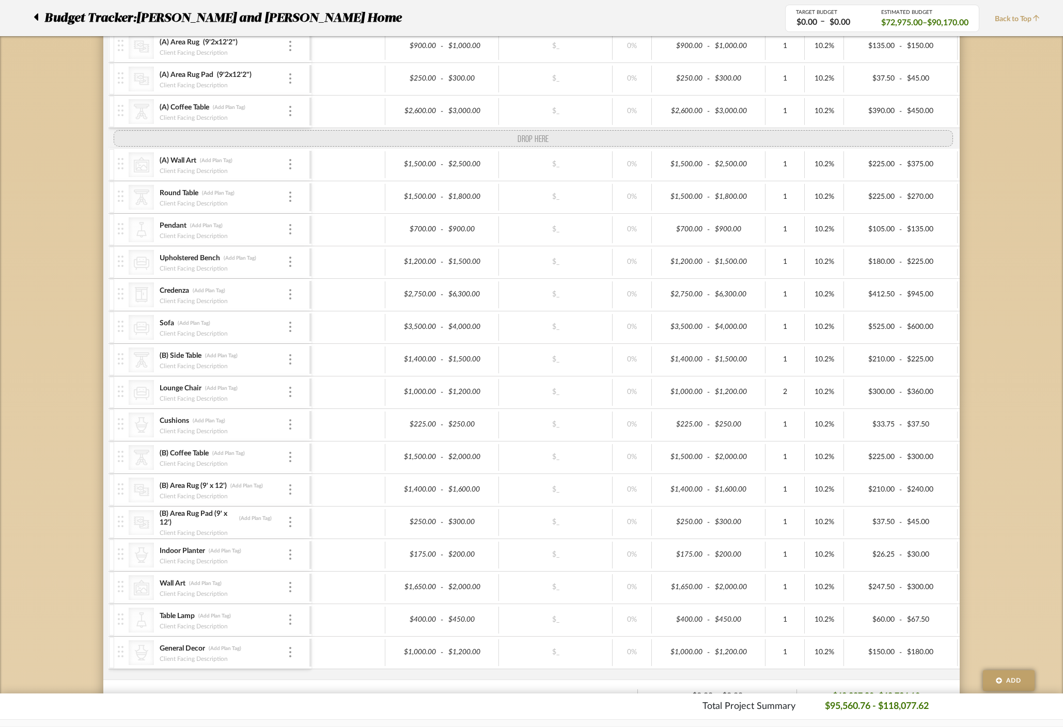
drag, startPoint x: 120, startPoint y: 664, endPoint x: 122, endPoint y: 138, distance: 525.8
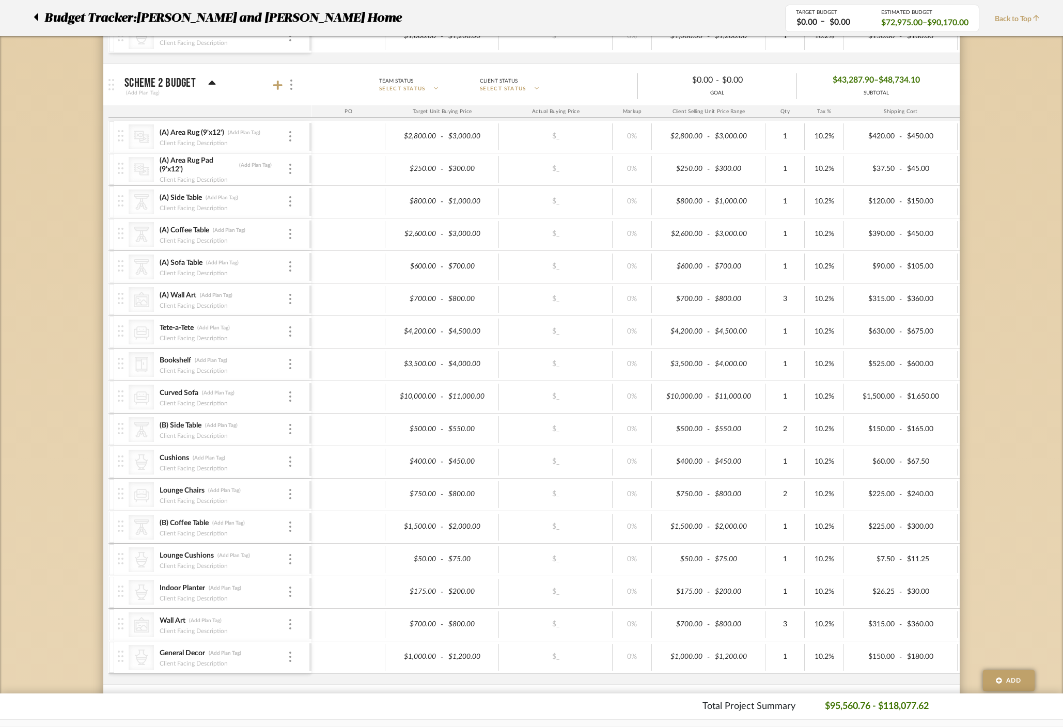
scroll to position [1005, 0]
click at [276, 84] on icon at bounding box center [277, 86] width 9 height 10
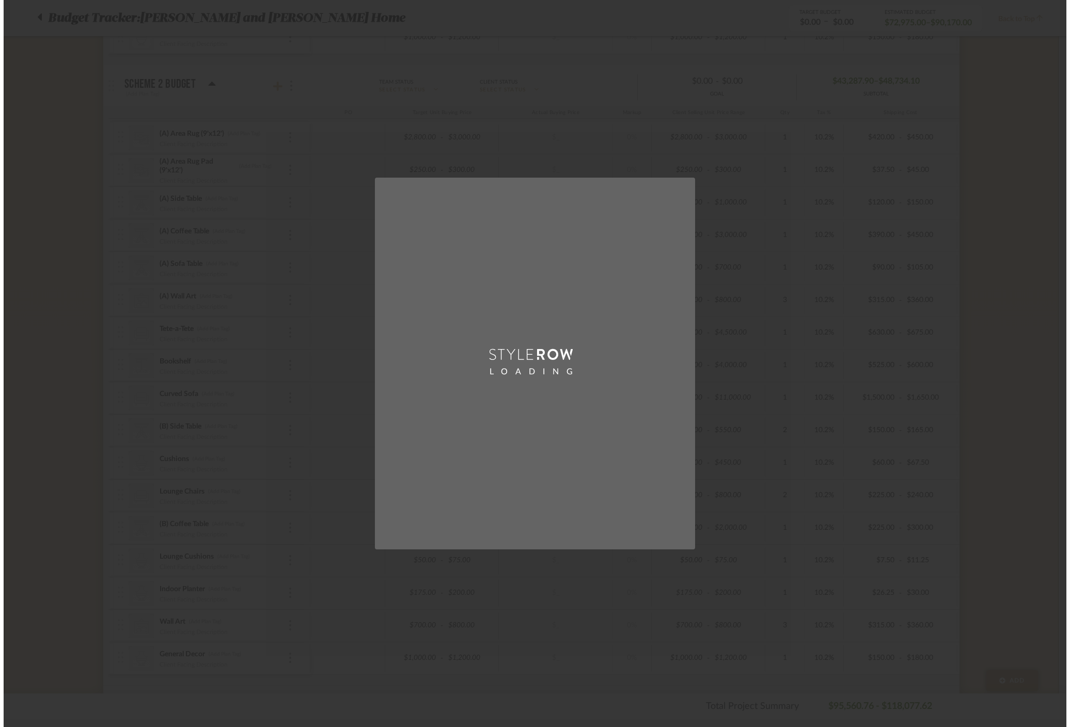
scroll to position [0, 0]
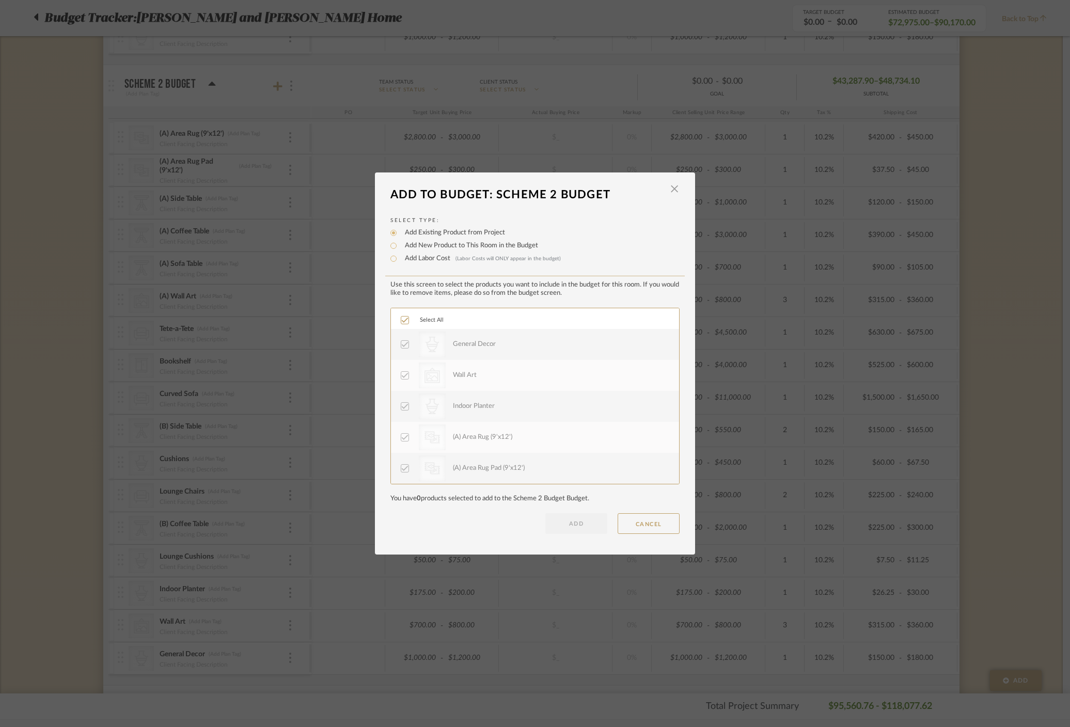
click at [434, 242] on label "Add New Product to This Room in the Budget" at bounding box center [469, 246] width 138 height 10
click at [400, 242] on input "Add New Product to This Room in the Budget" at bounding box center [393, 246] width 12 height 12
radio input "true"
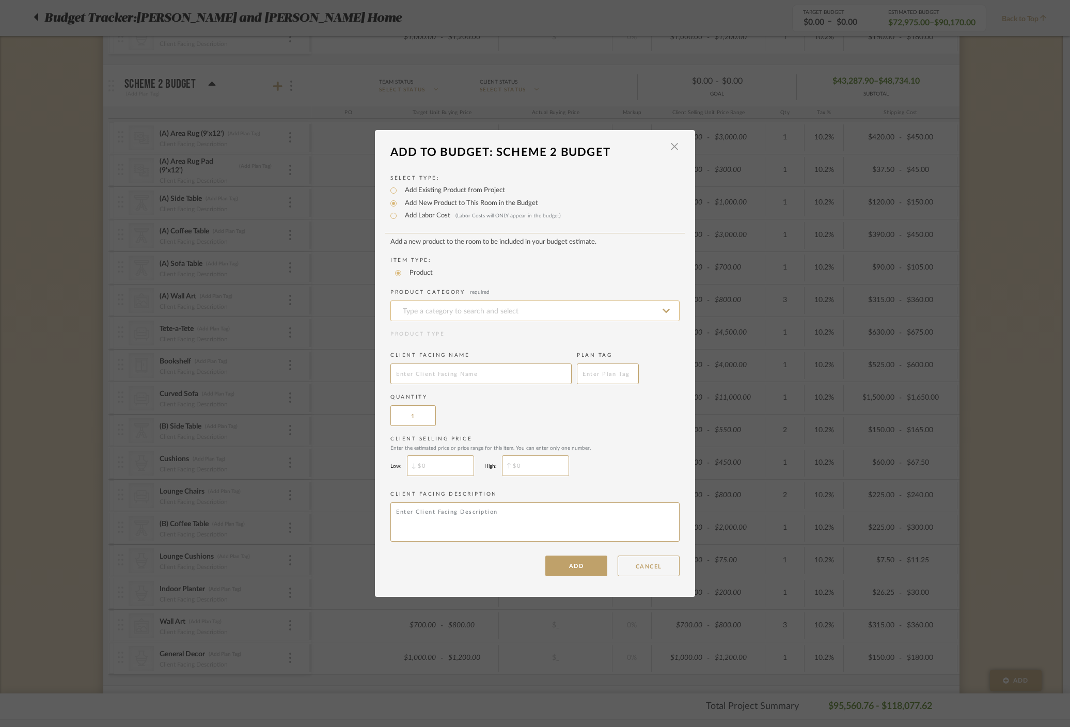
click at [444, 315] on input at bounding box center [535, 311] width 289 height 21
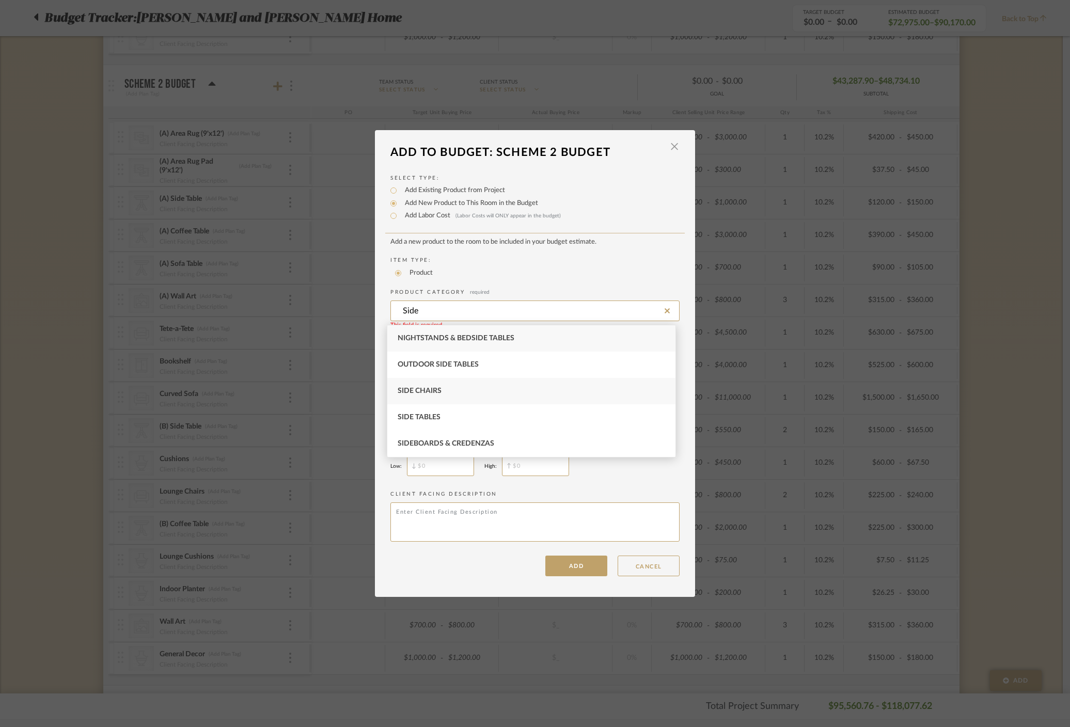
type input "Side"
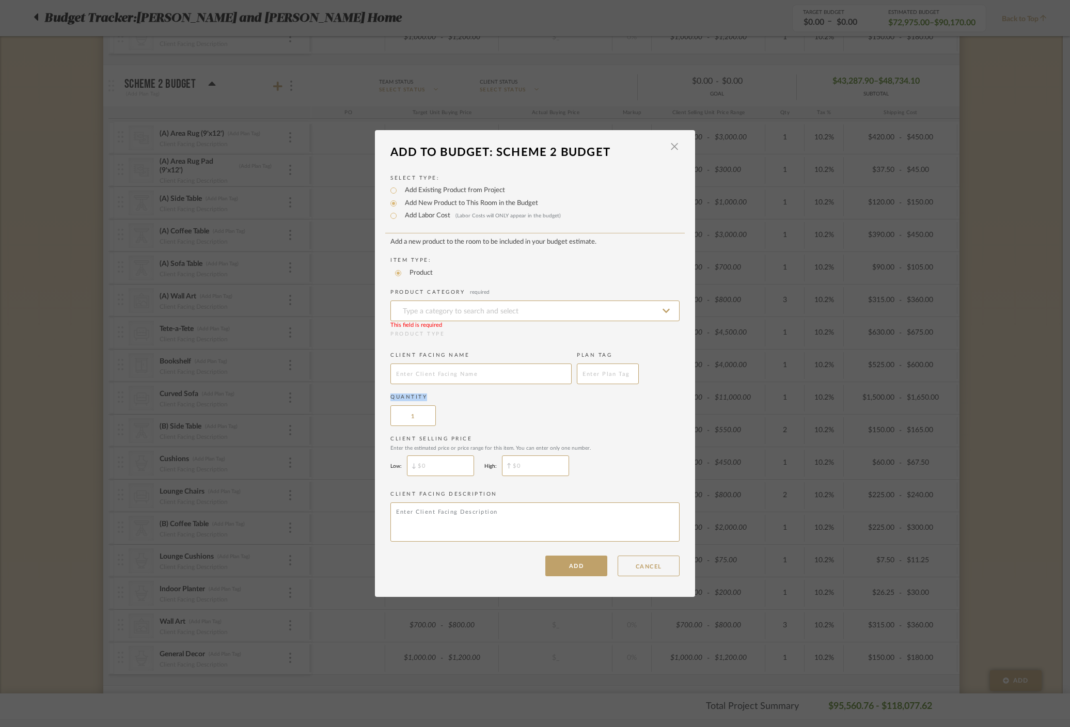
drag, startPoint x: 442, startPoint y: 392, endPoint x: 444, endPoint y: 411, distance: 19.2
click at [495, 318] on input at bounding box center [535, 311] width 289 height 21
click at [472, 382] on div "Side Tables" at bounding box center [531, 391] width 288 height 26
type input "Side Tables"
click at [448, 373] on input "text" at bounding box center [481, 374] width 181 height 21
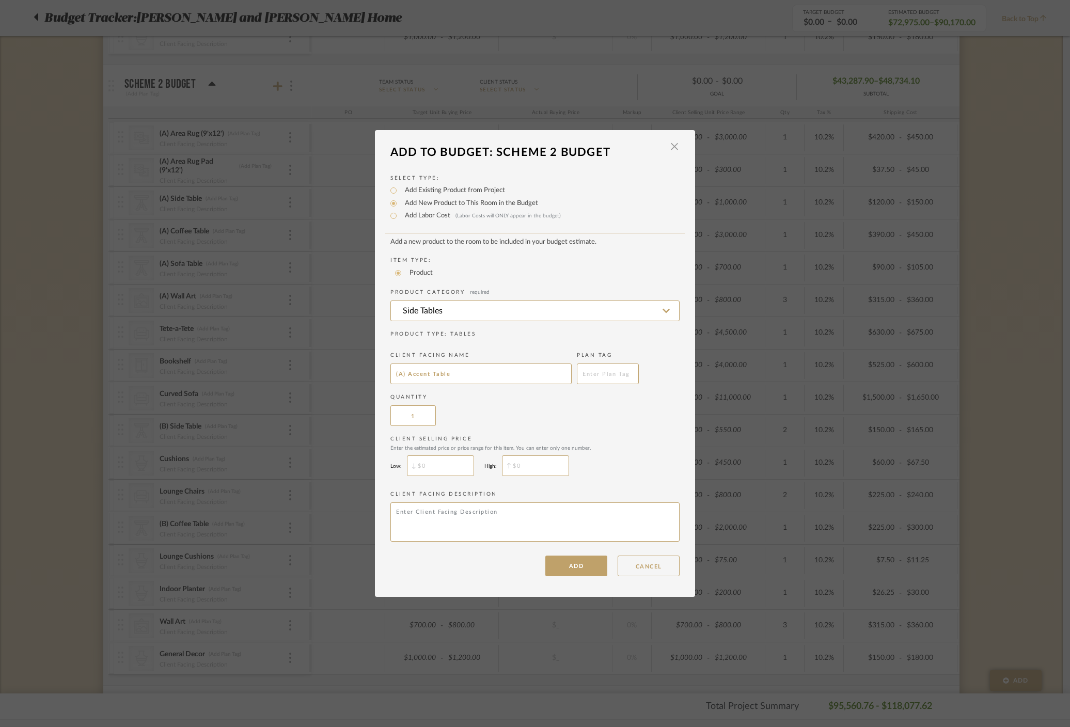
type input "(A) Accent Table"
click at [444, 472] on input "$" at bounding box center [440, 466] width 67 height 21
type input "$600"
click at [515, 474] on input "$" at bounding box center [535, 466] width 67 height 21
type input "$625"
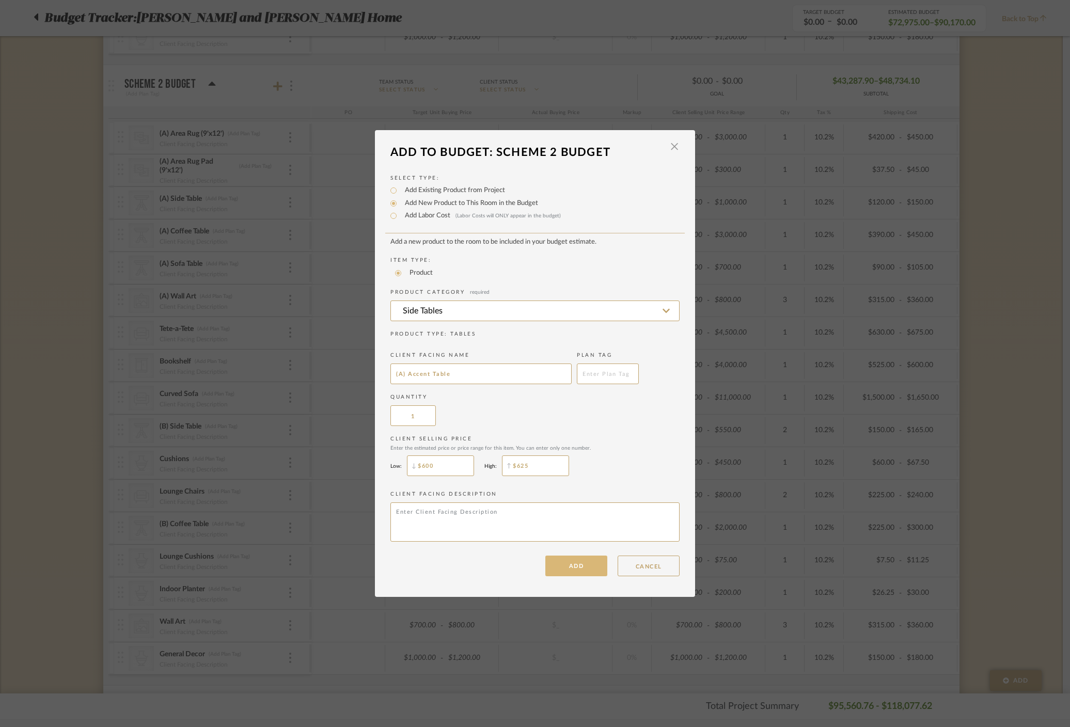
click at [559, 568] on button "ADD" at bounding box center [576, 566] width 62 height 21
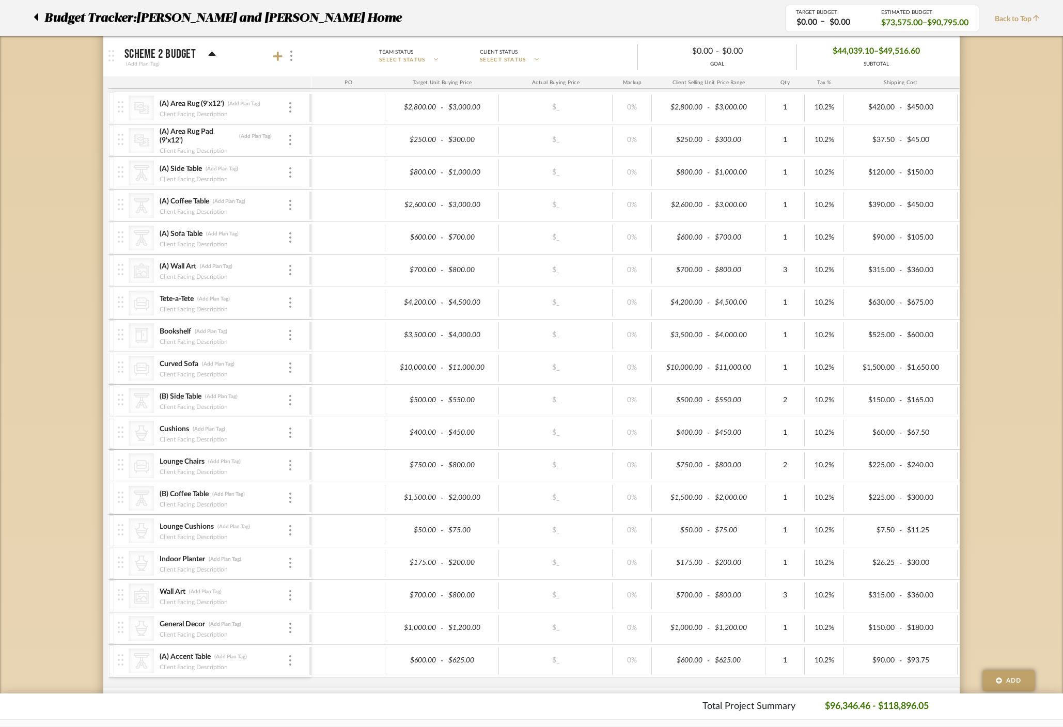
scroll to position [1027, 0]
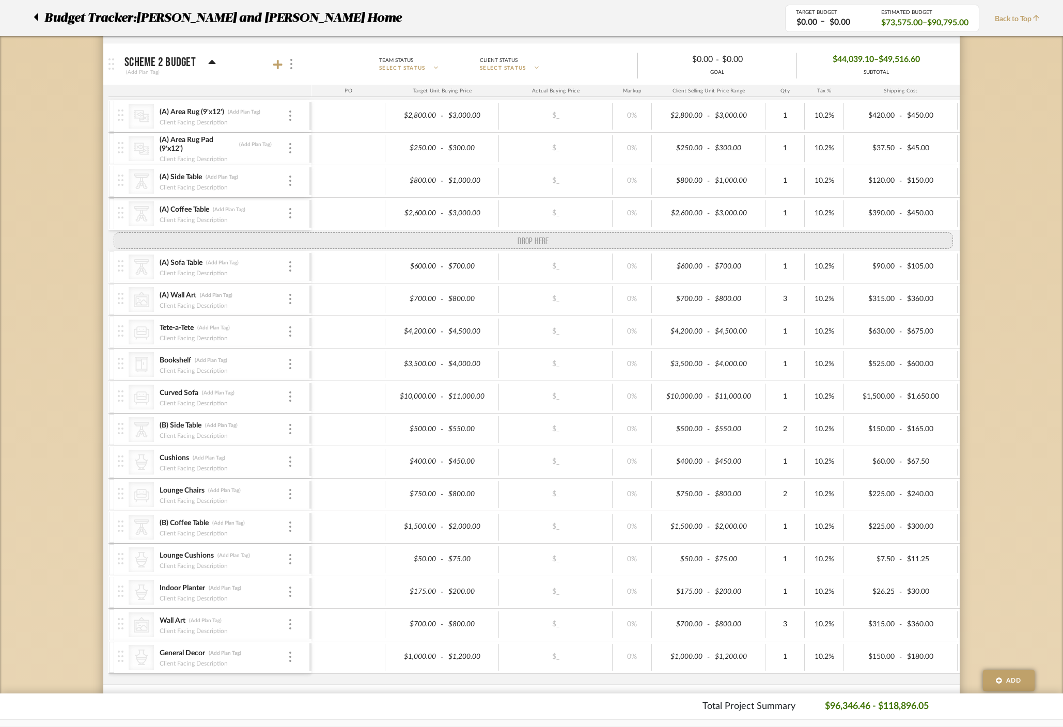
drag, startPoint x: 120, startPoint y: 668, endPoint x: 119, endPoint y: 238, distance: 430.3
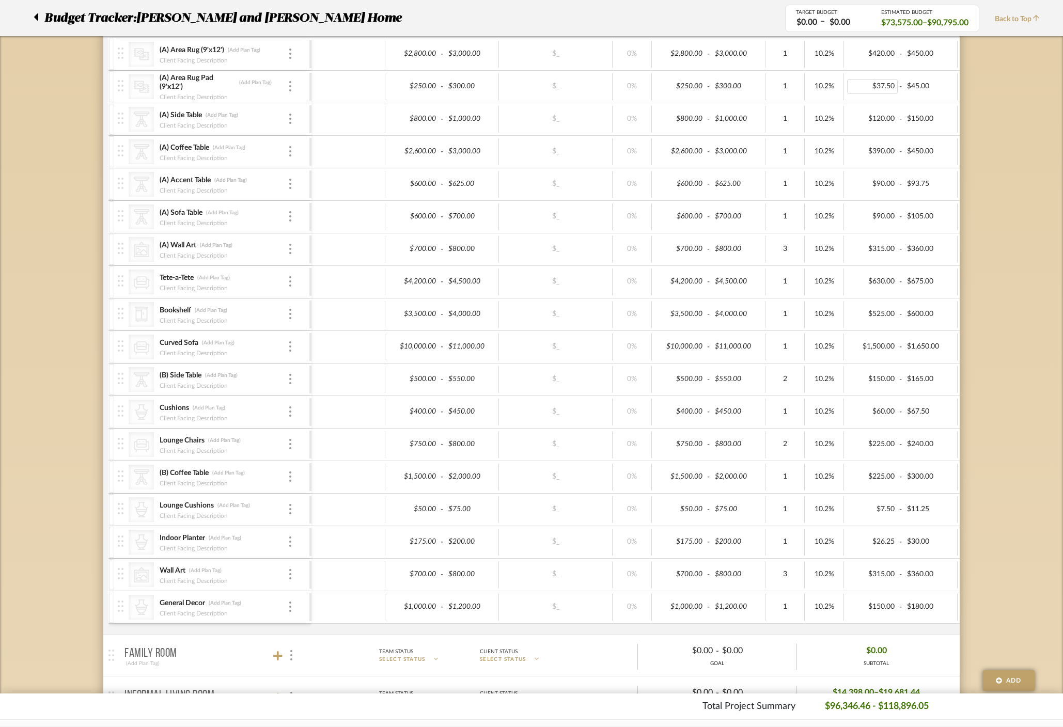
scroll to position [0, 0]
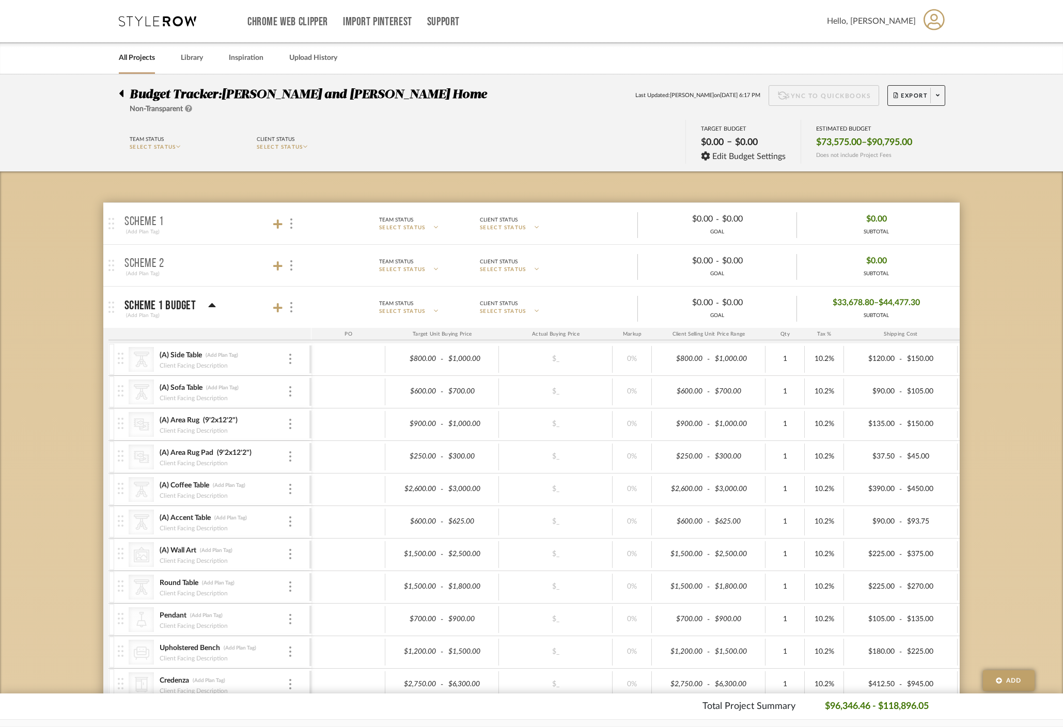
click at [123, 96] on icon at bounding box center [121, 93] width 4 height 7
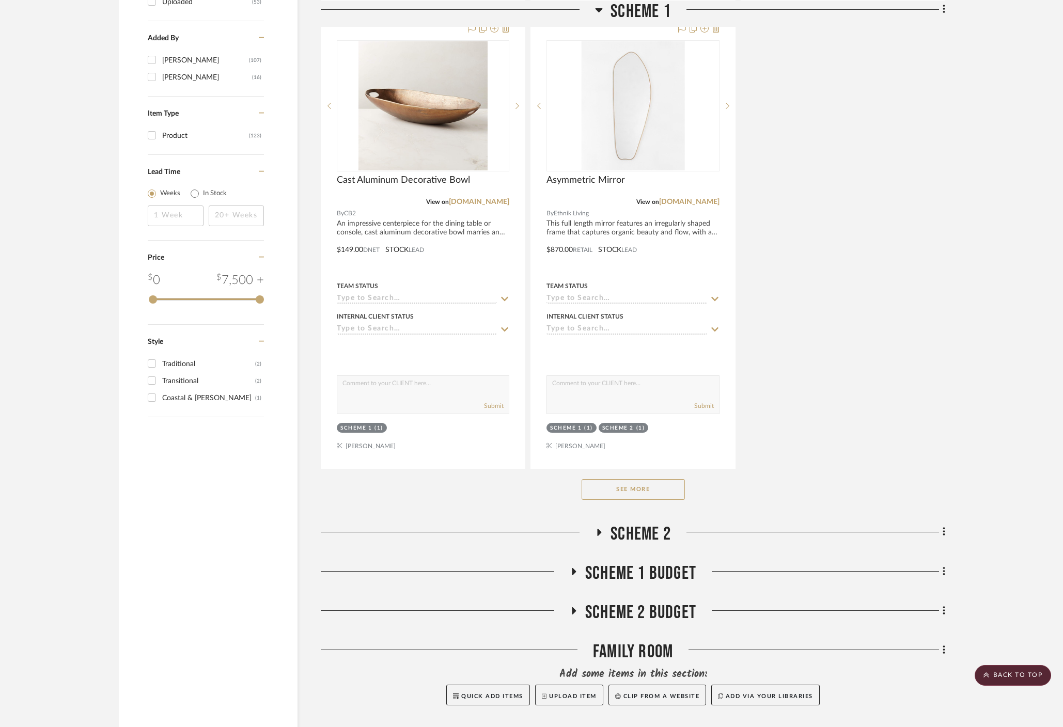
scroll to position [1240, 0]
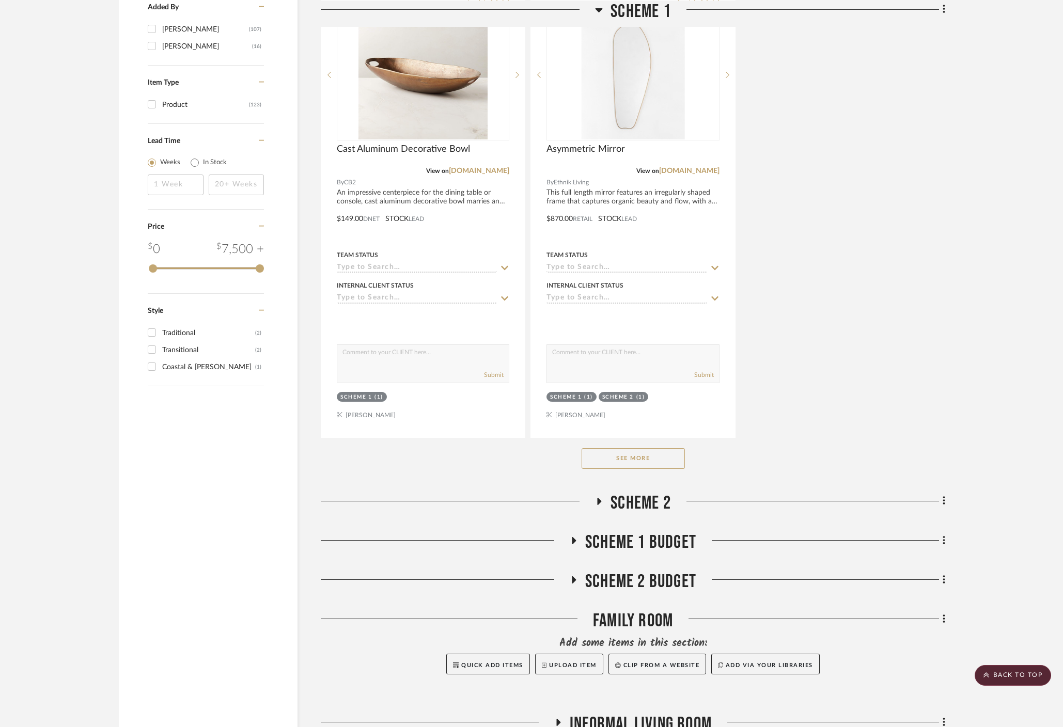
click at [633, 448] on button "See More" at bounding box center [633, 458] width 103 height 21
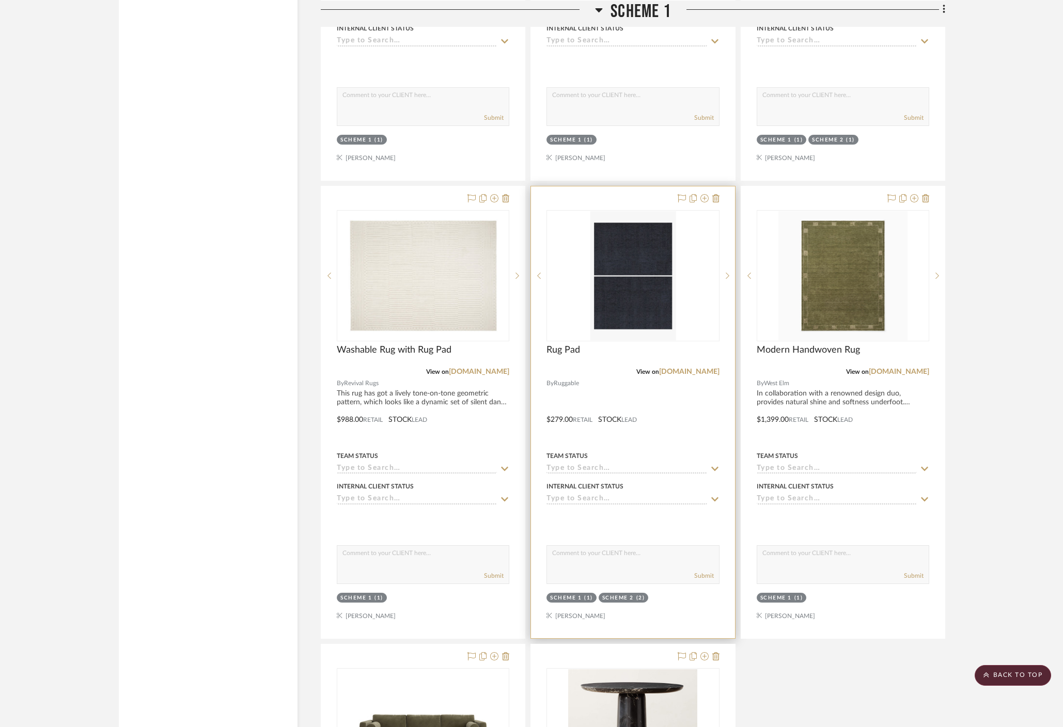
scroll to position [4247, 0]
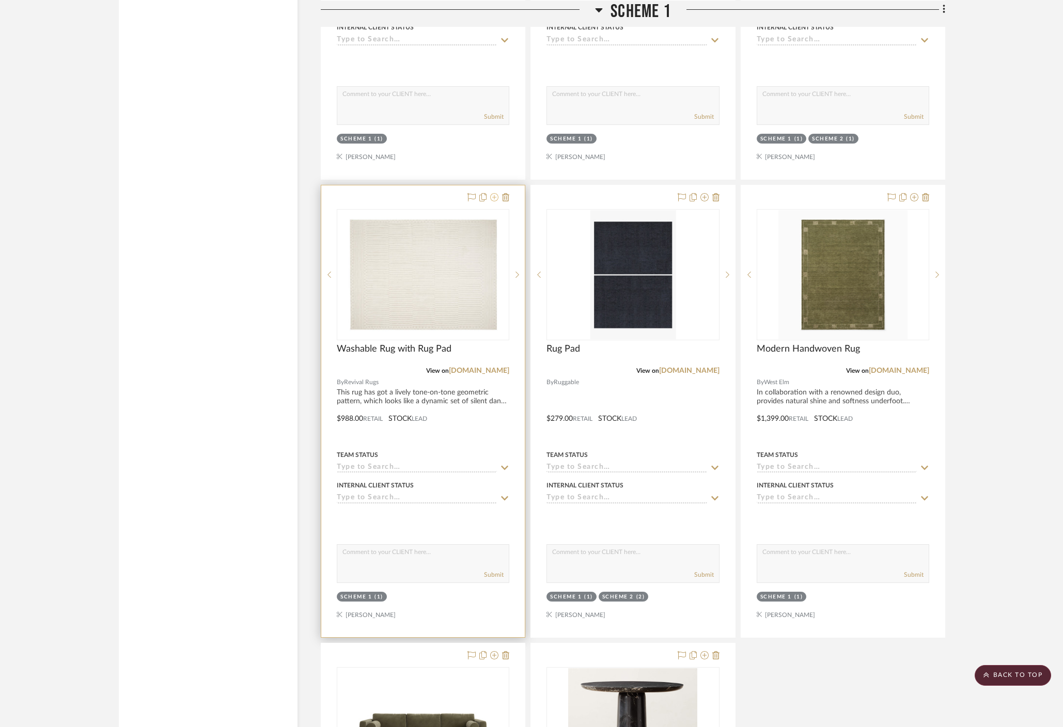
click at [494, 193] on icon at bounding box center [494, 197] width 8 height 8
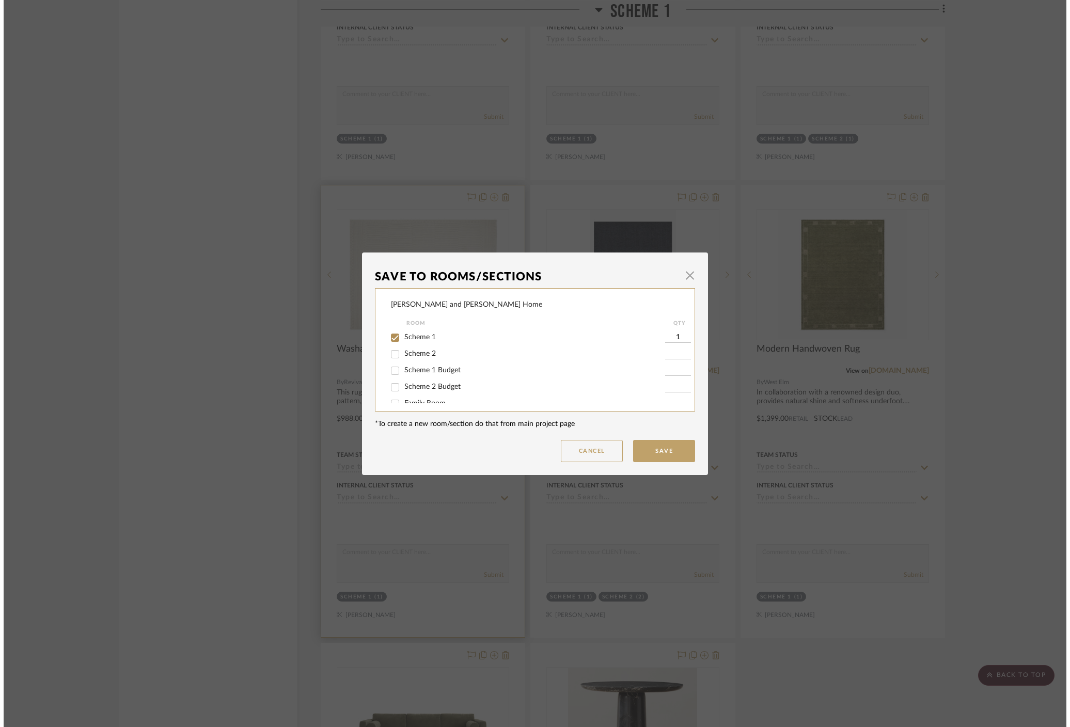
scroll to position [0, 0]
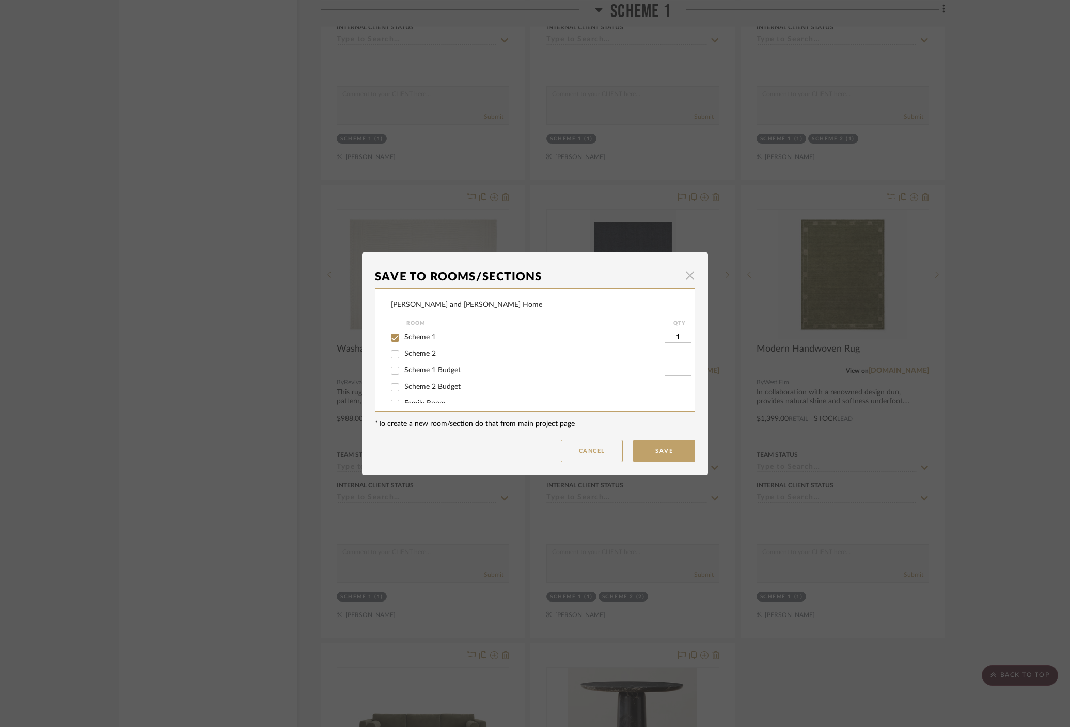
click at [685, 271] on span "button" at bounding box center [690, 275] width 21 height 21
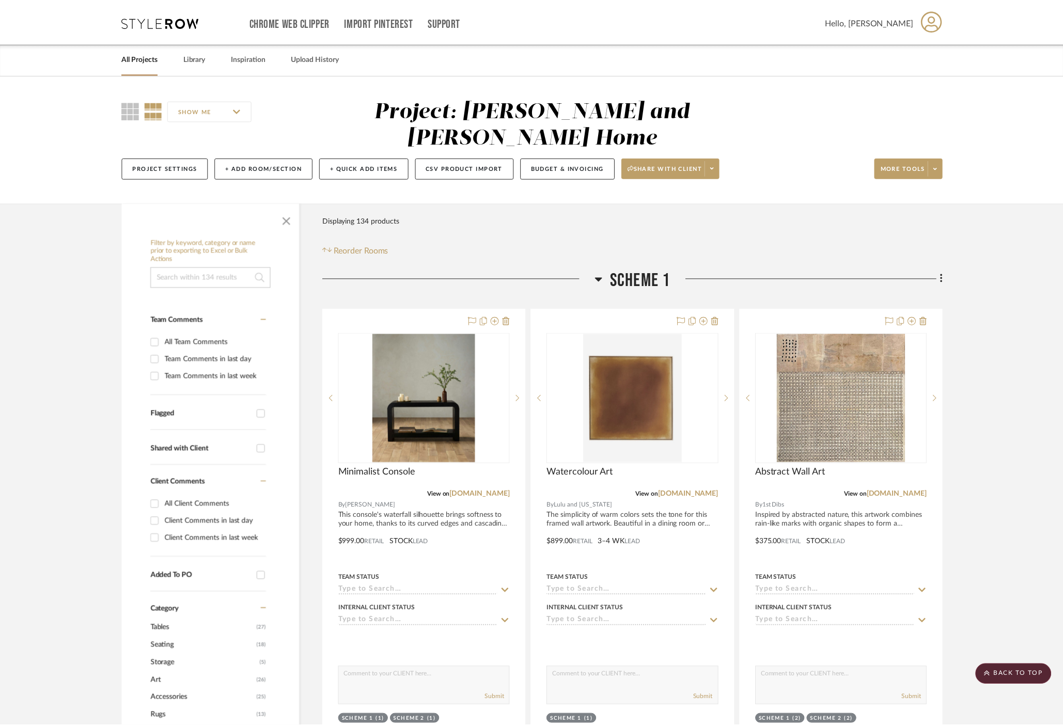
scroll to position [4247, 0]
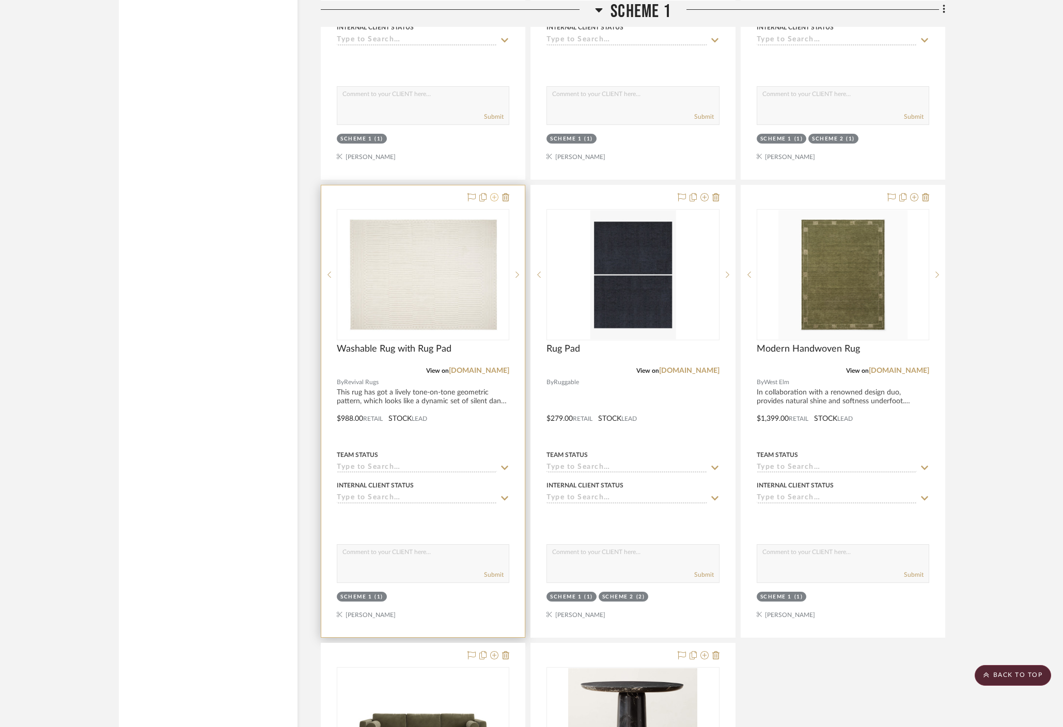
click at [495, 193] on icon at bounding box center [494, 197] width 8 height 8
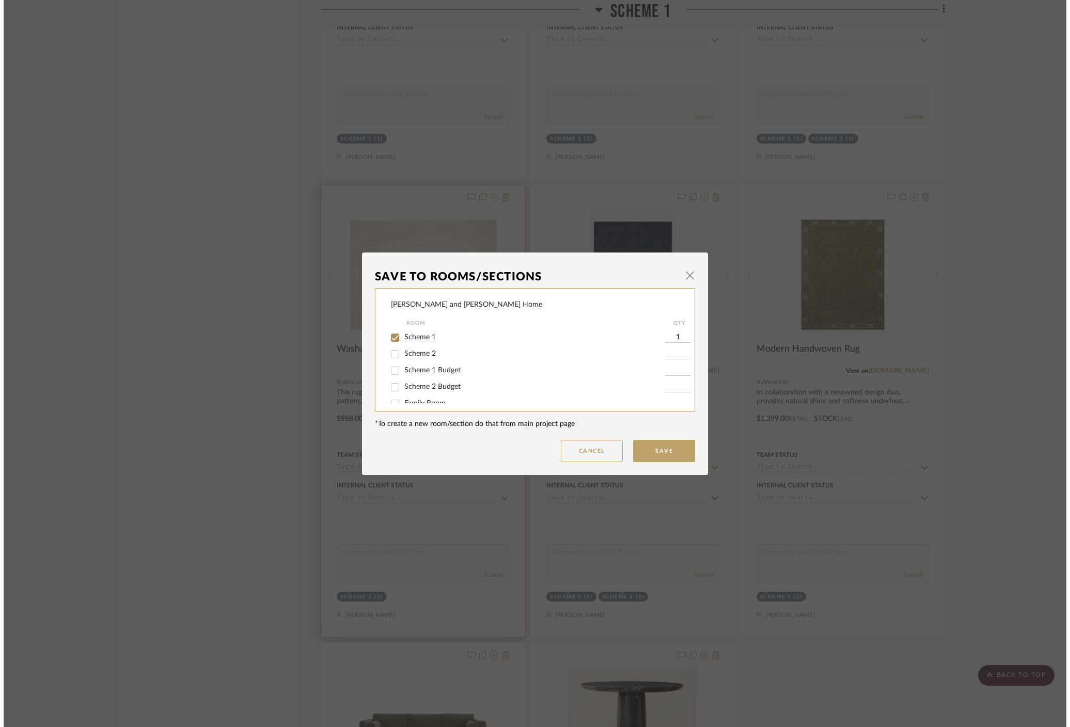
scroll to position [0, 0]
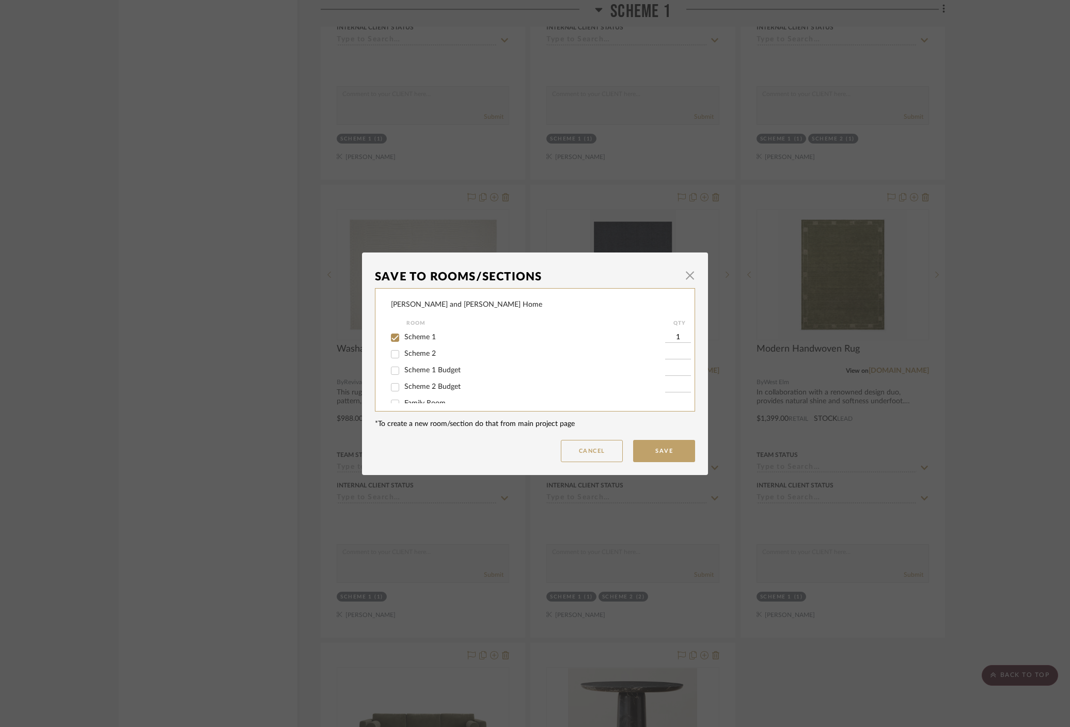
click at [412, 353] on span "Scheme 2" at bounding box center [420, 353] width 32 height 7
click at [403, 353] on input "Scheme 2" at bounding box center [395, 354] width 17 height 17
checkbox input "true"
type input "1"
click at [667, 450] on button "Save" at bounding box center [664, 451] width 62 height 22
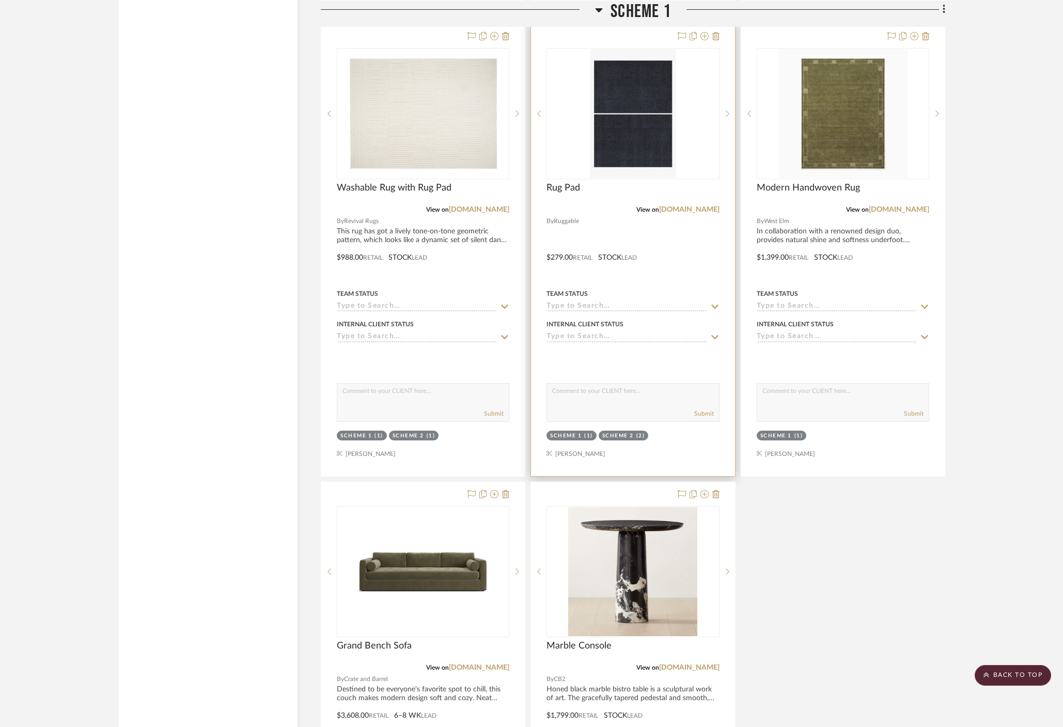
scroll to position [4407, 0]
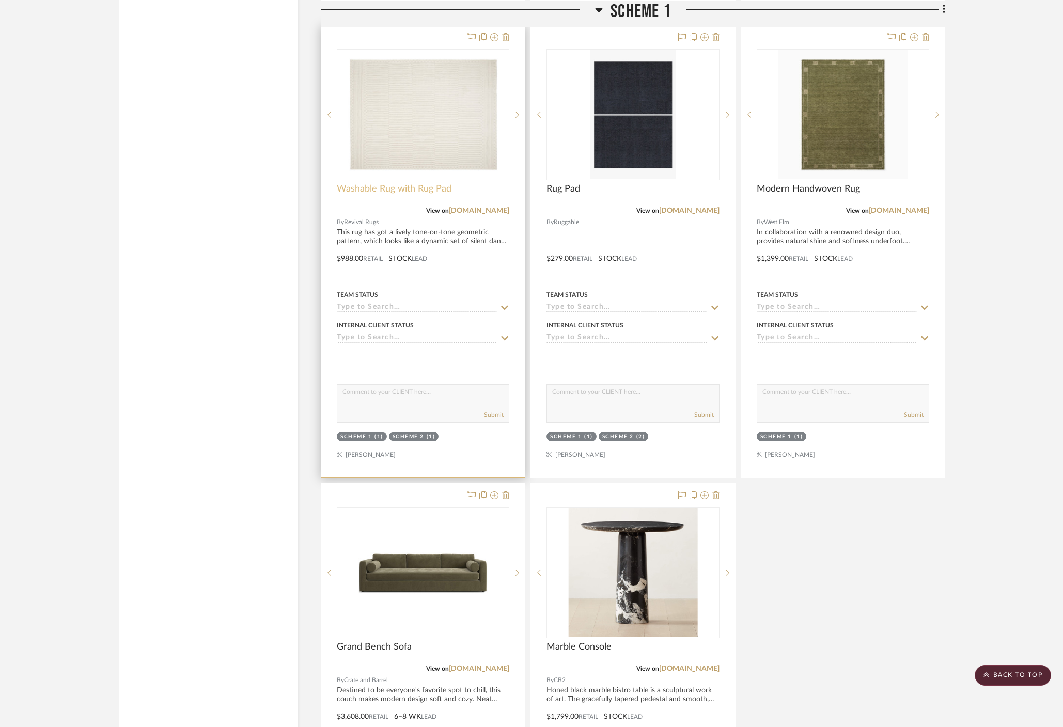
click at [434, 183] on span "Washable Rug with Rug Pad" at bounding box center [394, 188] width 115 height 11
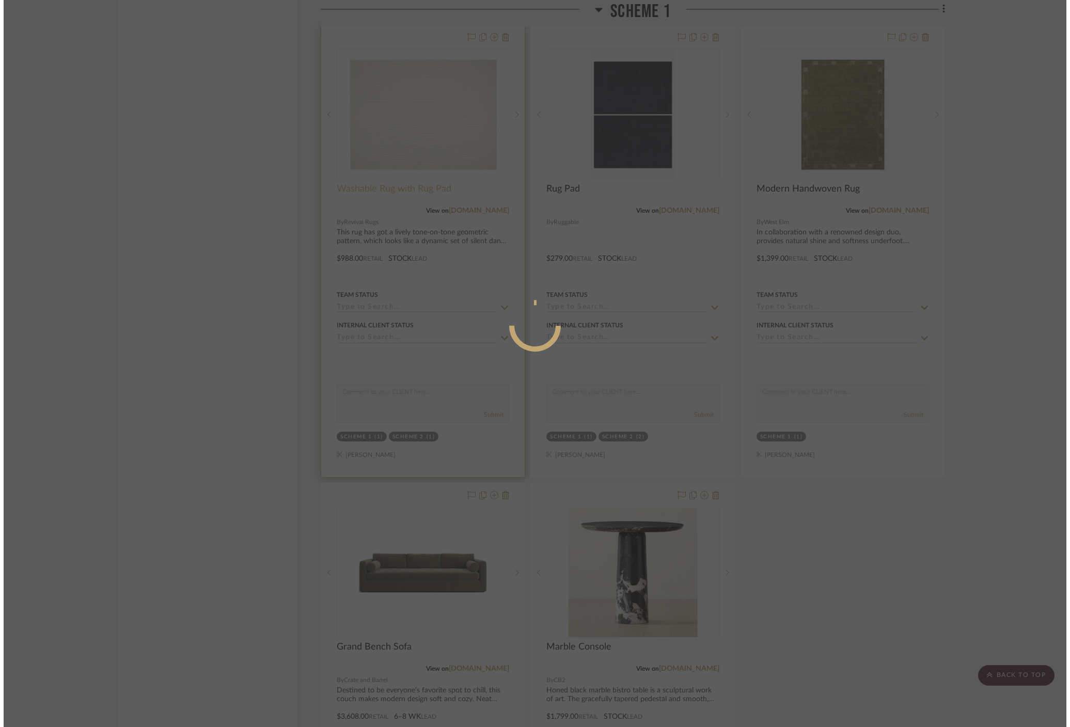
scroll to position [0, 0]
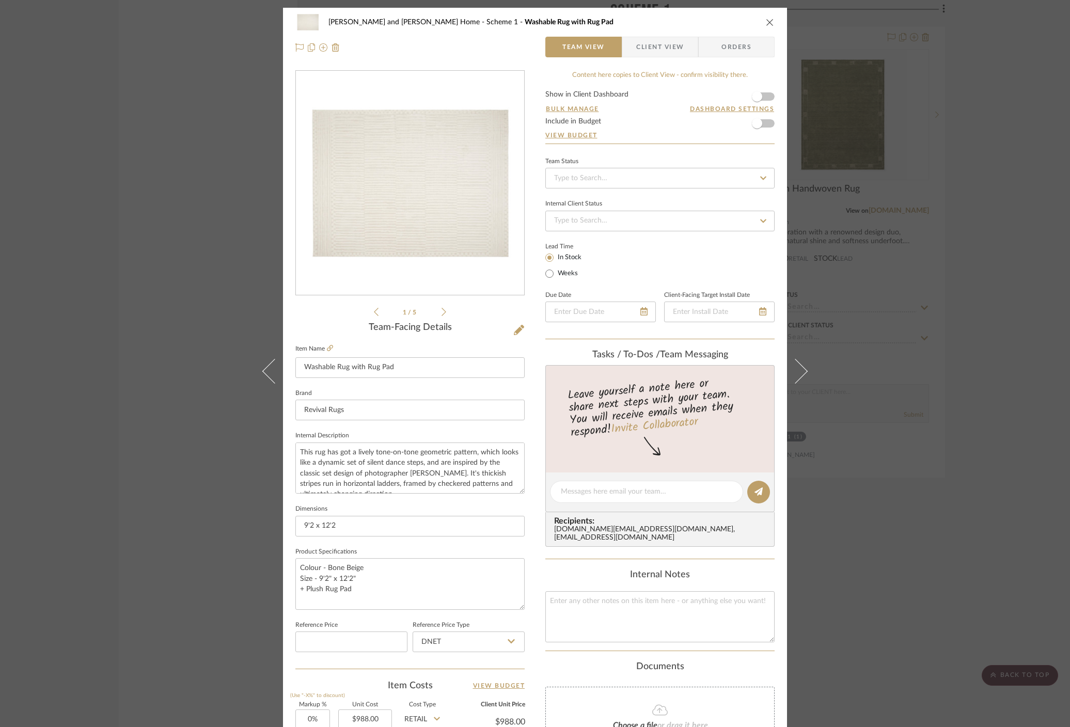
click at [191, 512] on div "[PERSON_NAME] and [PERSON_NAME] Home Scheme 1 Washable Rug with Rug Pad Team Vi…" at bounding box center [535, 363] width 1070 height 727
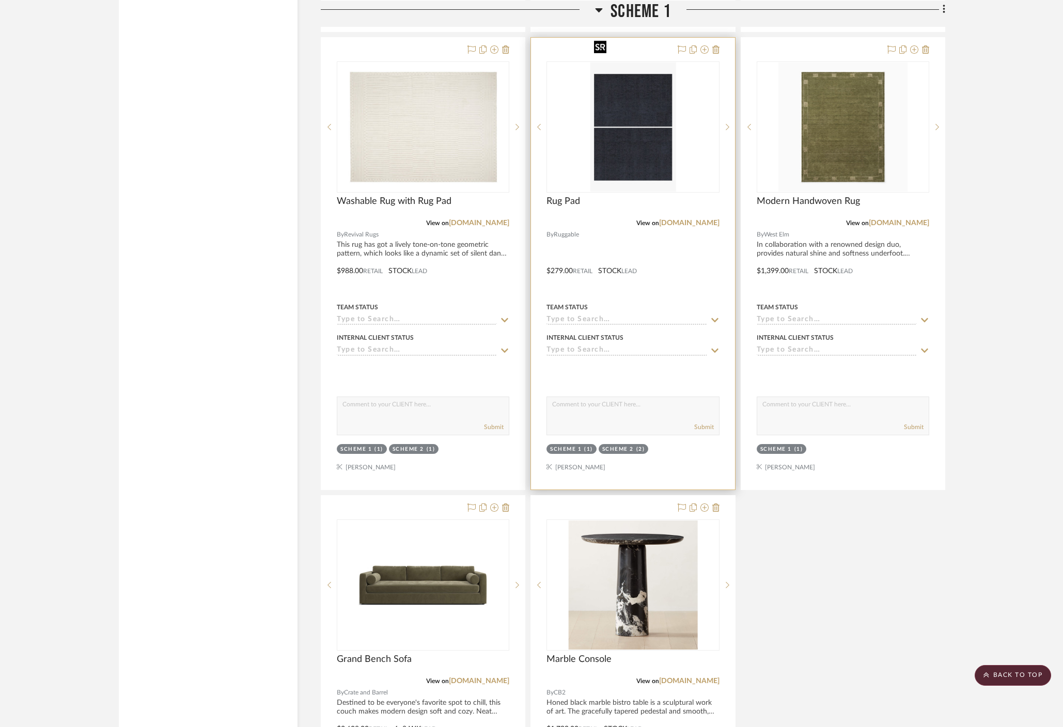
scroll to position [4463, 0]
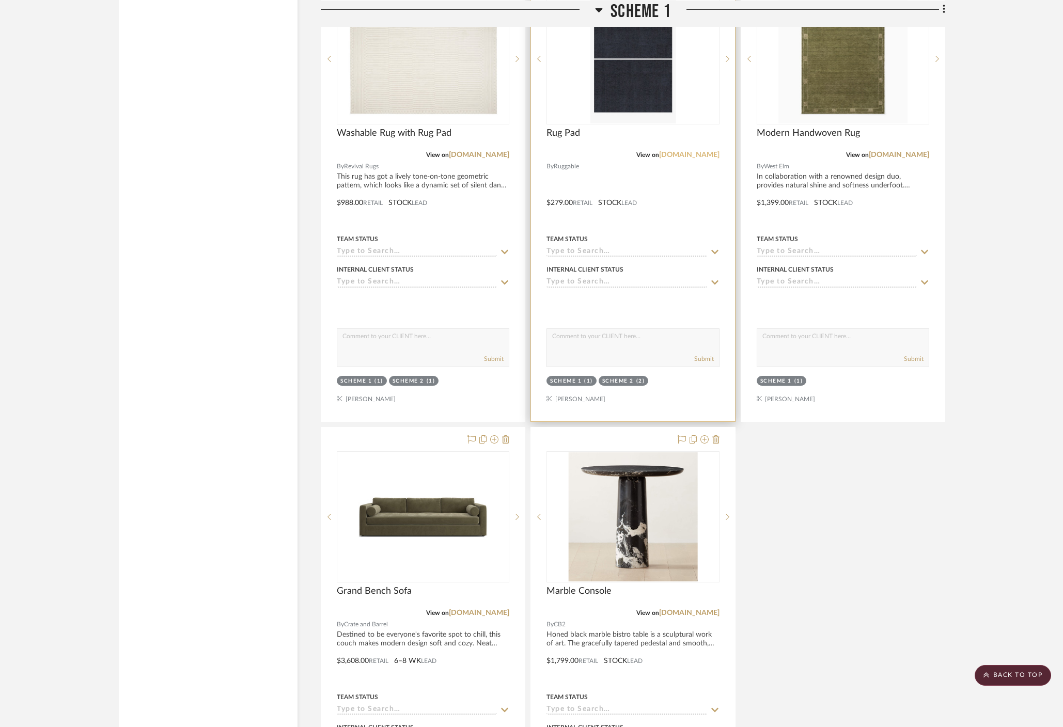
click at [709, 151] on link "[DOMAIN_NAME]" at bounding box center [689, 154] width 60 height 7
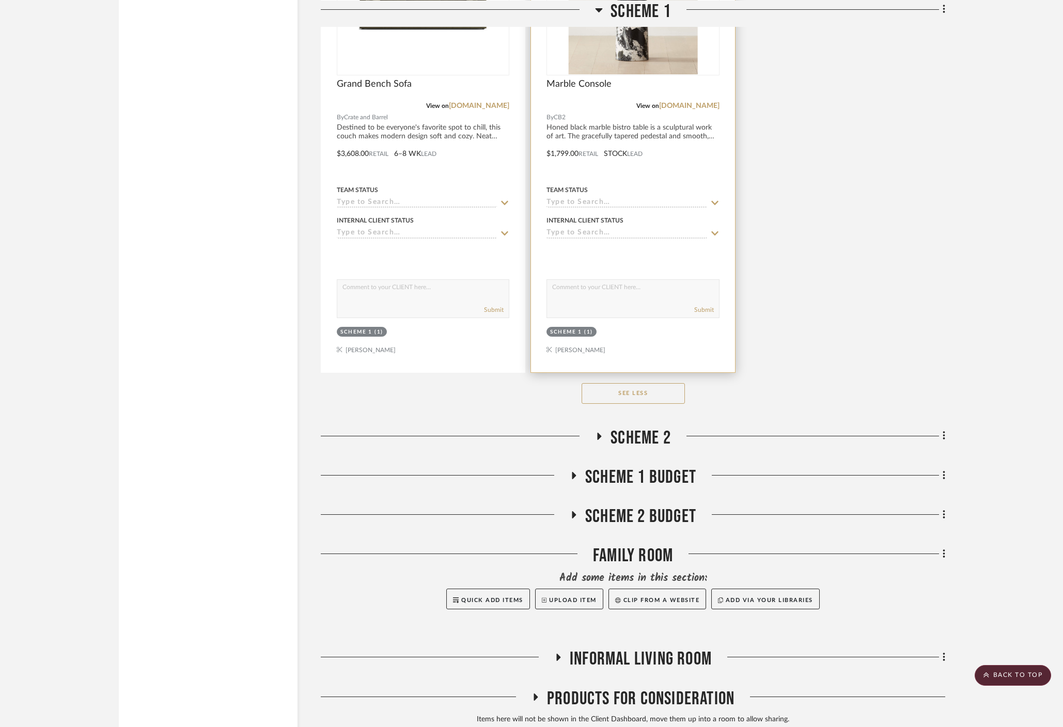
scroll to position [4973, 0]
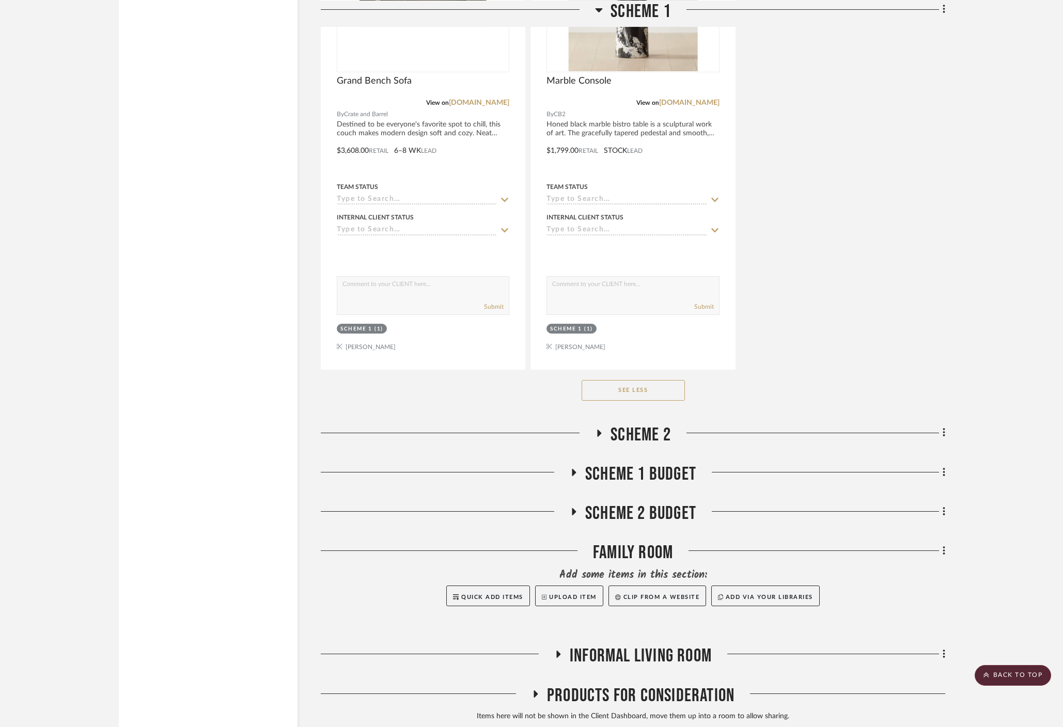
click at [599, 424] on h3 "Scheme 2" at bounding box center [633, 435] width 76 height 22
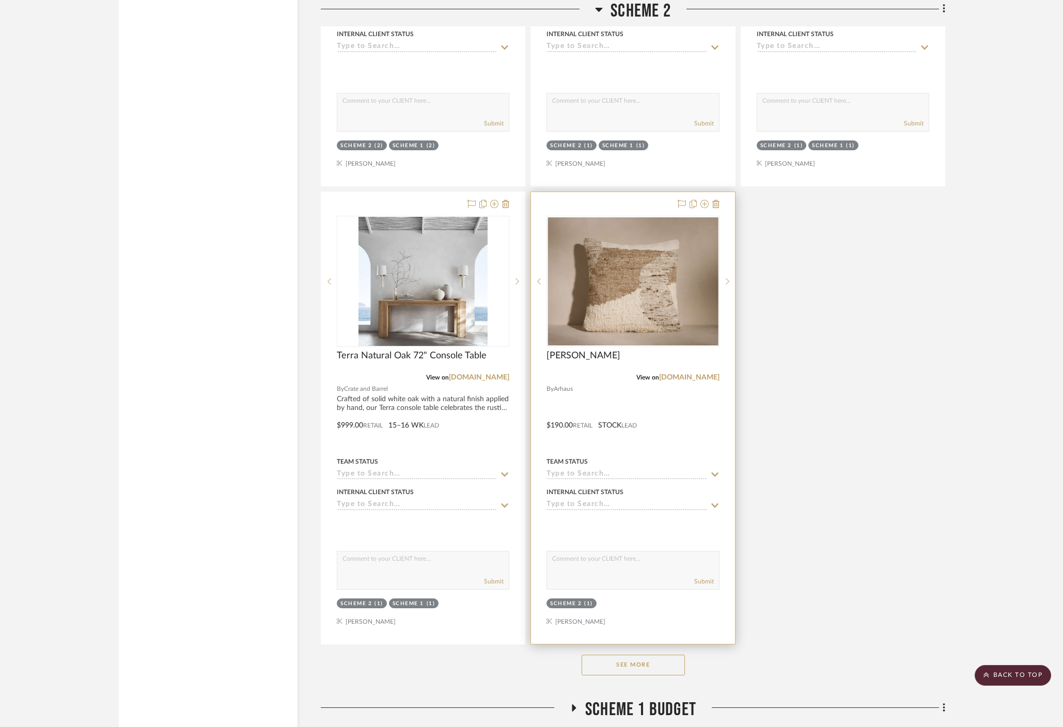
scroll to position [6195, 0]
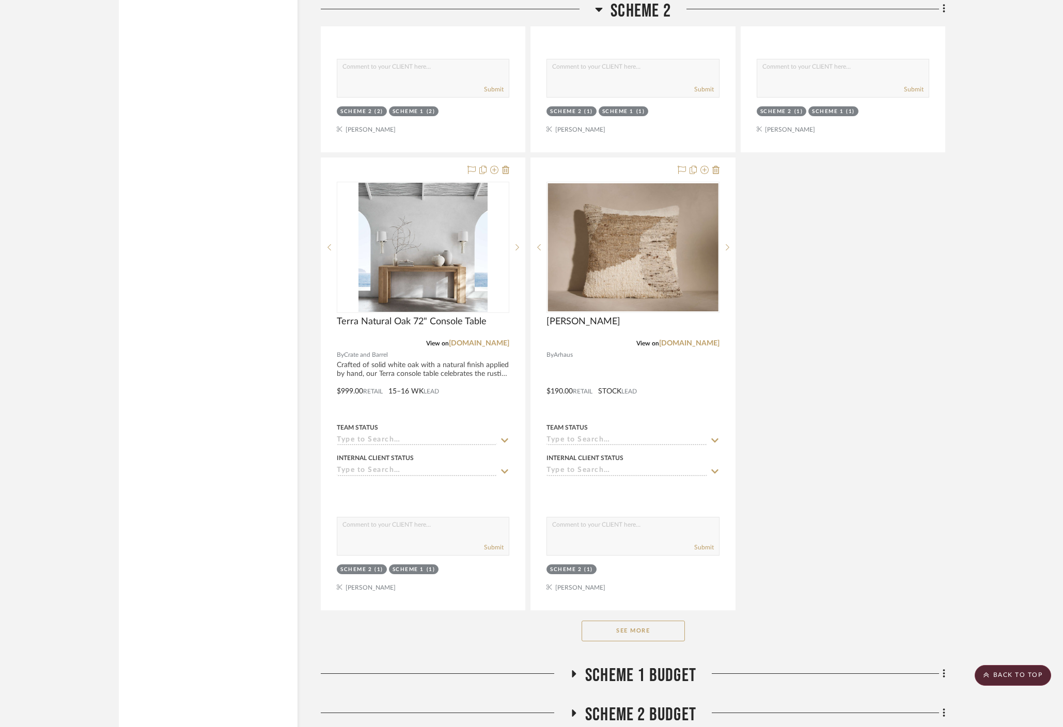
click at [659, 621] on button "See More" at bounding box center [633, 631] width 103 height 21
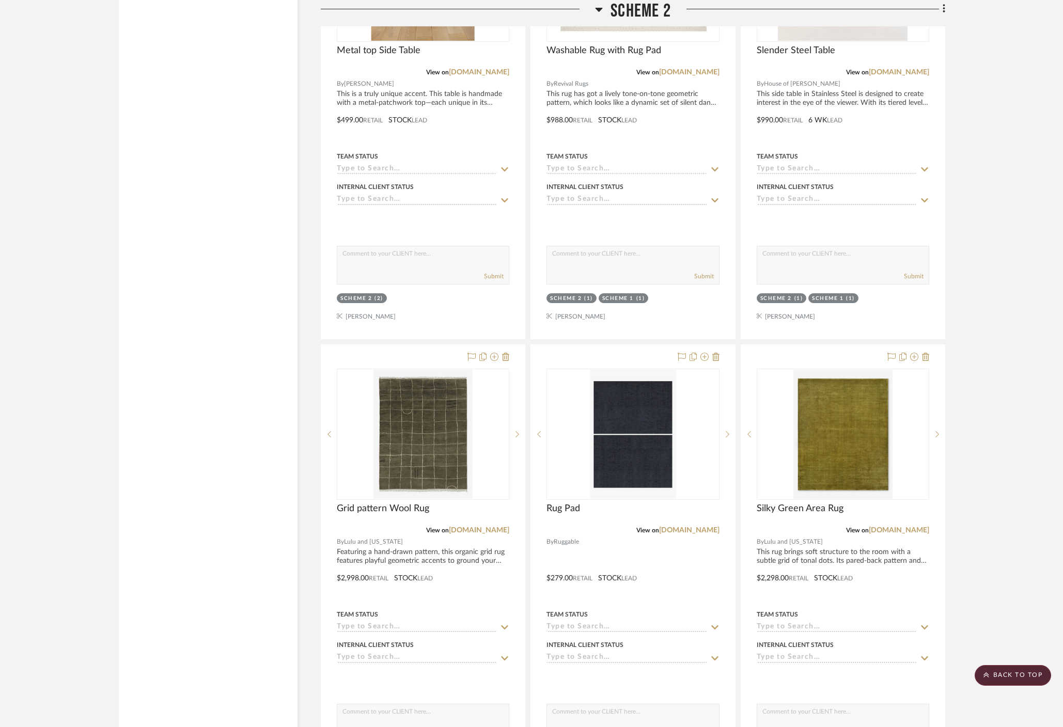
scroll to position [7844, 0]
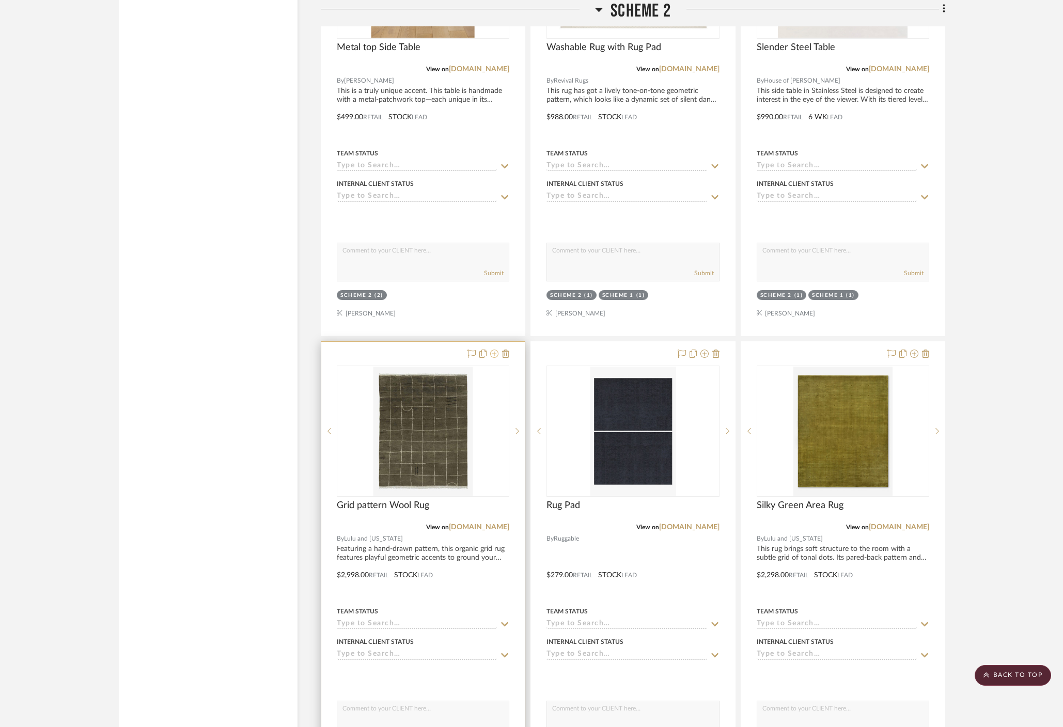
click at [495, 350] on icon at bounding box center [494, 354] width 8 height 8
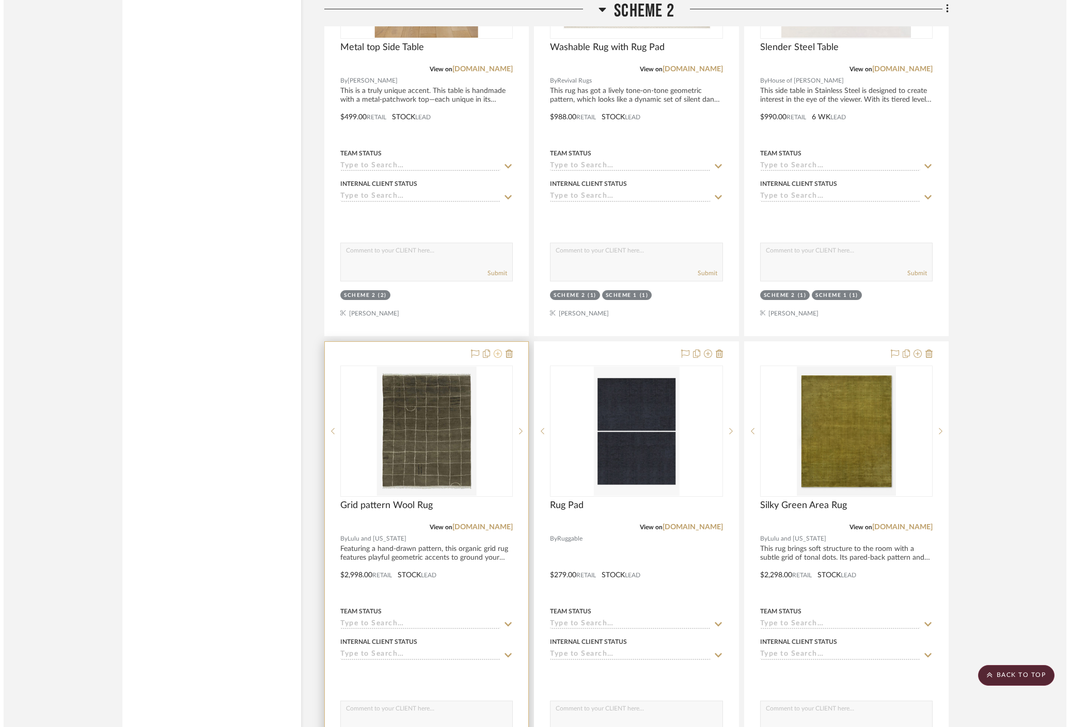
scroll to position [0, 0]
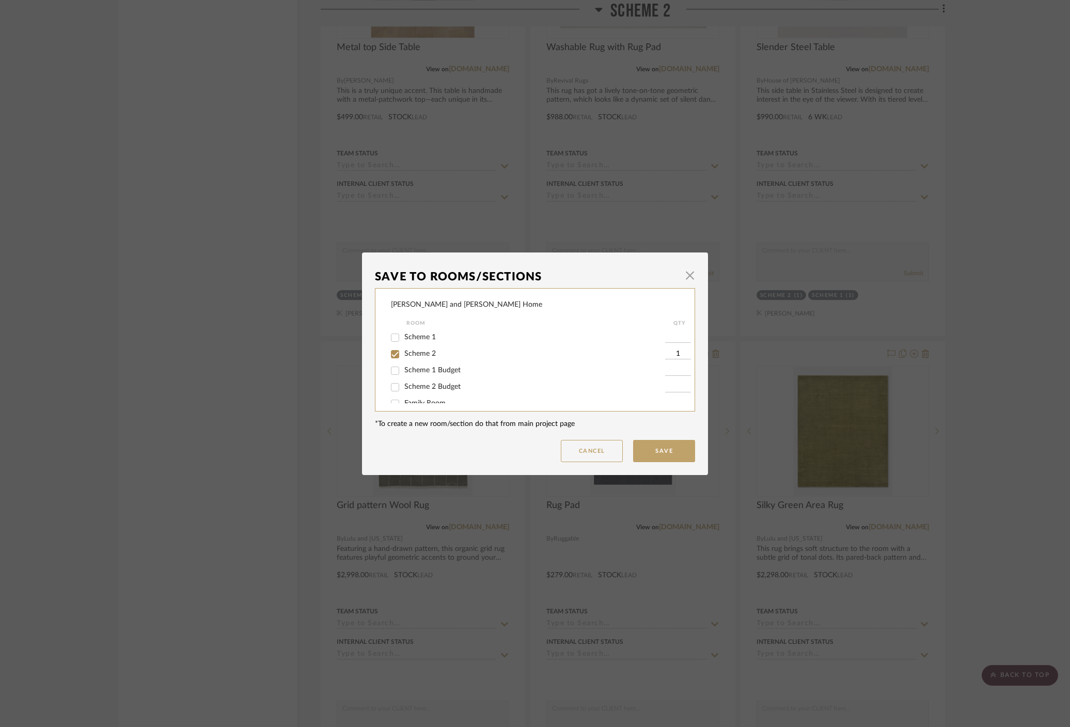
click at [415, 355] on span "Scheme 2" at bounding box center [420, 353] width 32 height 7
click at [403, 355] on input "Scheme 2" at bounding box center [395, 354] width 17 height 17
checkbox input "false"
click at [664, 444] on button "Save" at bounding box center [664, 451] width 62 height 22
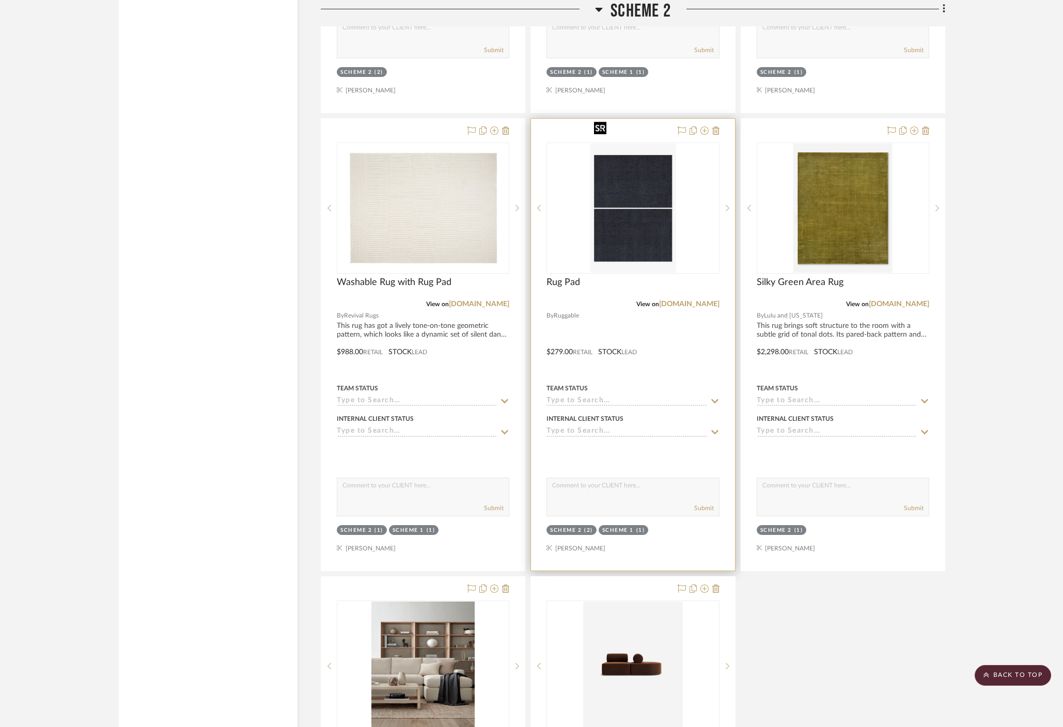
scroll to position [8069, 0]
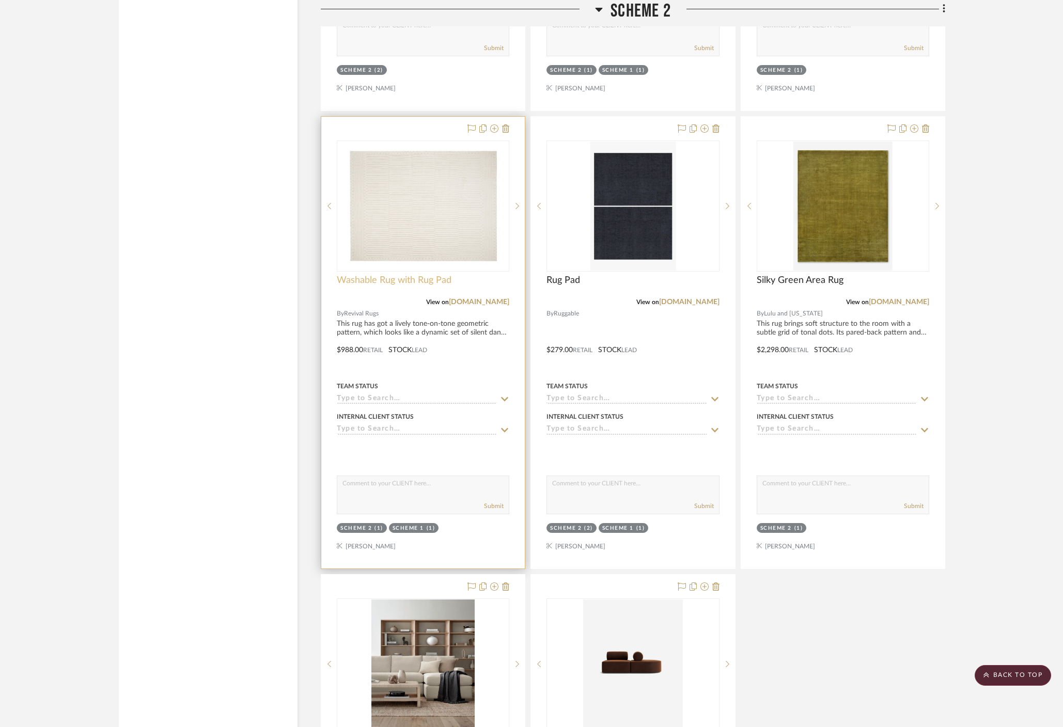
click at [371, 275] on span "Washable Rug with Rug Pad" at bounding box center [394, 280] width 115 height 11
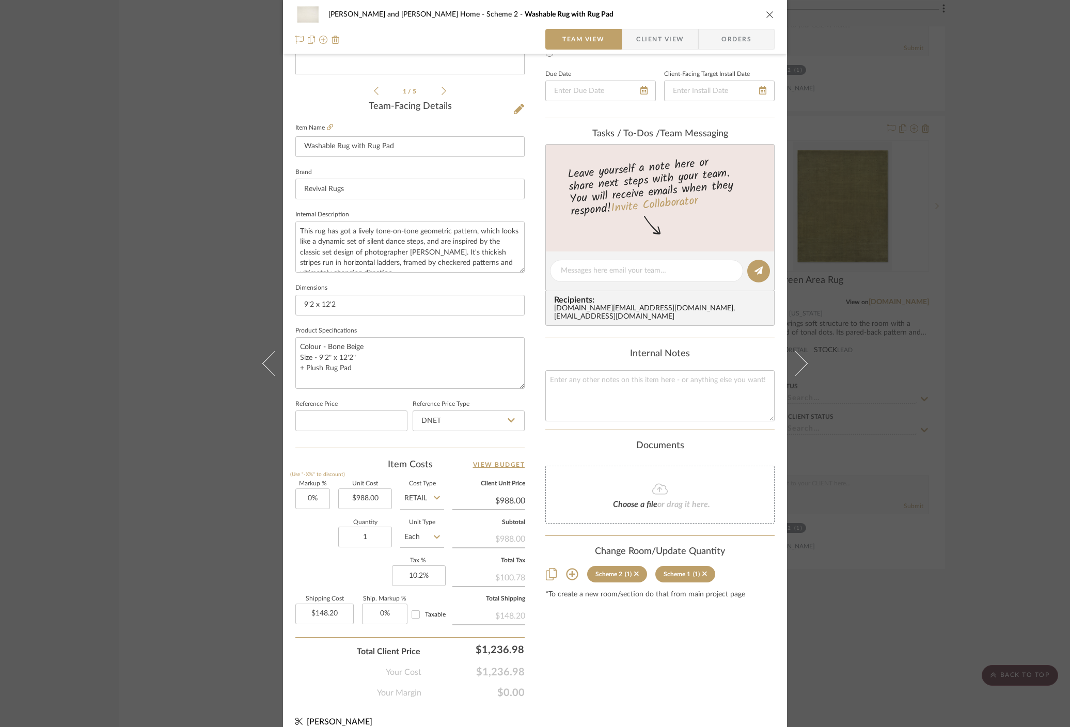
scroll to position [235, 0]
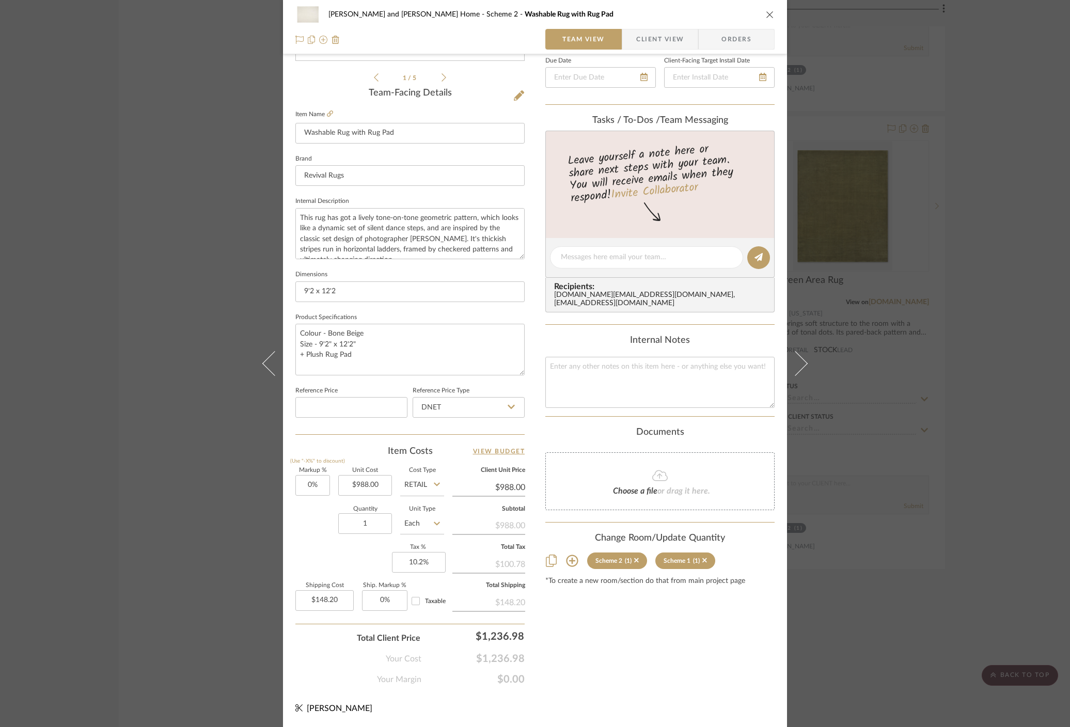
click at [865, 501] on div "[PERSON_NAME] and [PERSON_NAME] Home Scheme 2 Washable Rug with Rug Pad Team Vi…" at bounding box center [535, 363] width 1070 height 727
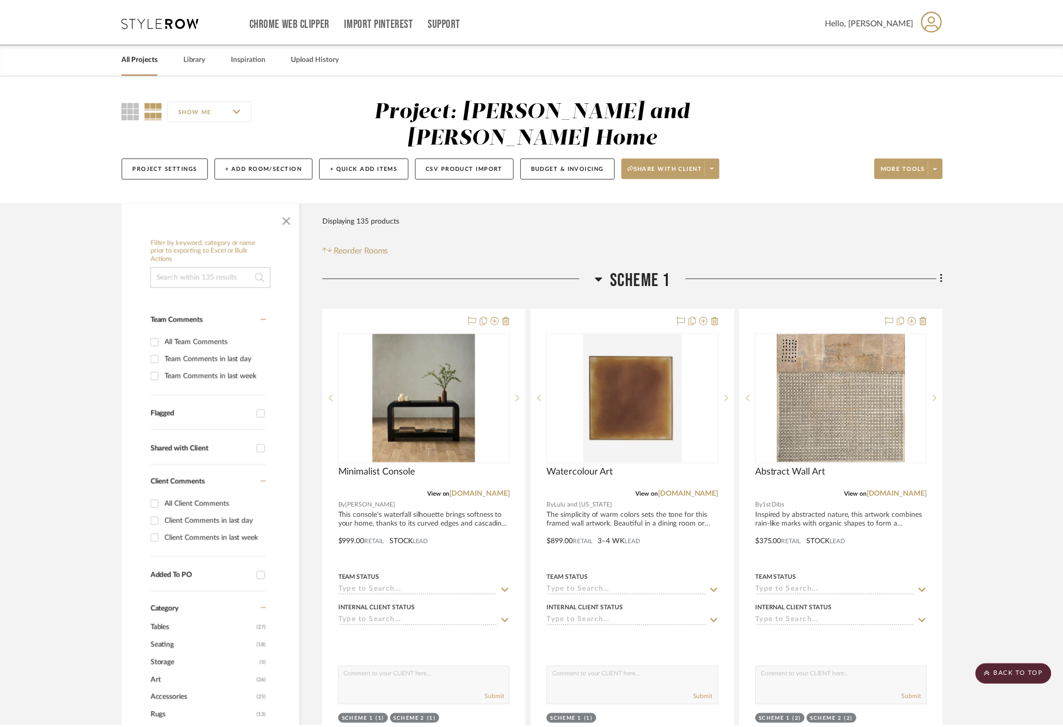
scroll to position [8069, 0]
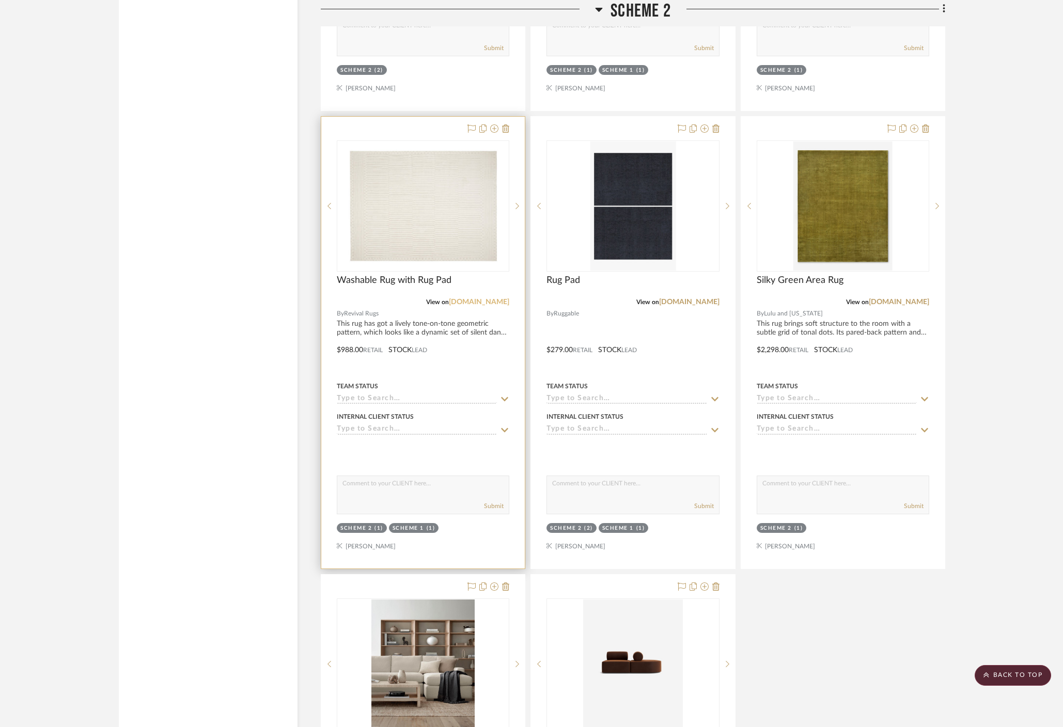
click at [501, 299] on link "[DOMAIN_NAME]" at bounding box center [479, 302] width 60 height 7
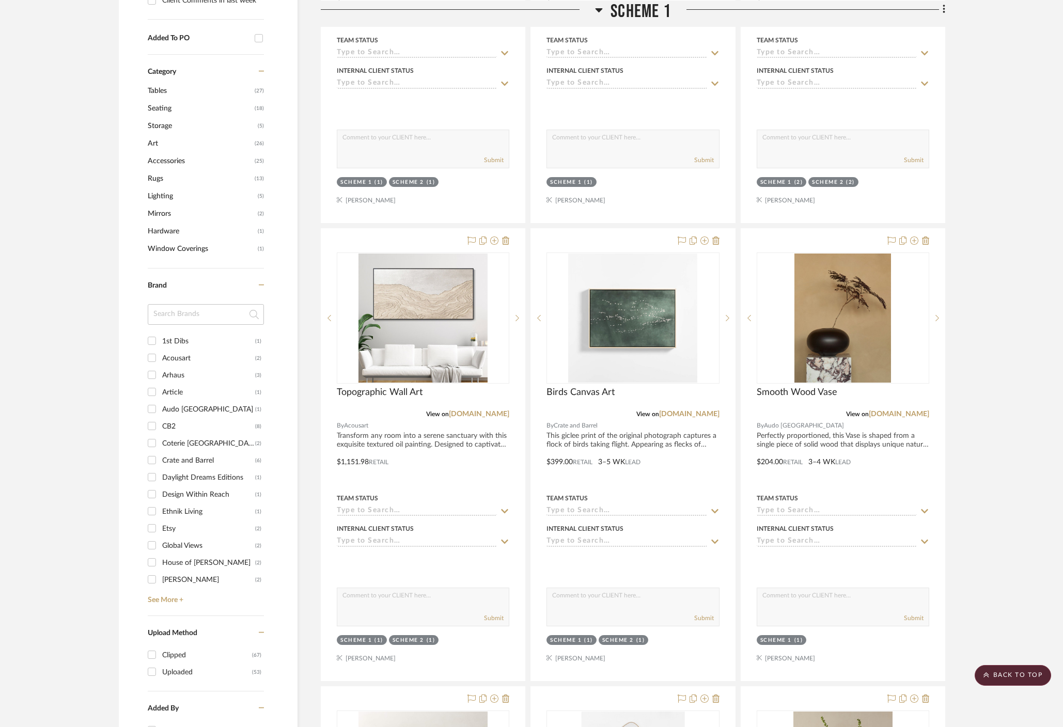
scroll to position [0, 0]
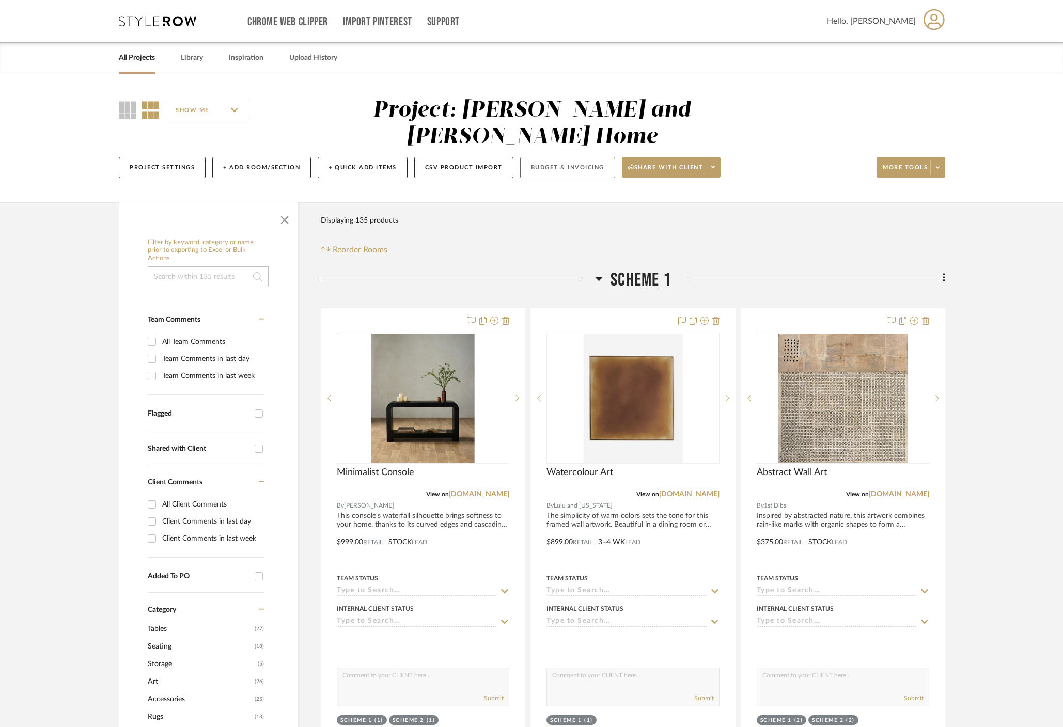
click at [569, 157] on button "Budget & Invoicing" at bounding box center [567, 167] width 95 height 21
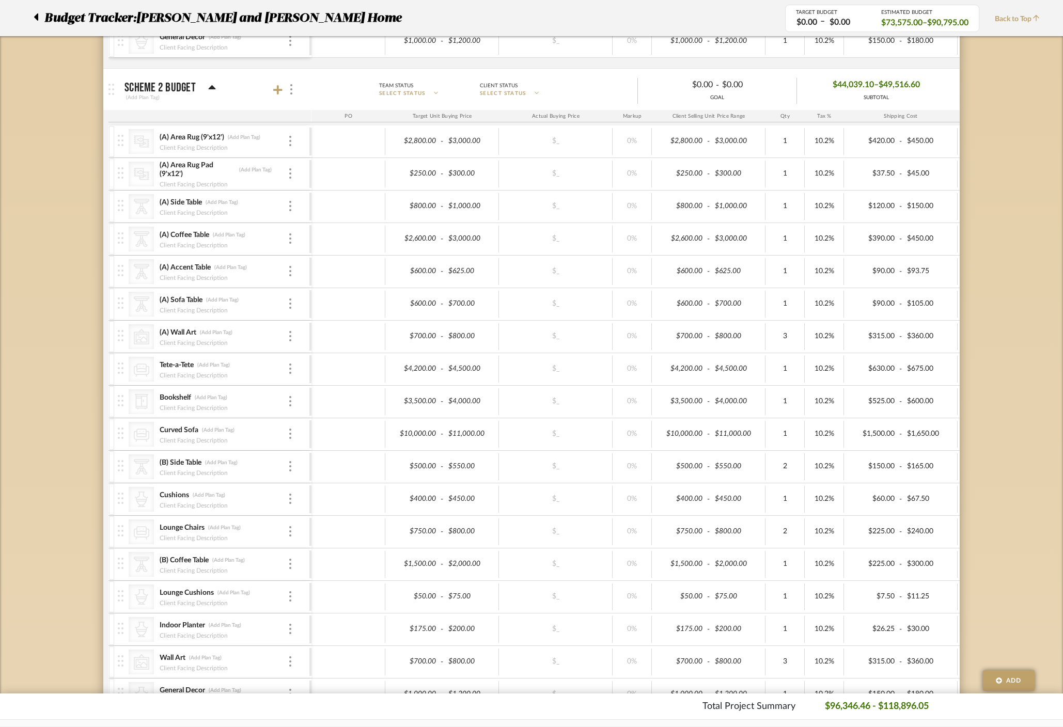
scroll to position [997, 0]
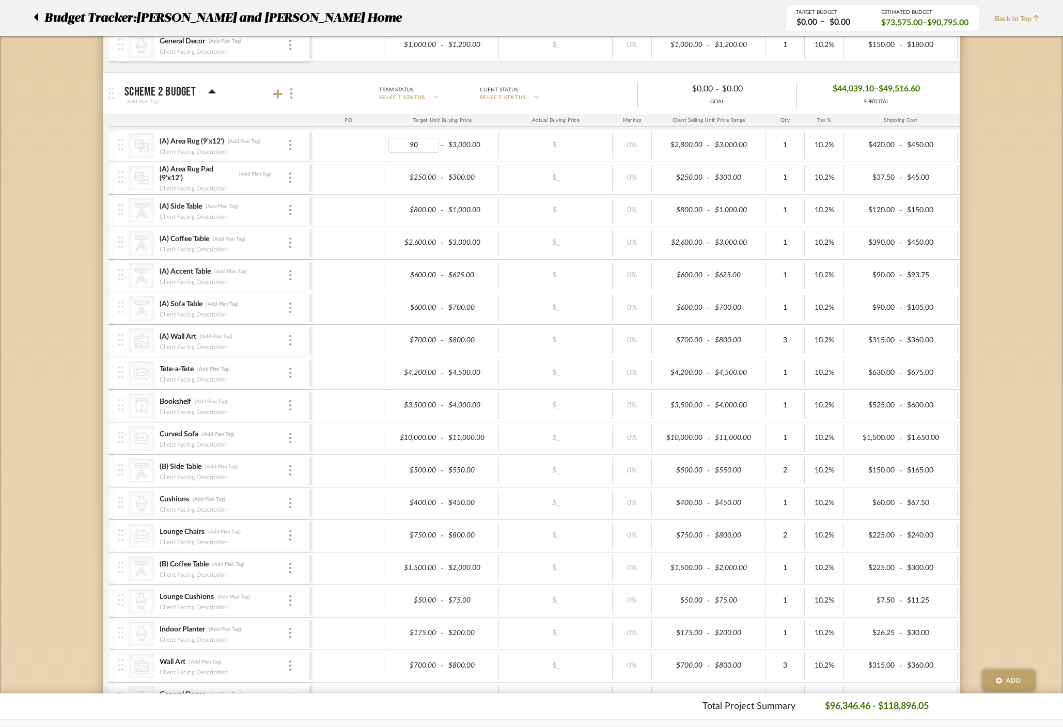
type input "900"
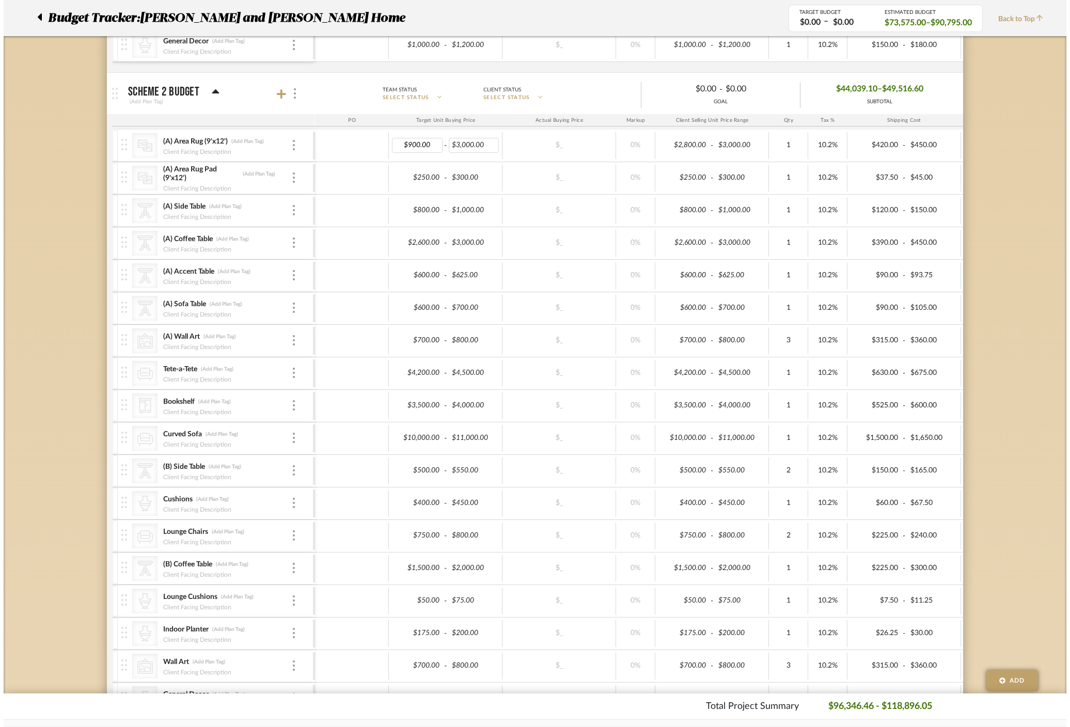
scroll to position [0, 0]
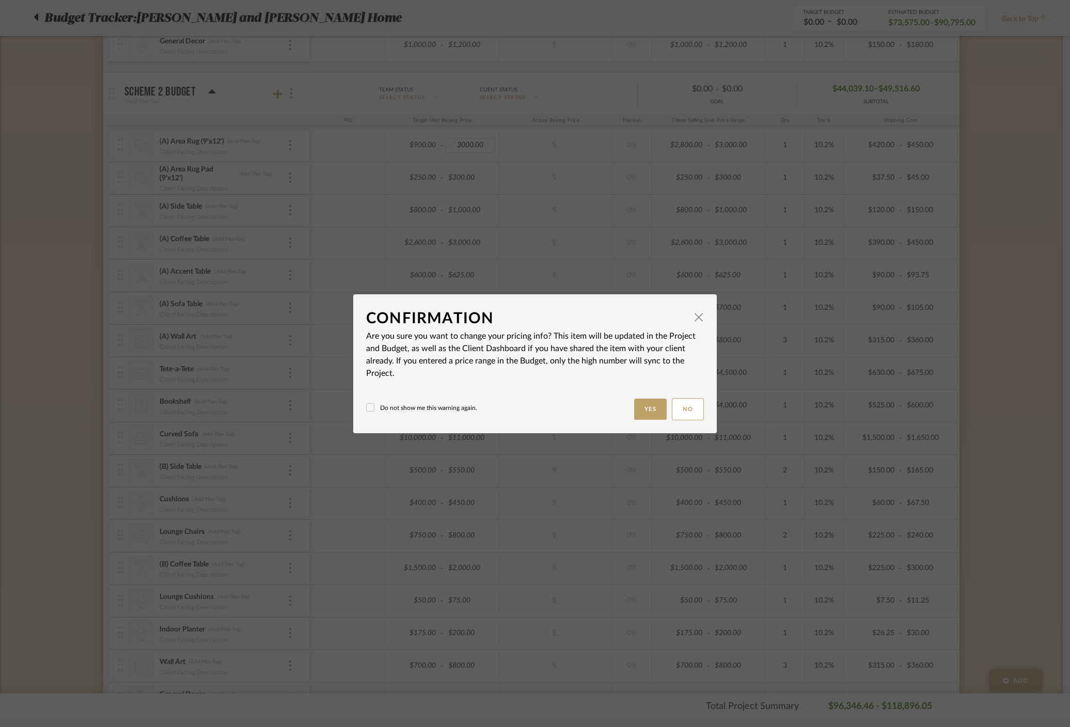
type input "$3,000.00"
click at [651, 411] on button "Yes" at bounding box center [650, 409] width 33 height 21
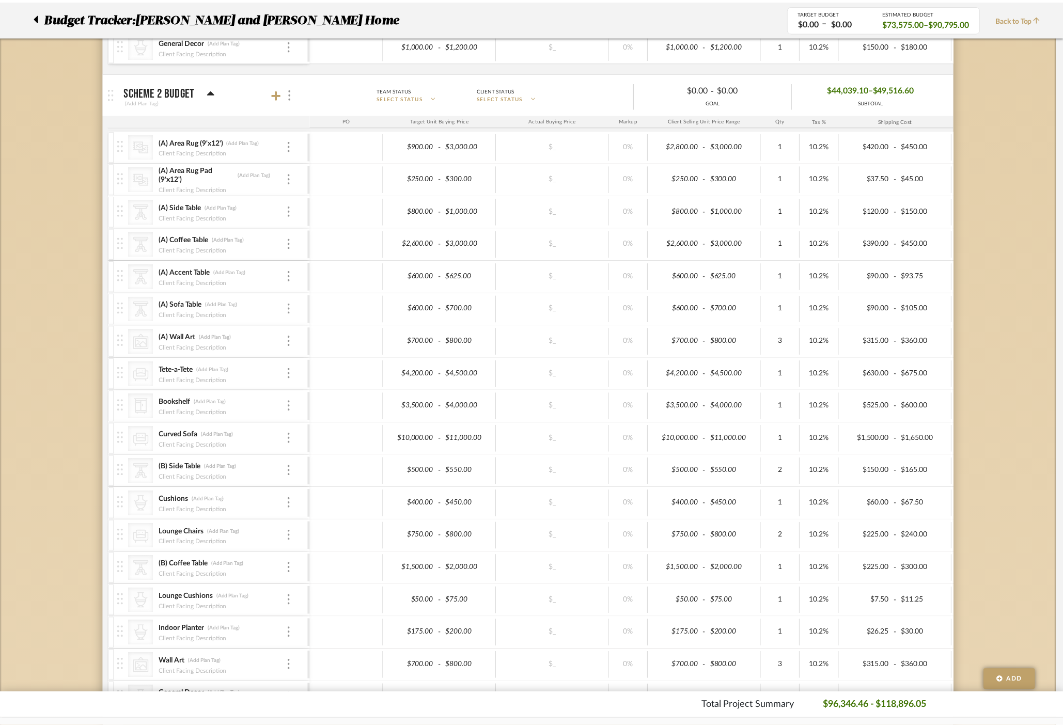
scroll to position [997, 0]
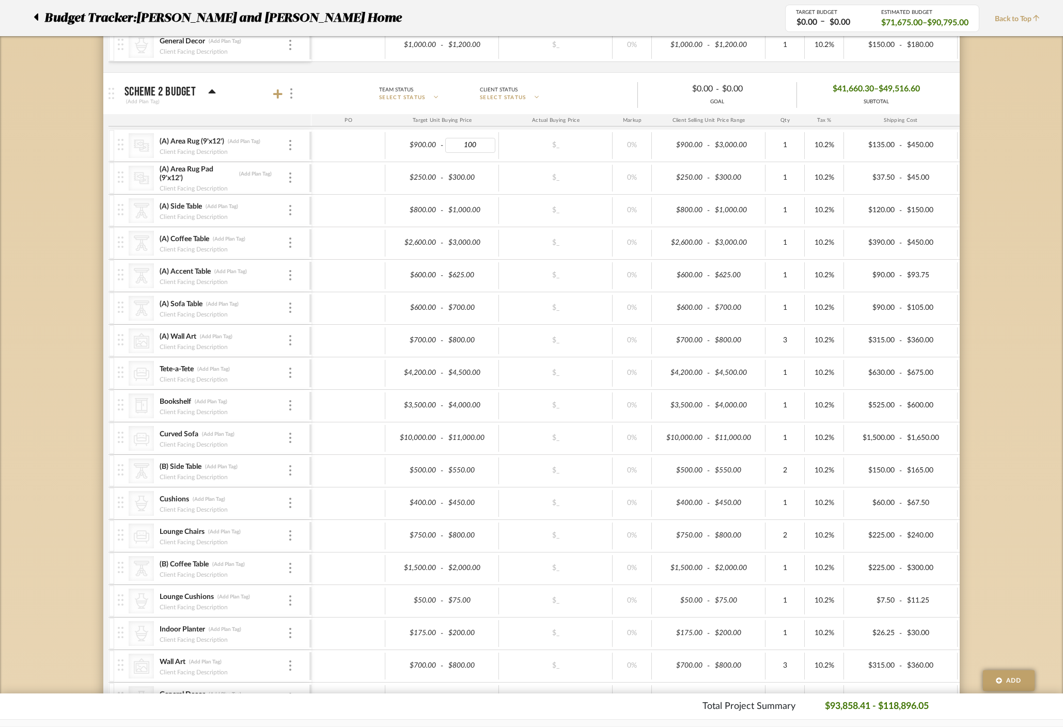
type input "1000"
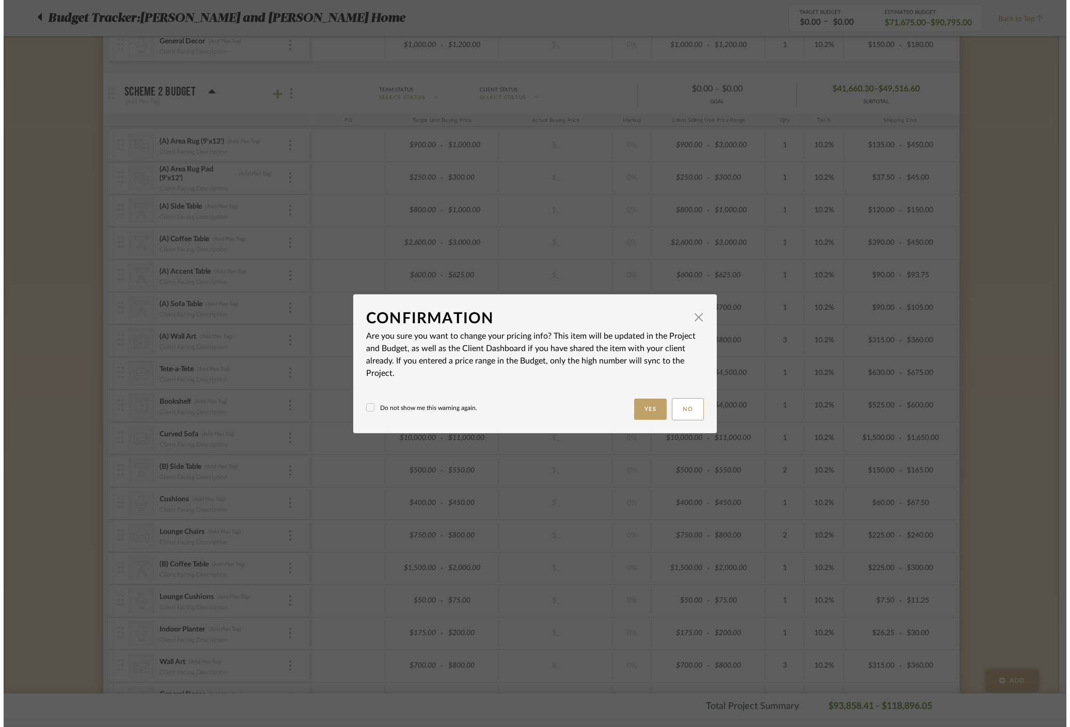
scroll to position [0, 0]
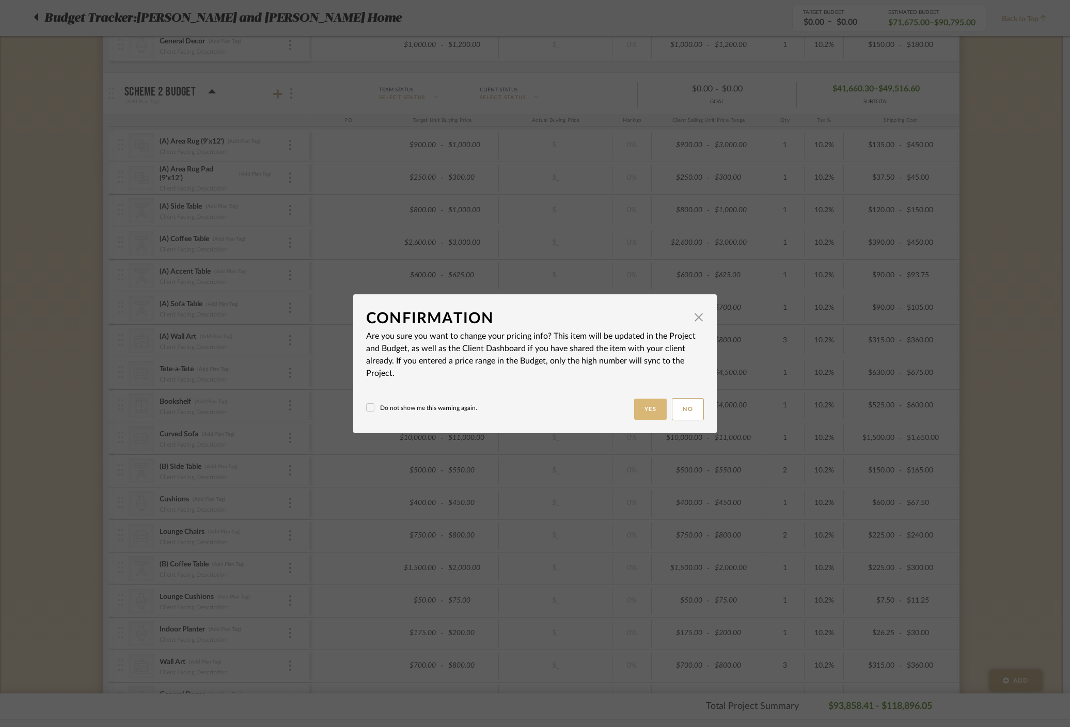
click at [643, 411] on button "Yes" at bounding box center [650, 409] width 33 height 21
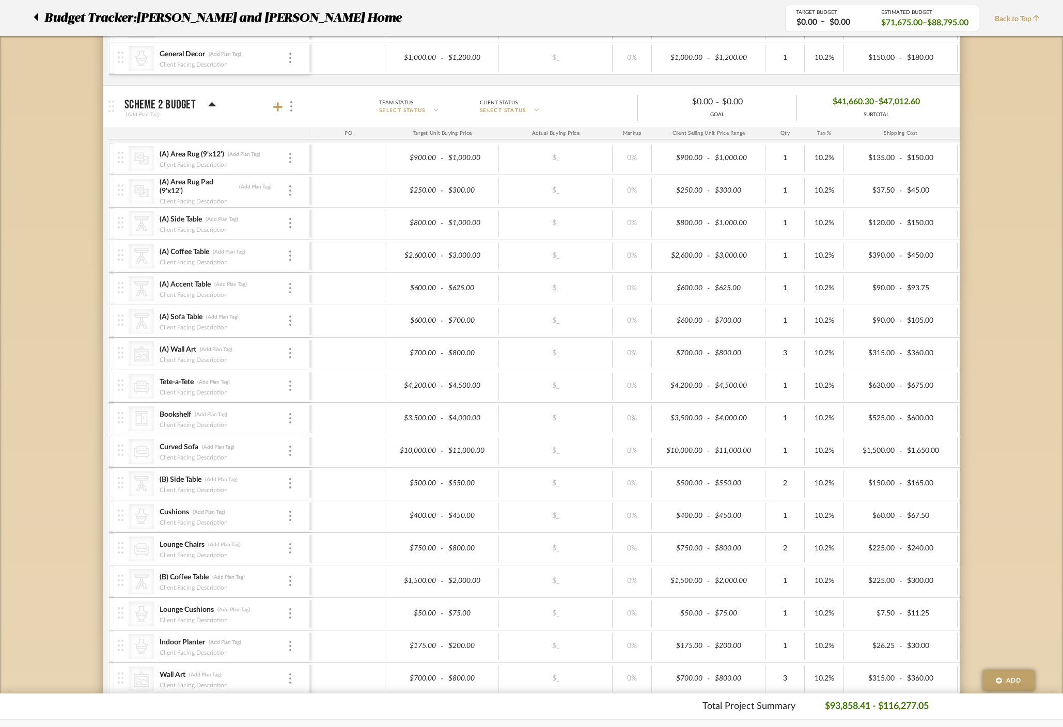
scroll to position [986, 0]
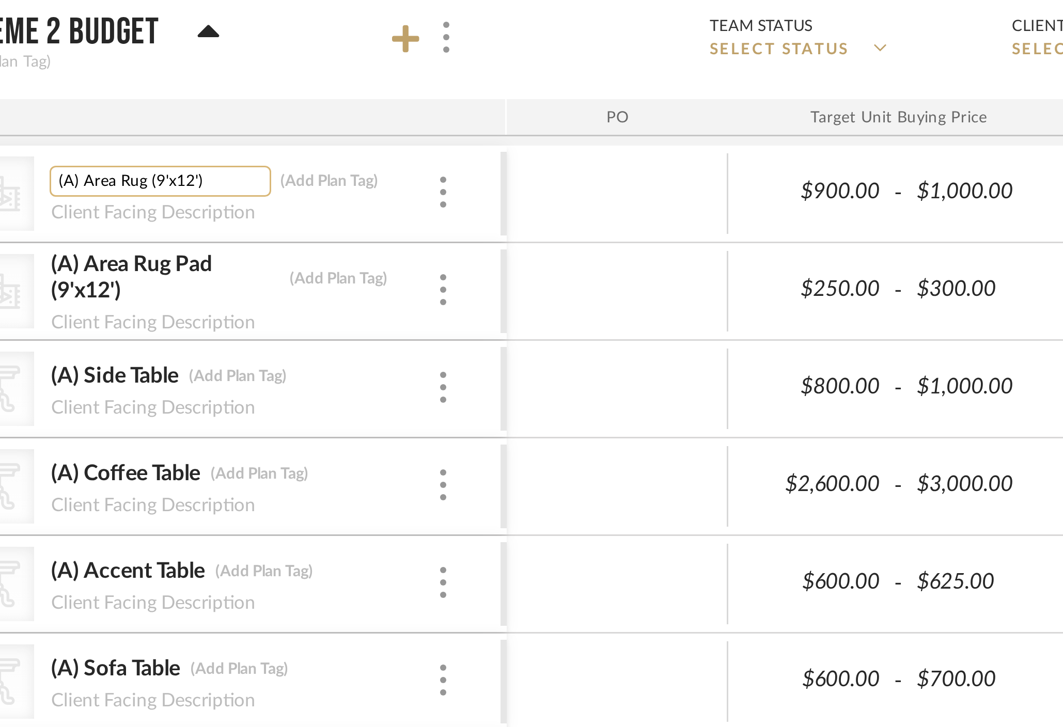
click at [197, 153] on input "(A) Area Rug (9'x12')" at bounding box center [196, 153] width 74 height 10
click at [211, 154] on input "(A) Area Rug (9'2x12')" at bounding box center [196, 153] width 74 height 10
click at [200, 152] on input "(A) Area Rug (9'2x12'2)" at bounding box center [196, 153] width 74 height 10
type input "(A) Area Rug (9'2"x12'2")"
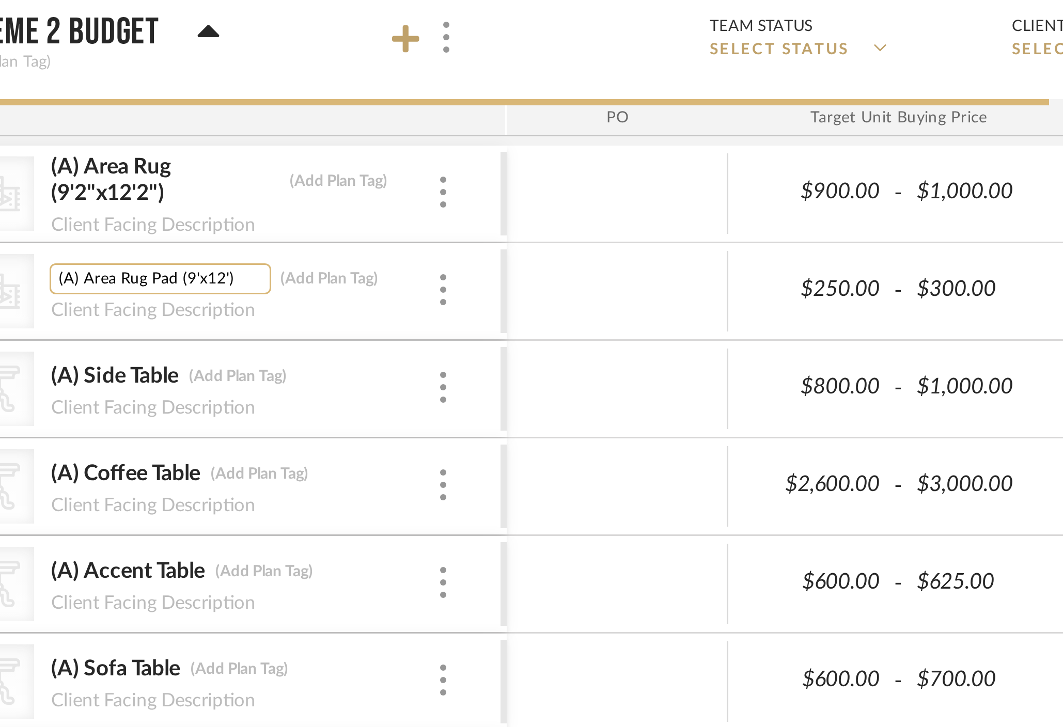
scroll to position [0, 1]
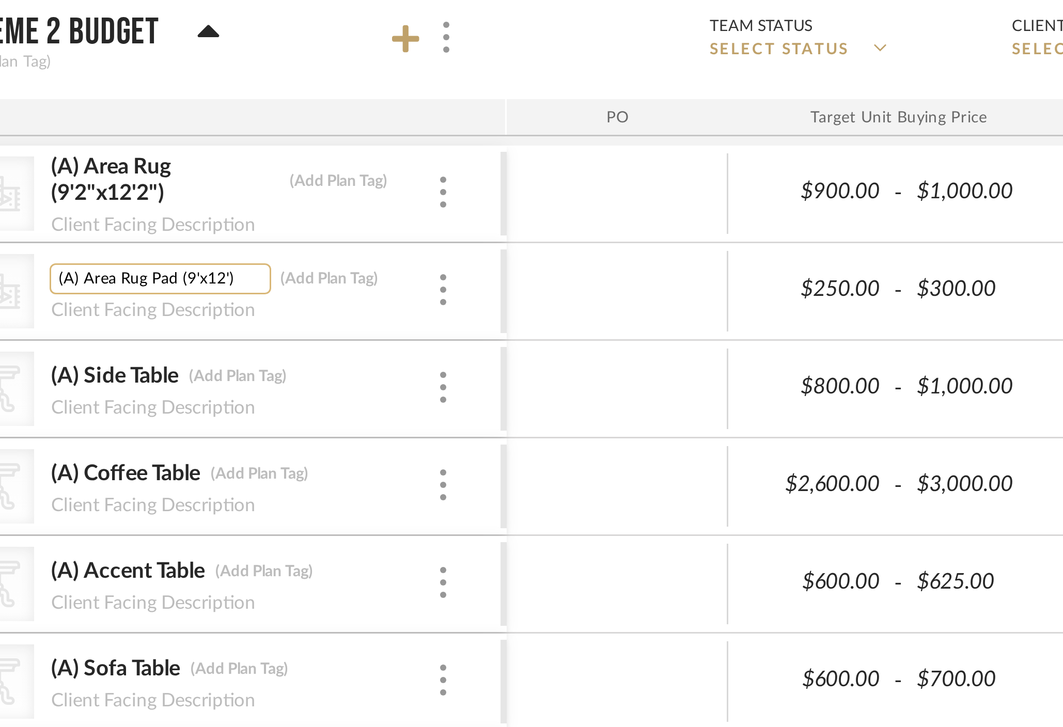
click at [206, 187] on input "(A) Area Rug Pad (9'x12')" at bounding box center [196, 186] width 74 height 10
type input "(A) Area Rug Pad (9'2"x12'2")"
click at [337, 193] on div at bounding box center [348, 190] width 74 height 27
